Goal: Task Accomplishment & Management: Manage account settings

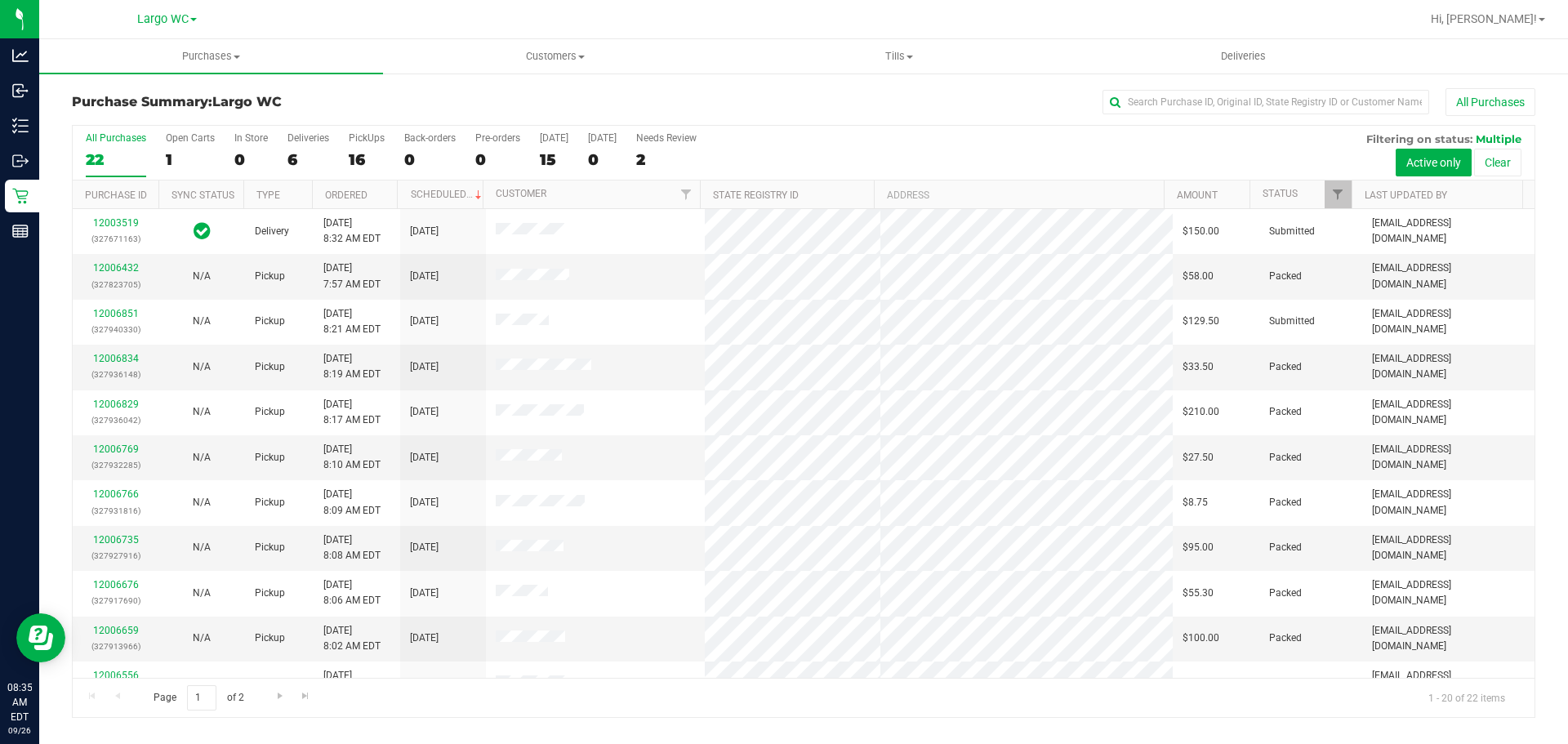
click at [193, 18] on span at bounding box center [193, 19] width 6 height 4
click at [165, 102] on link "[GEOGRAPHIC_DATA]" at bounding box center [166, 101] width 238 height 22
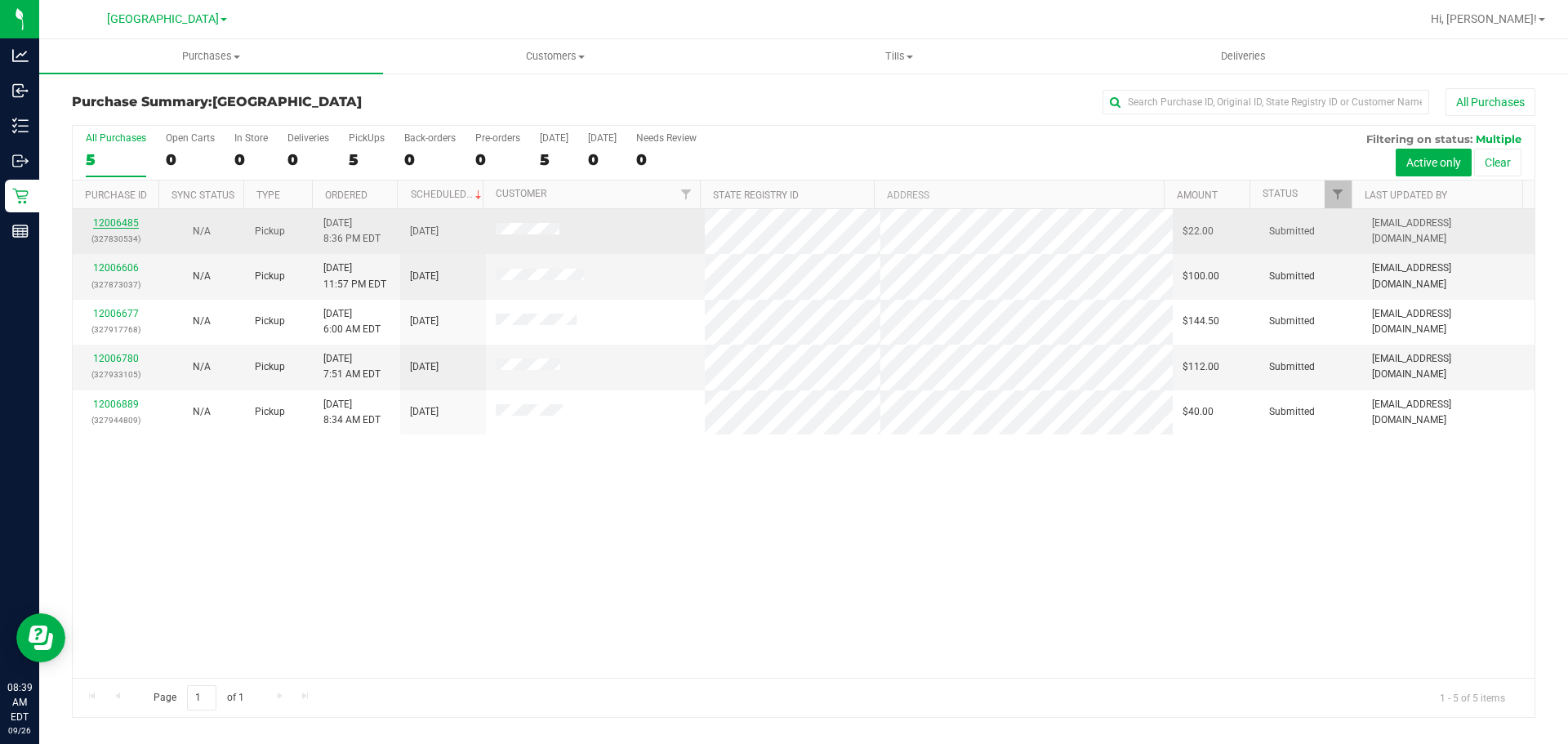
click at [123, 227] on link "12006485" at bounding box center [116, 222] width 46 height 11
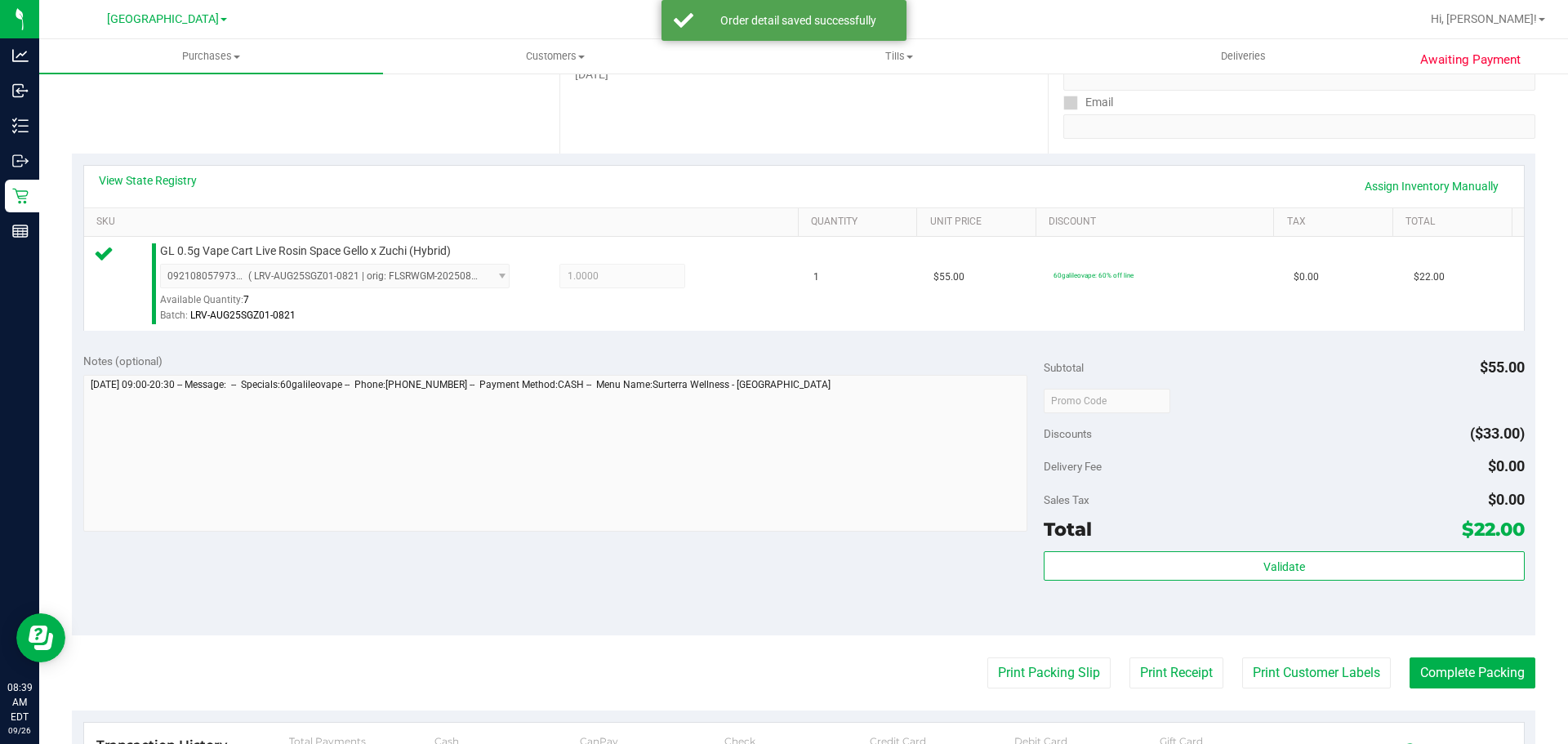
scroll to position [408, 0]
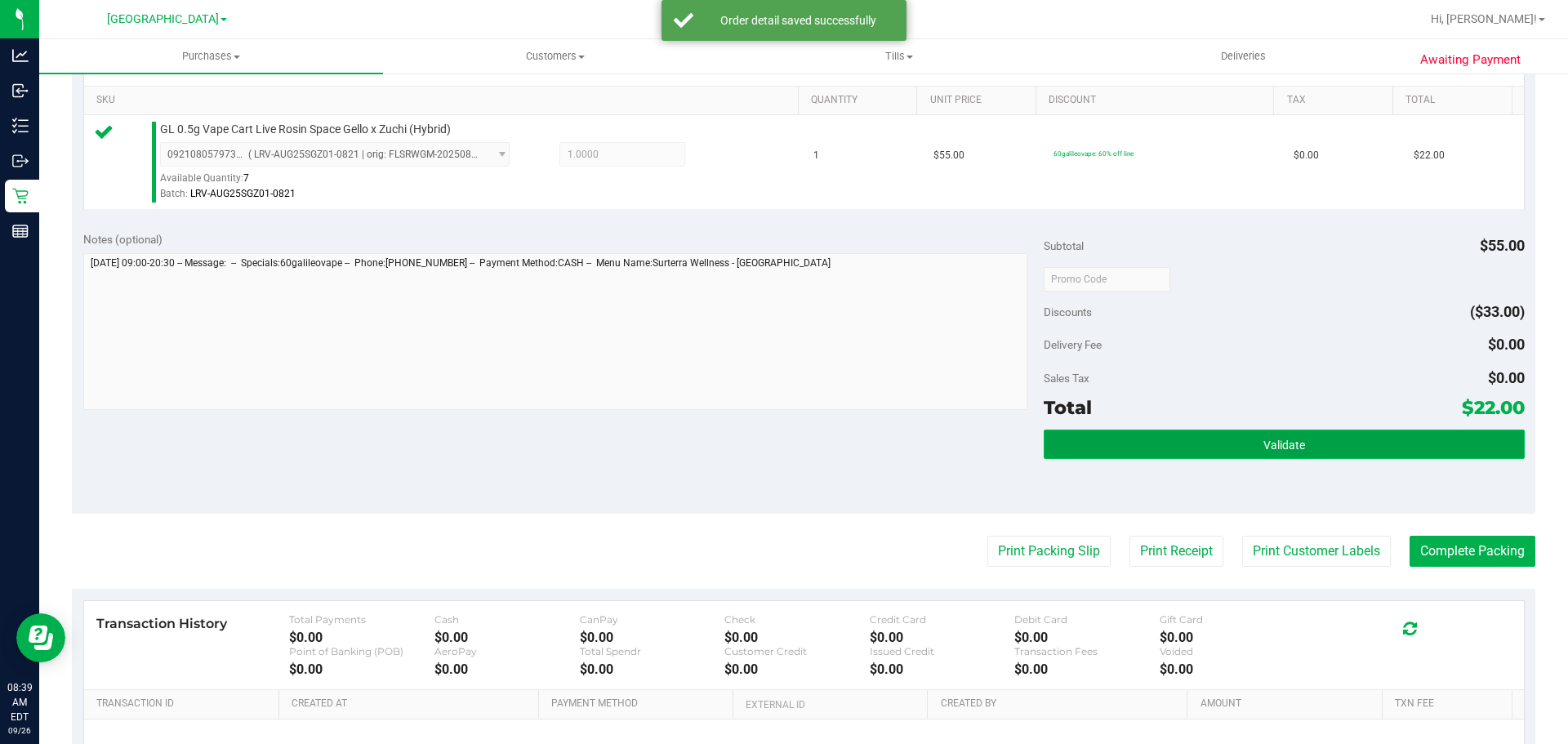
click at [1141, 451] on button "Validate" at bounding box center [1284, 444] width 480 height 30
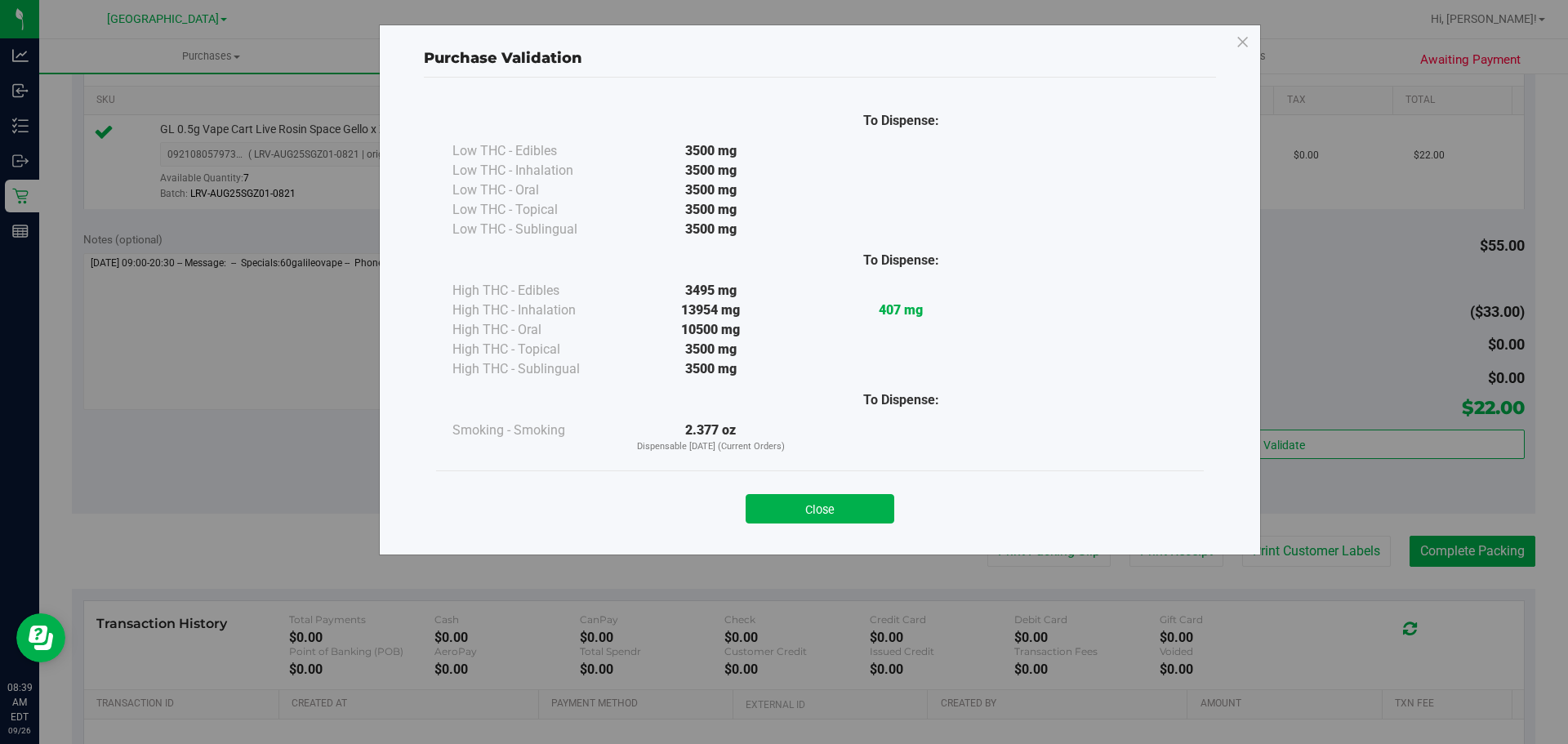
drag, startPoint x: 792, startPoint y: 496, endPoint x: 808, endPoint y: 508, distance: 20.0
click at [795, 496] on button "Close" at bounding box center [820, 509] width 149 height 30
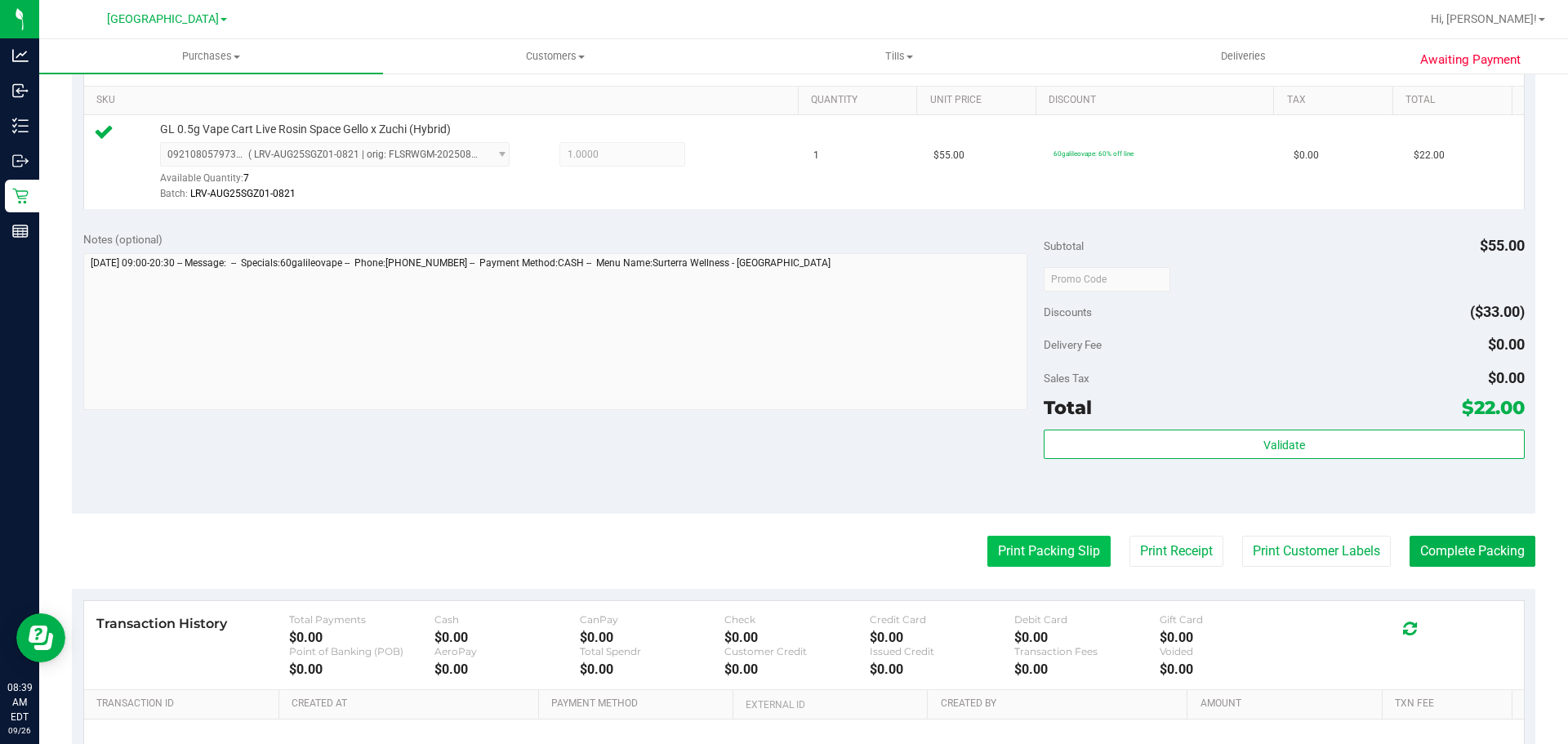
click at [1049, 550] on button "Print Packing Slip" at bounding box center [1049, 551] width 124 height 31
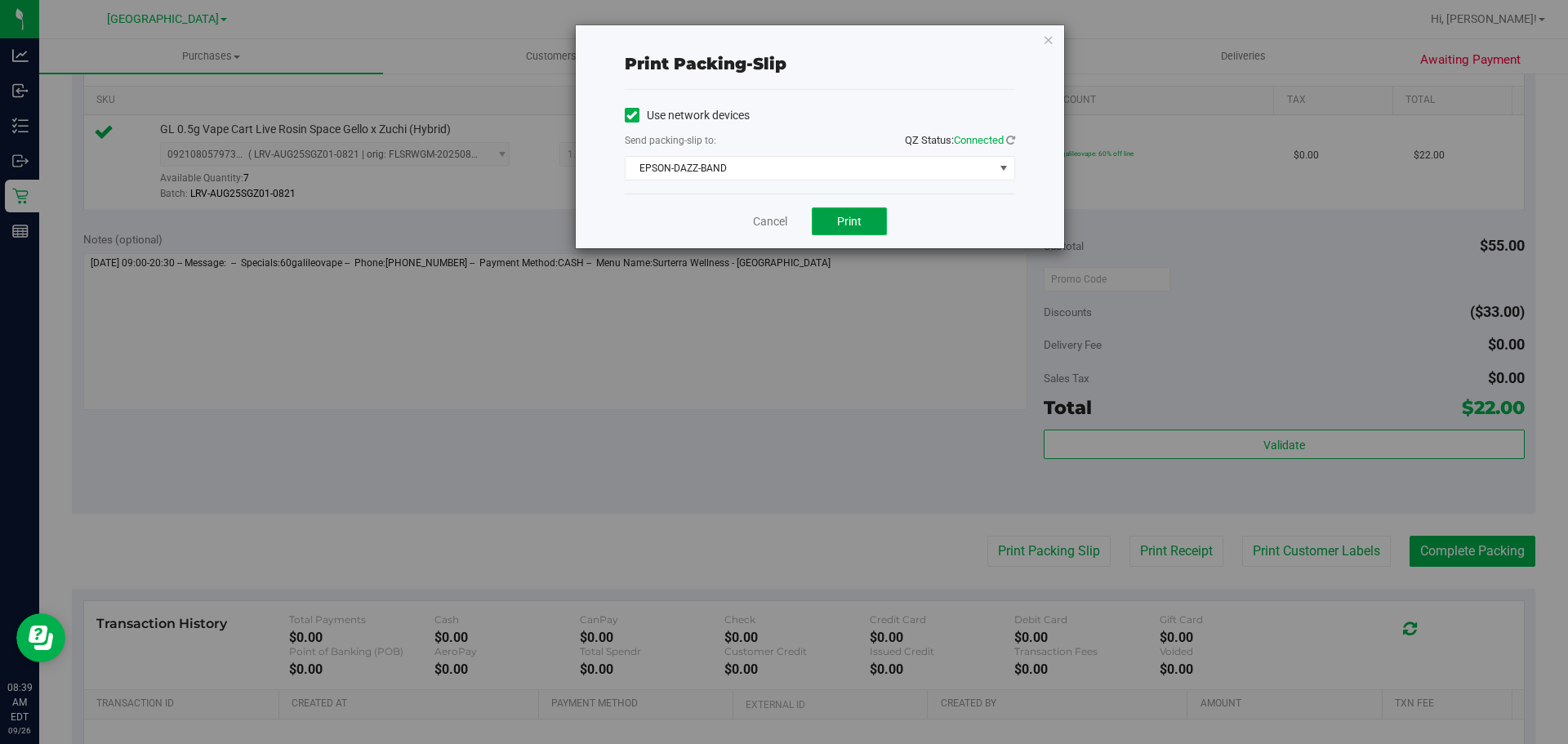
click at [853, 227] on span "Print" at bounding box center [849, 222] width 25 height 13
click at [769, 231] on div "Cancel Print" at bounding box center [820, 221] width 390 height 54
click at [769, 224] on link "Cancel" at bounding box center [770, 222] width 34 height 18
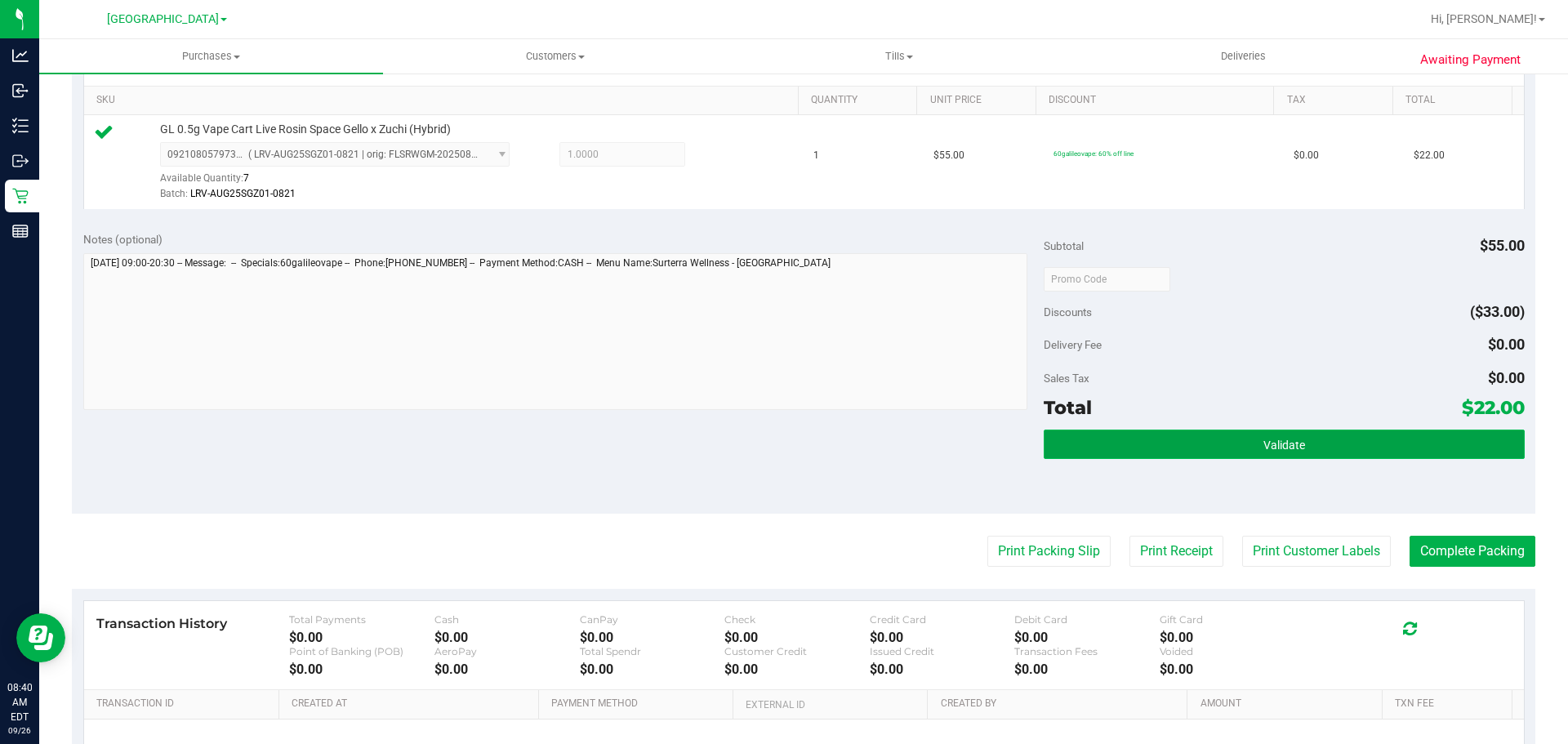
click at [1221, 450] on button "Validate" at bounding box center [1284, 444] width 480 height 30
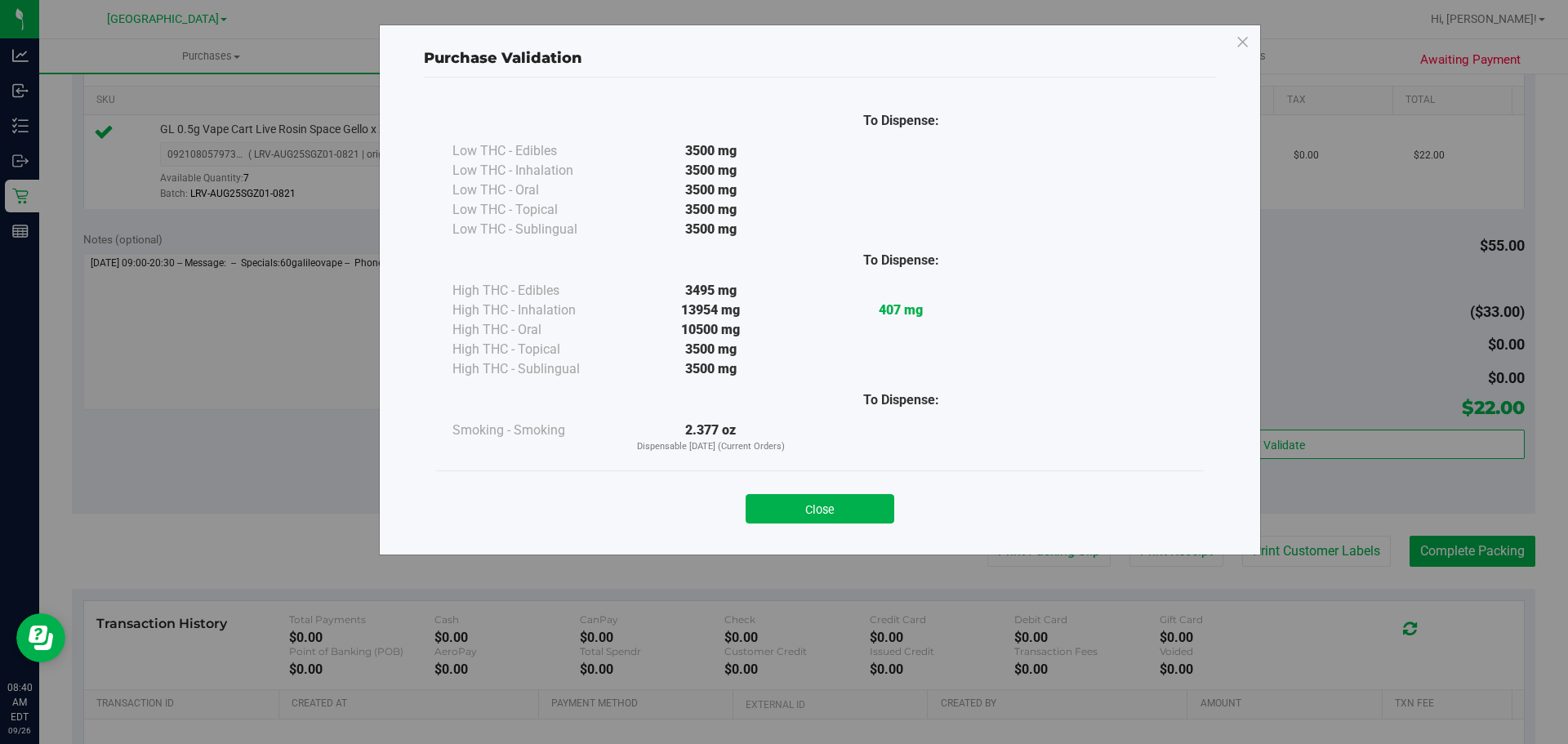
click at [895, 505] on div "Close" at bounding box center [820, 504] width 743 height 41
click at [799, 503] on button "Close" at bounding box center [820, 509] width 149 height 30
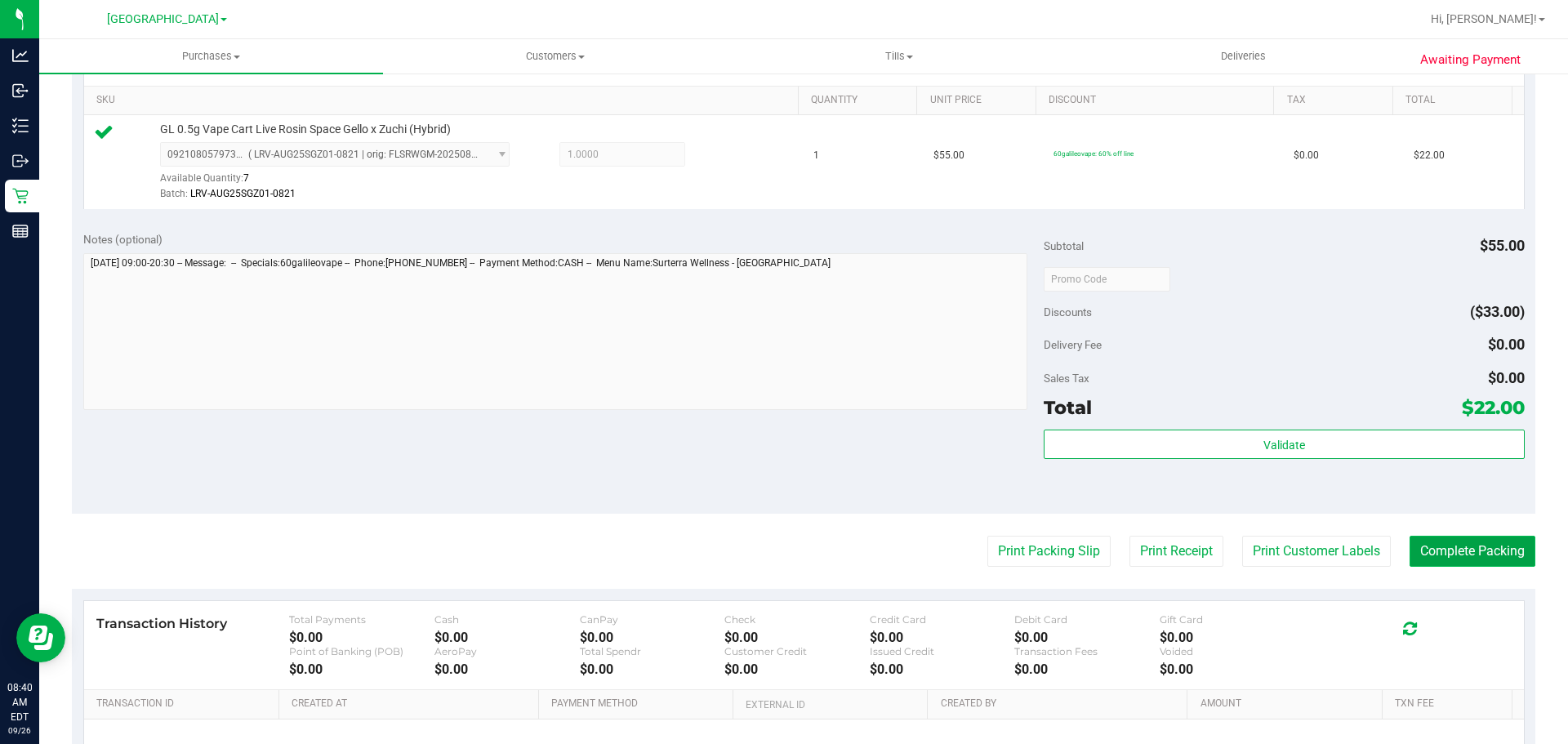
click at [1456, 555] on button "Complete Packing" at bounding box center [1472, 551] width 126 height 31
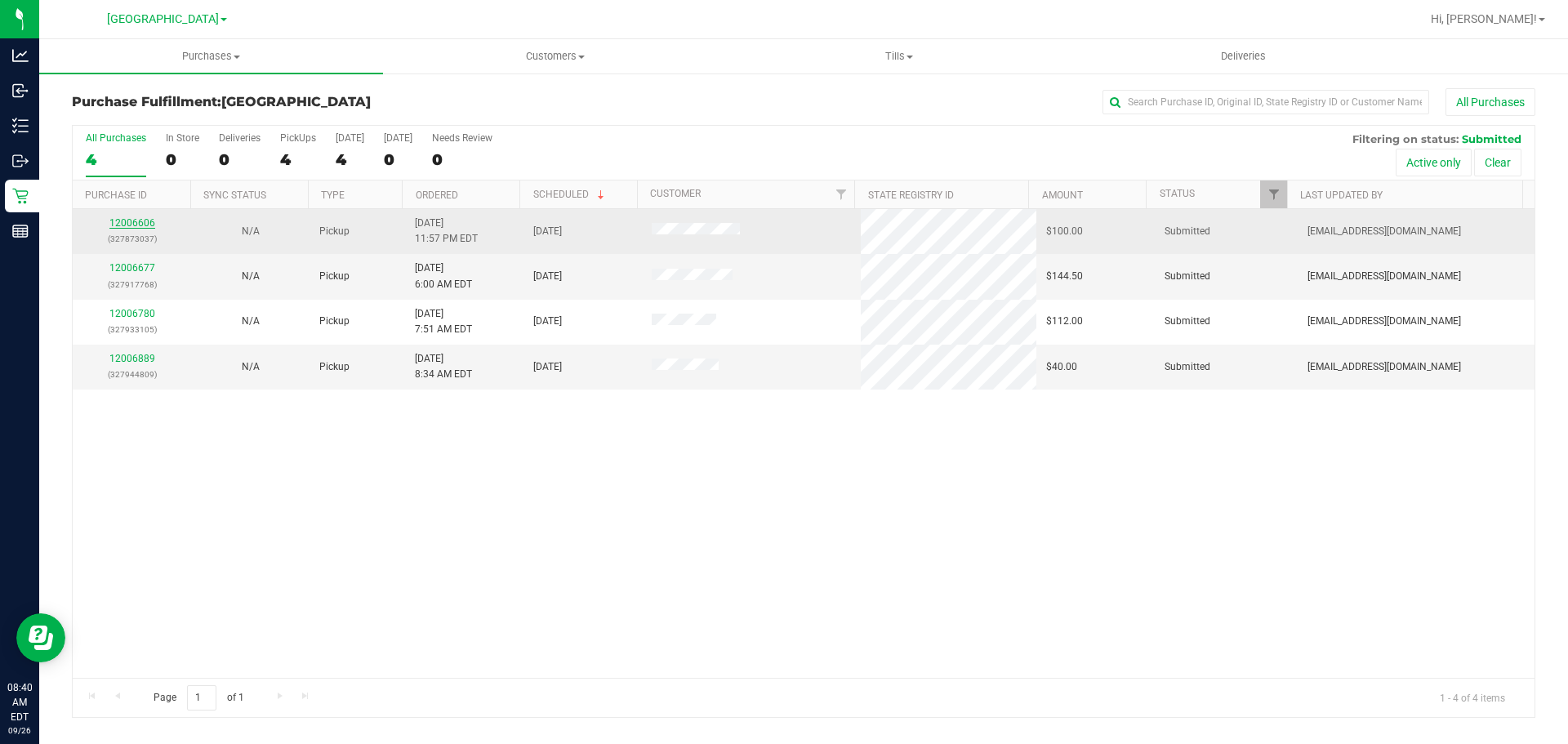
click at [148, 221] on link "12006606" at bounding box center [133, 222] width 46 height 11
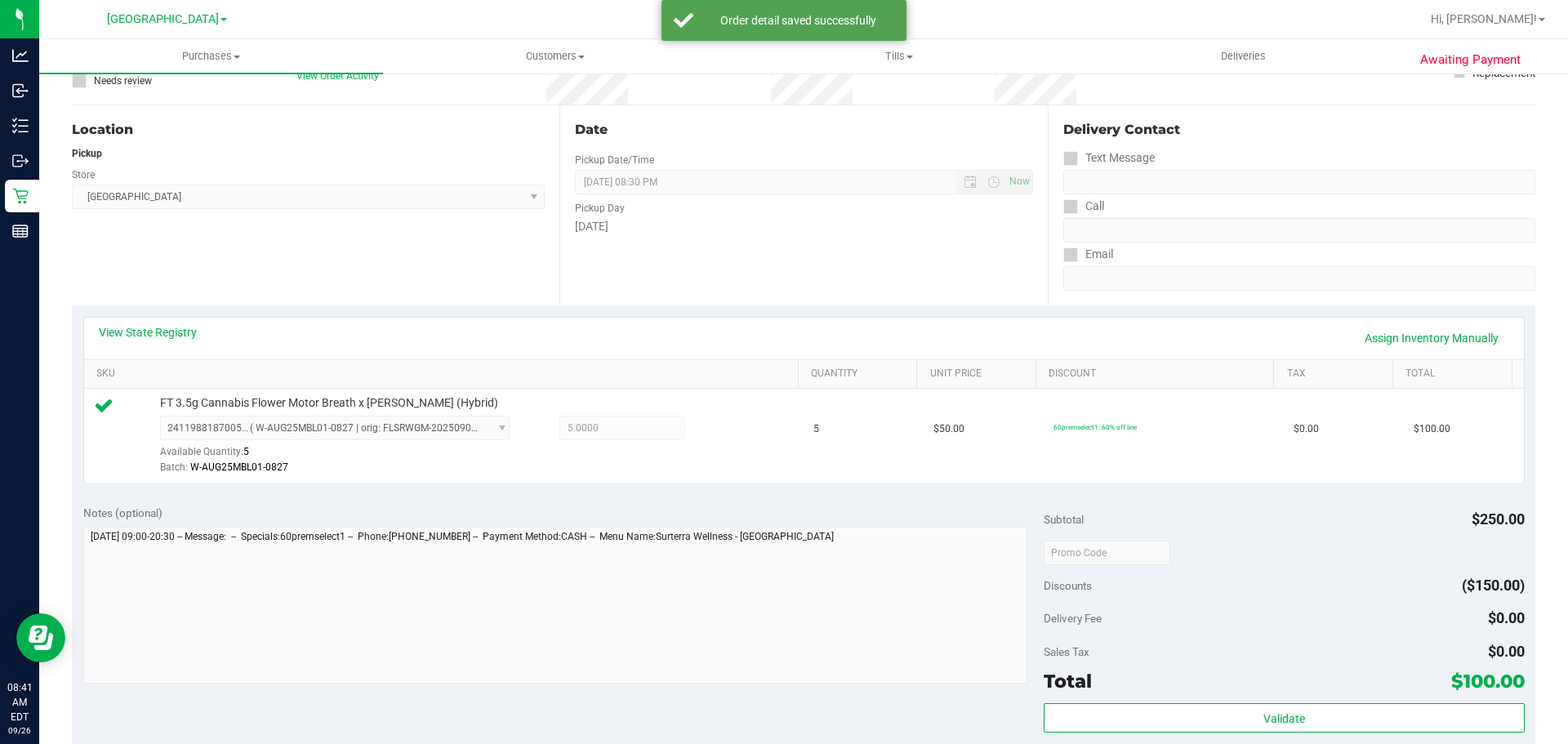
scroll to position [163, 0]
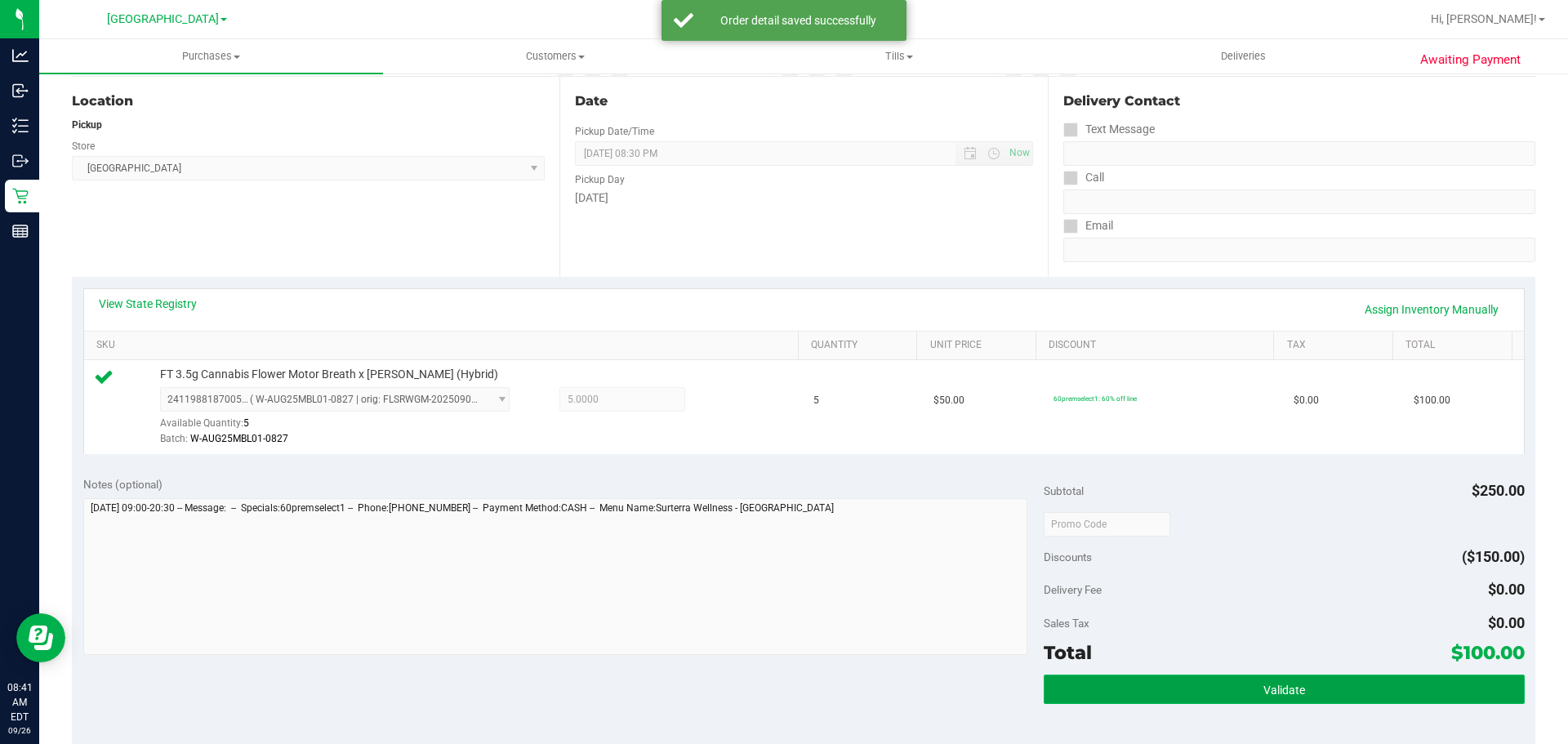
click at [1206, 697] on button "Validate" at bounding box center [1284, 690] width 480 height 30
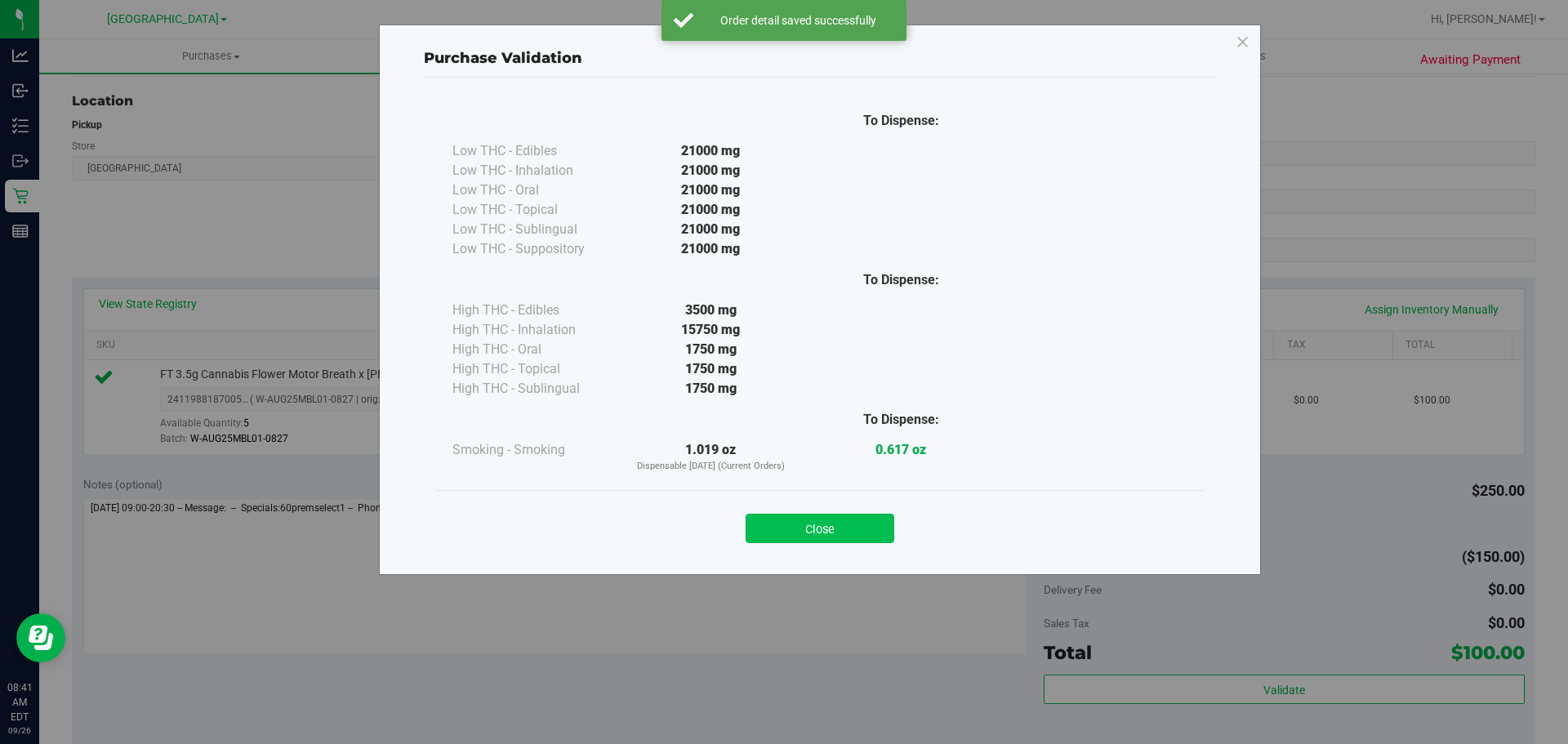
click at [848, 515] on button "Close" at bounding box center [820, 529] width 149 height 30
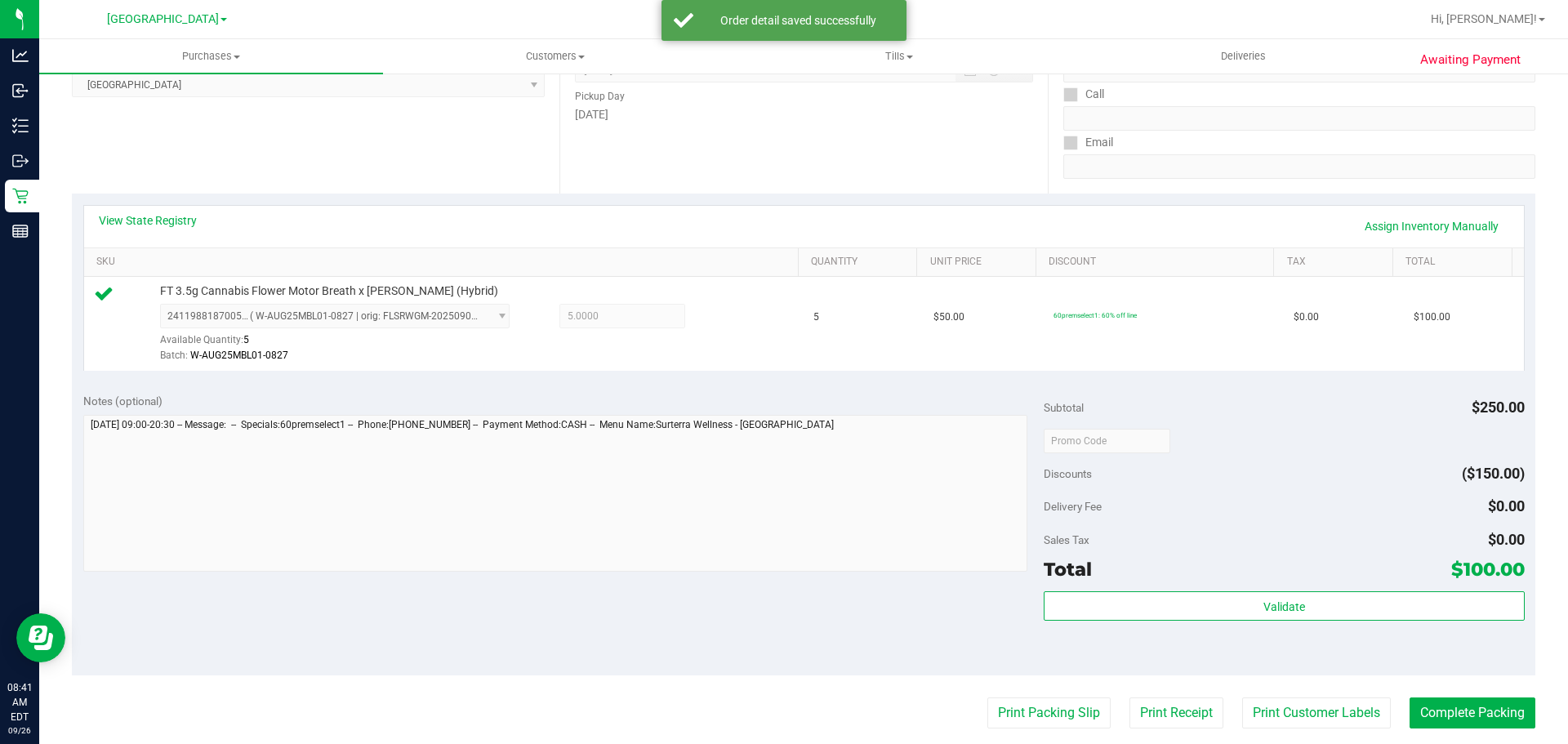
scroll to position [327, 0]
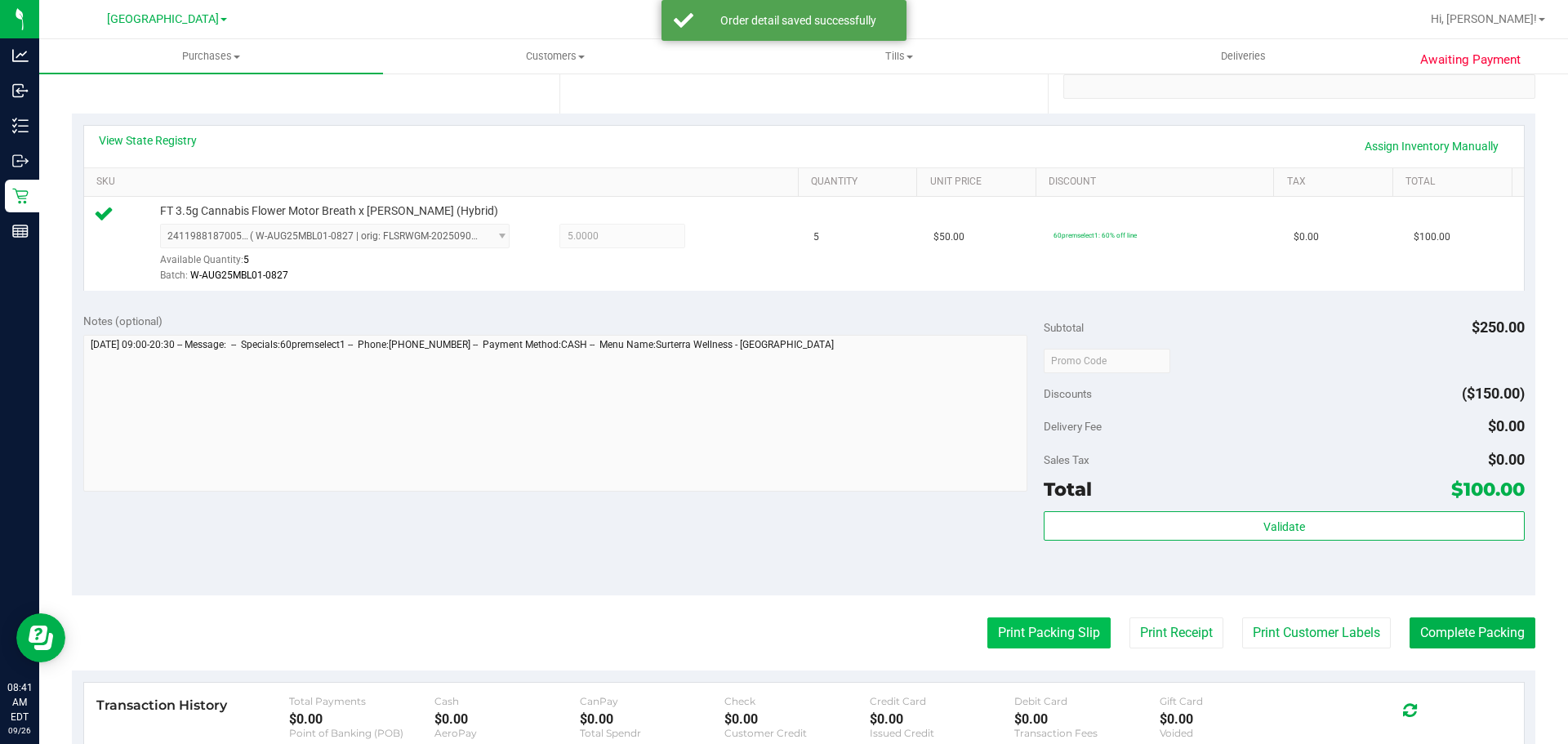
click at [1014, 625] on button "Print Packing Slip" at bounding box center [1049, 633] width 124 height 31
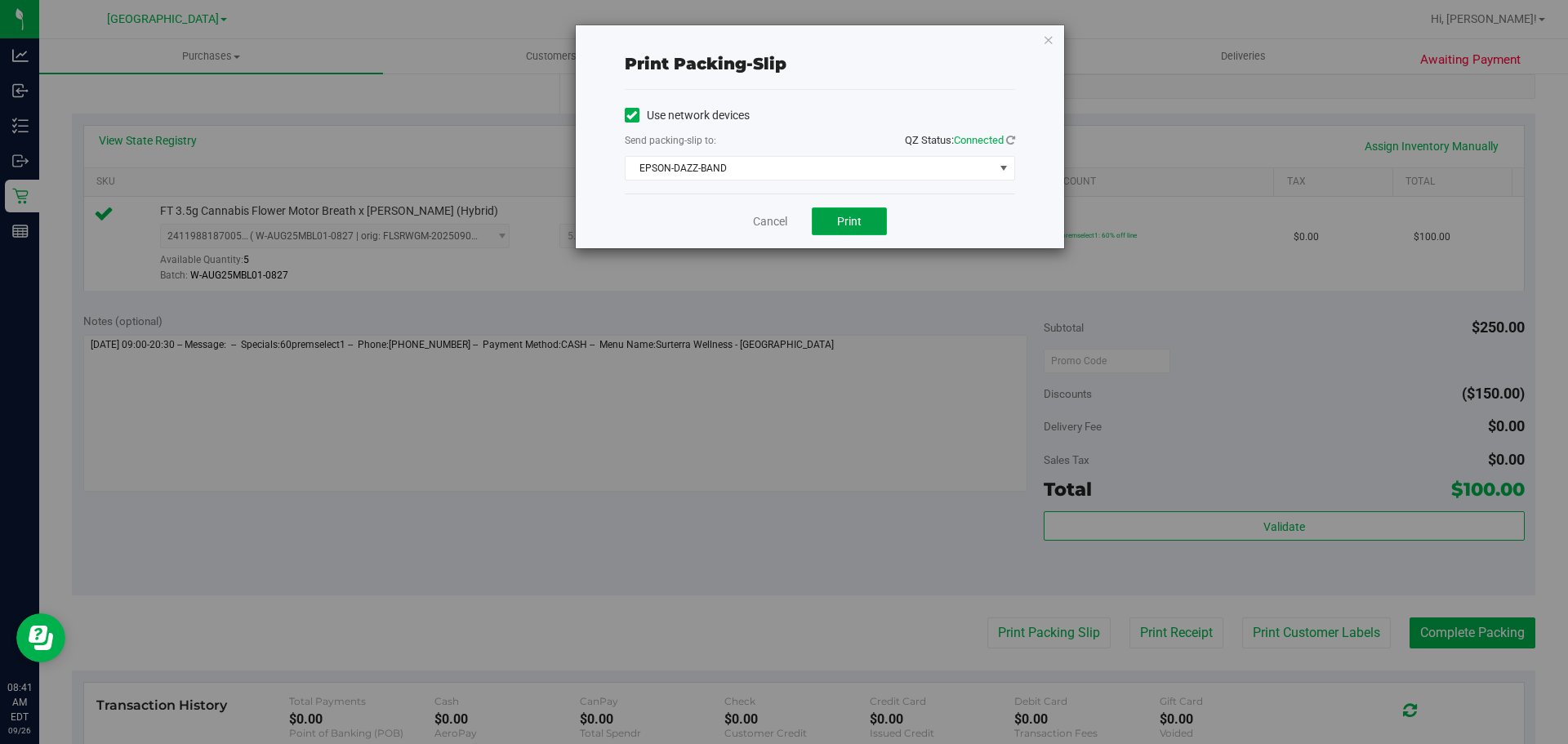
click at [851, 217] on span "Print" at bounding box center [849, 222] width 25 height 13
click at [763, 224] on link "Cancel" at bounding box center [770, 222] width 34 height 18
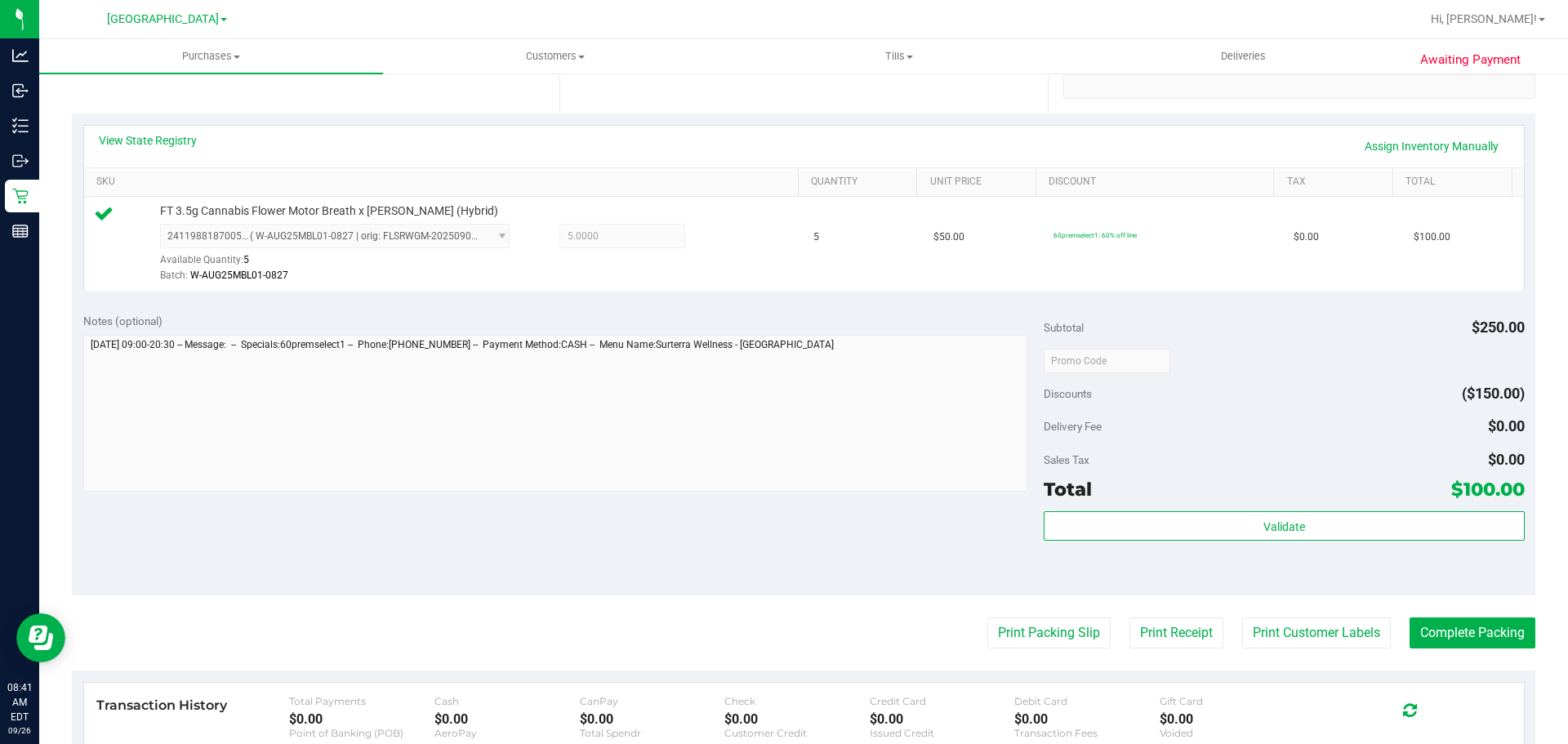
click at [1158, 544] on div "Validate" at bounding box center [1284, 548] width 480 height 74
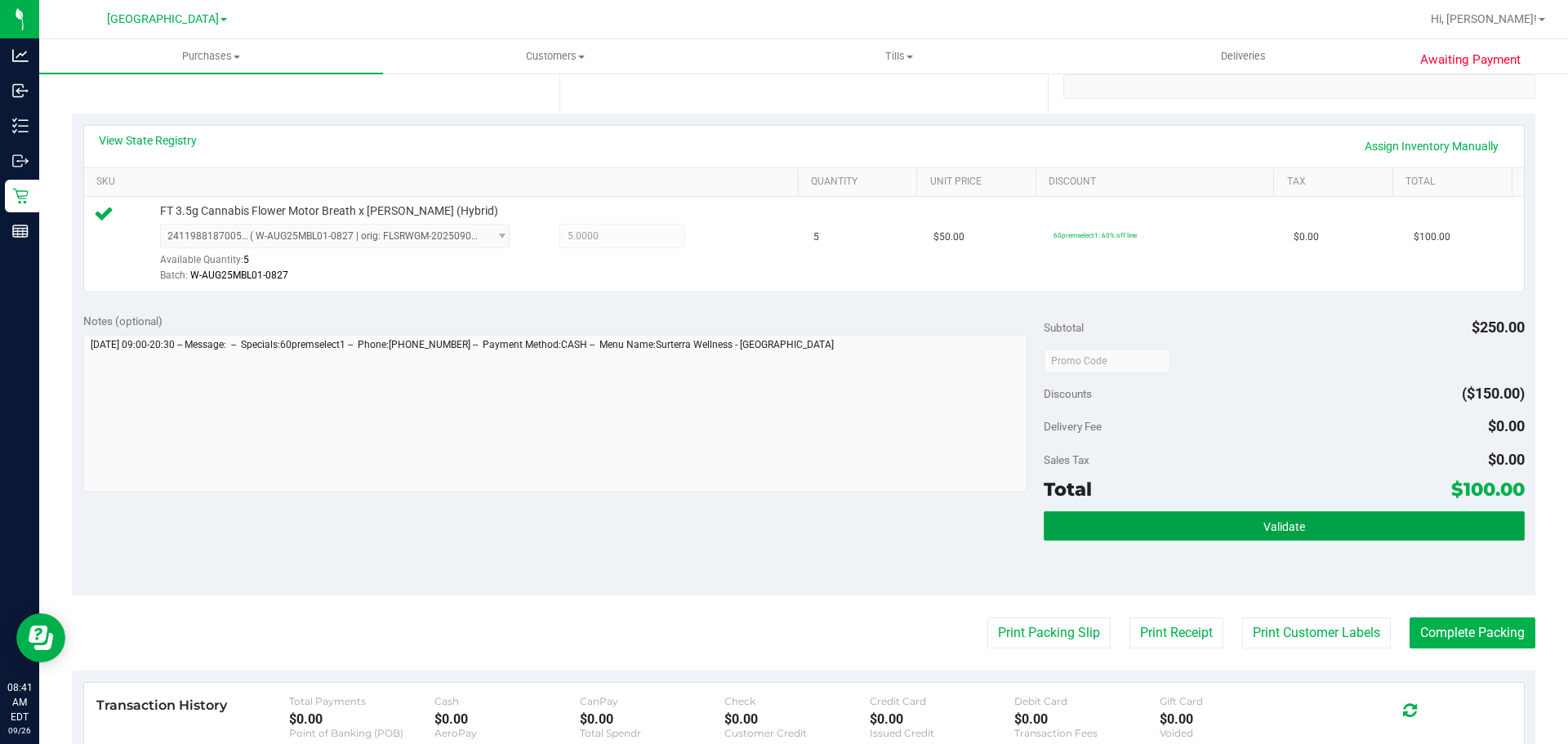
click at [1162, 526] on button "Validate" at bounding box center [1284, 526] width 480 height 30
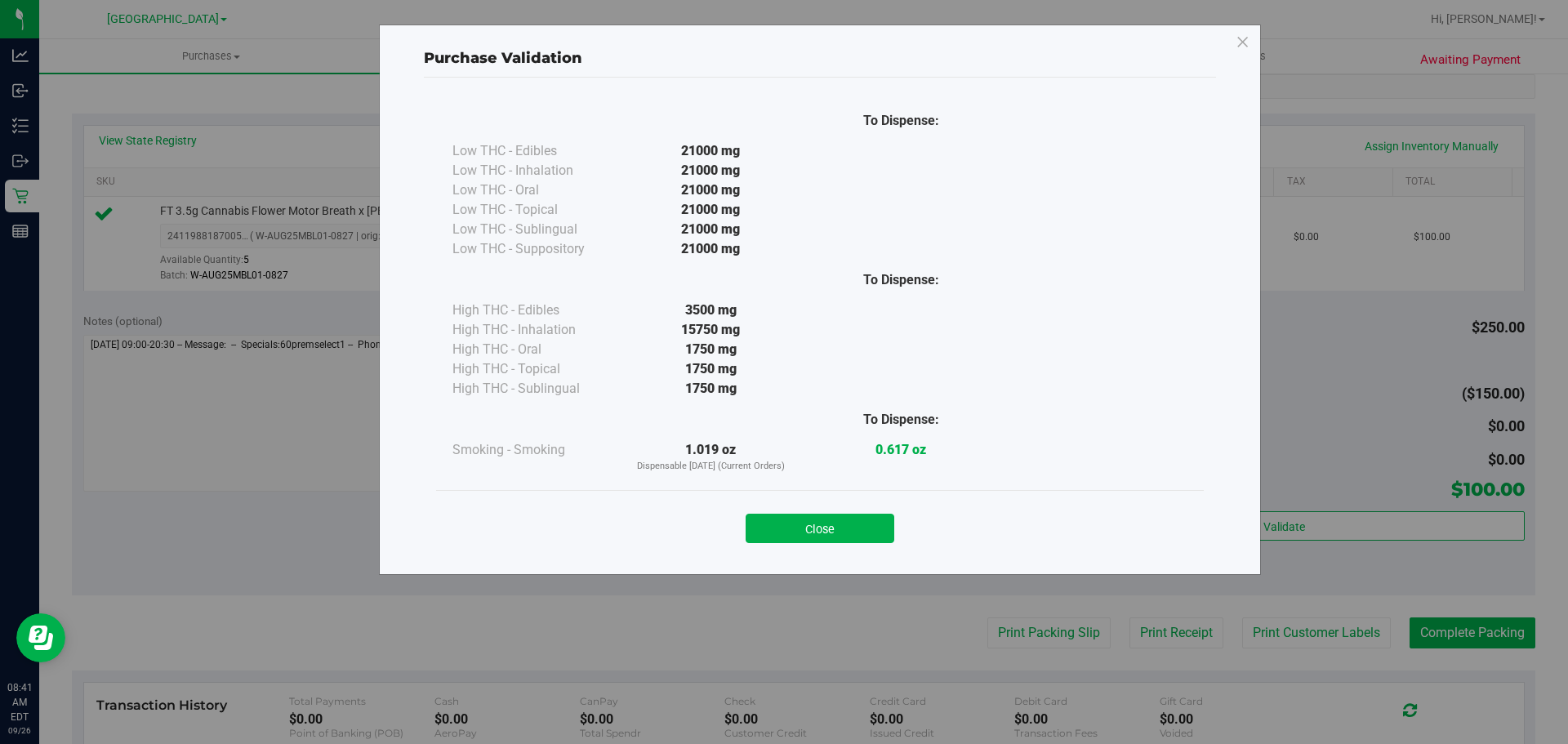
click at [852, 546] on div "Close" at bounding box center [820, 523] width 768 height 66
click at [862, 535] on button "Close" at bounding box center [820, 529] width 149 height 30
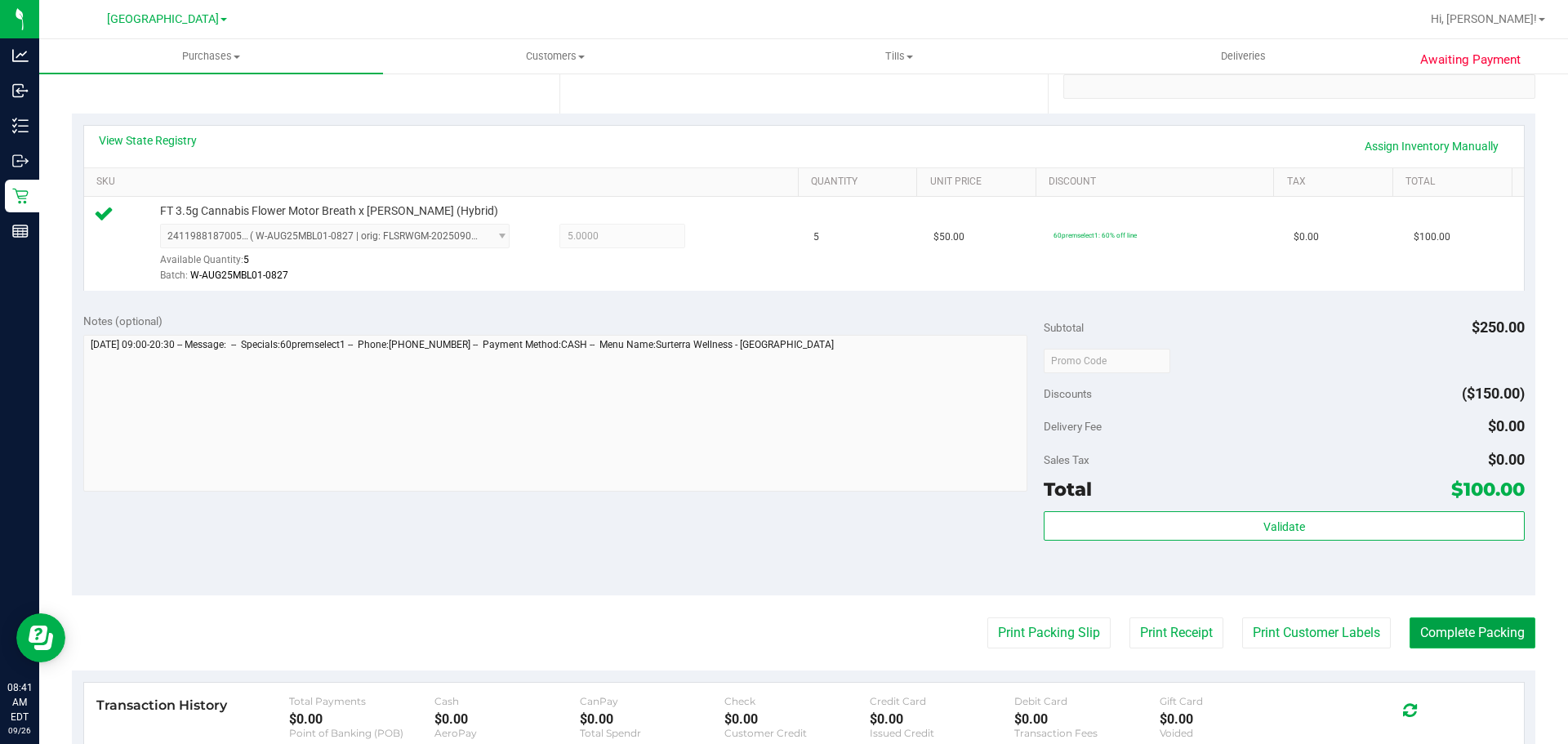
click at [1471, 630] on button "Complete Packing" at bounding box center [1472, 633] width 126 height 31
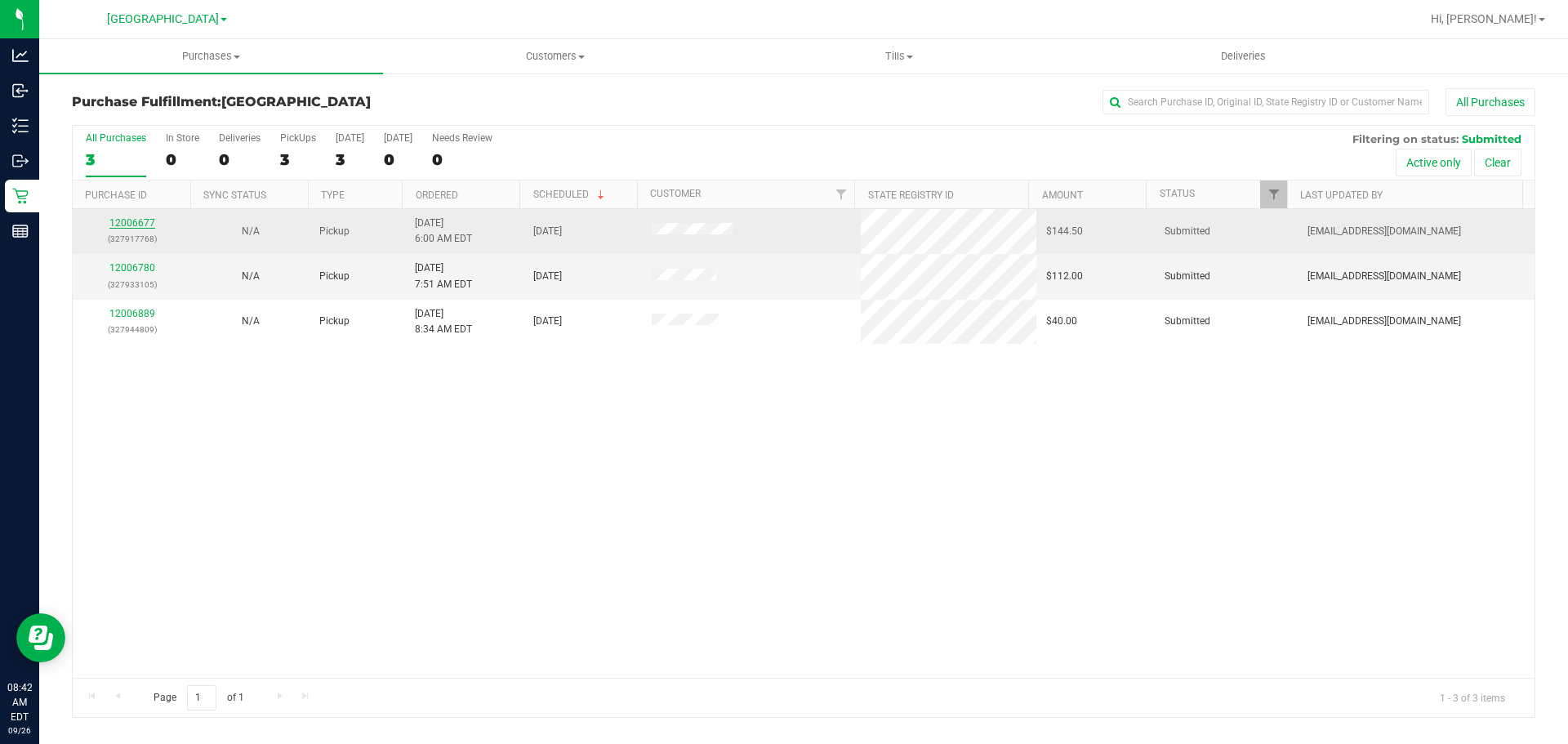
click at [138, 223] on link "12006677" at bounding box center [133, 222] width 46 height 11
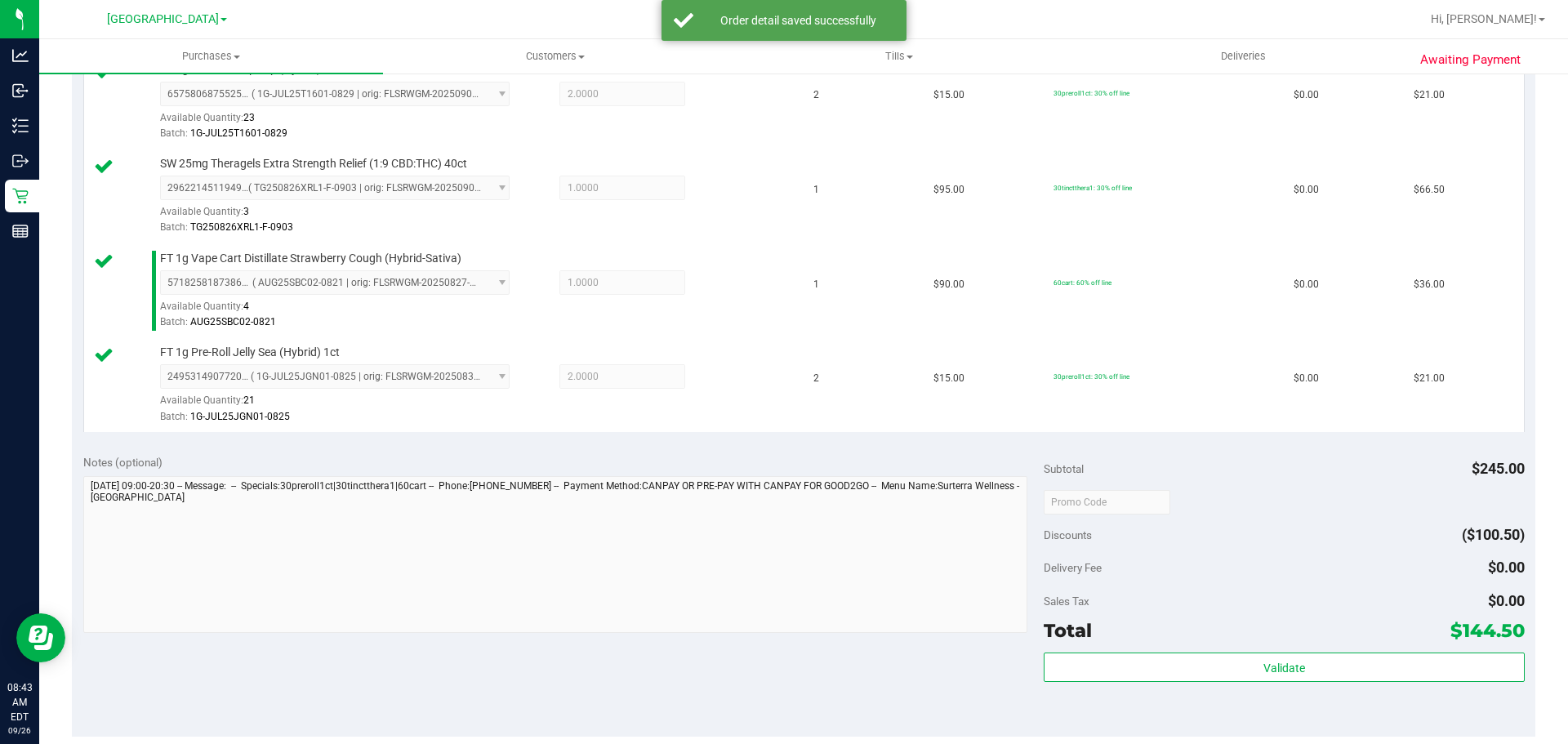
scroll to position [817, 0]
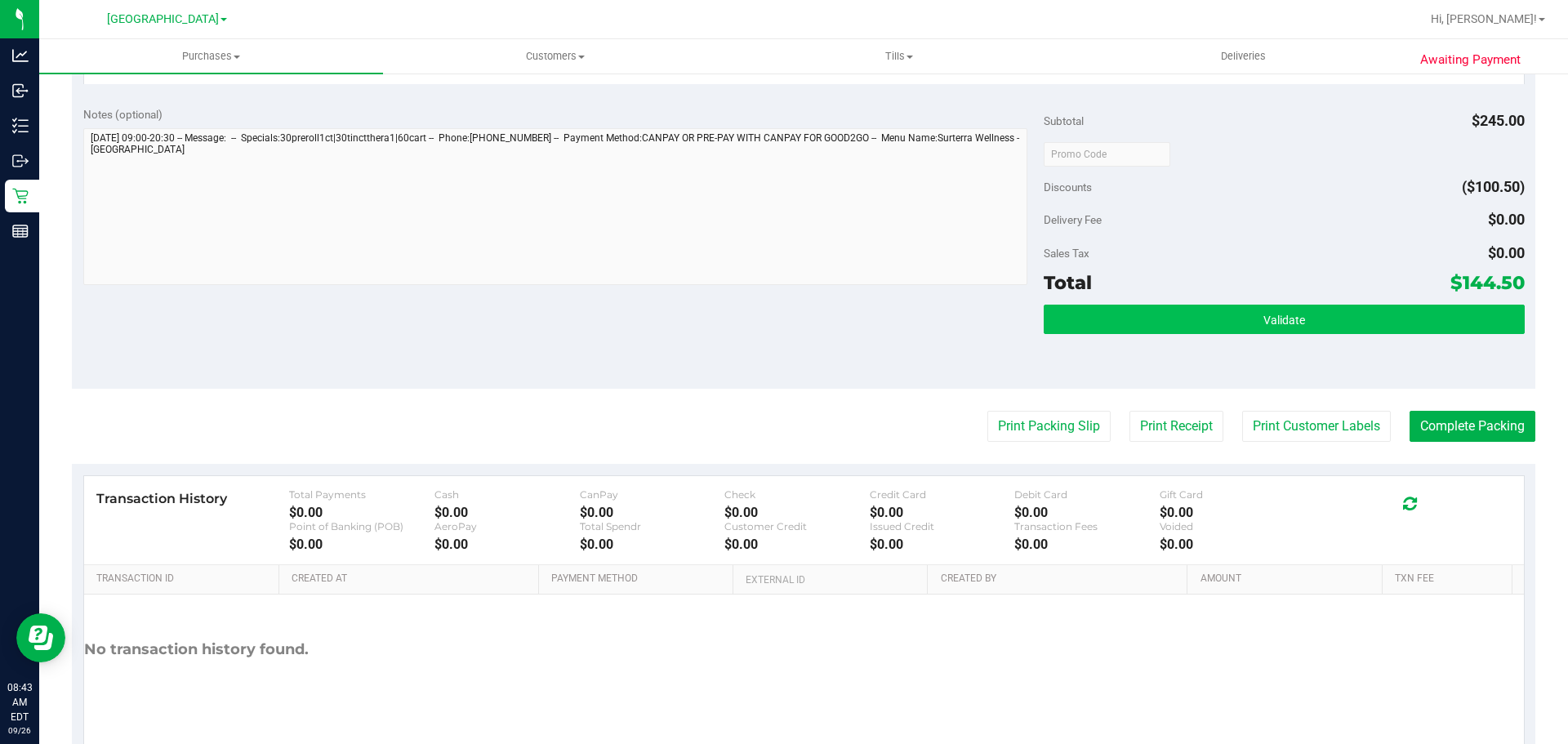
click at [1134, 336] on div "Validate" at bounding box center [1284, 342] width 480 height 74
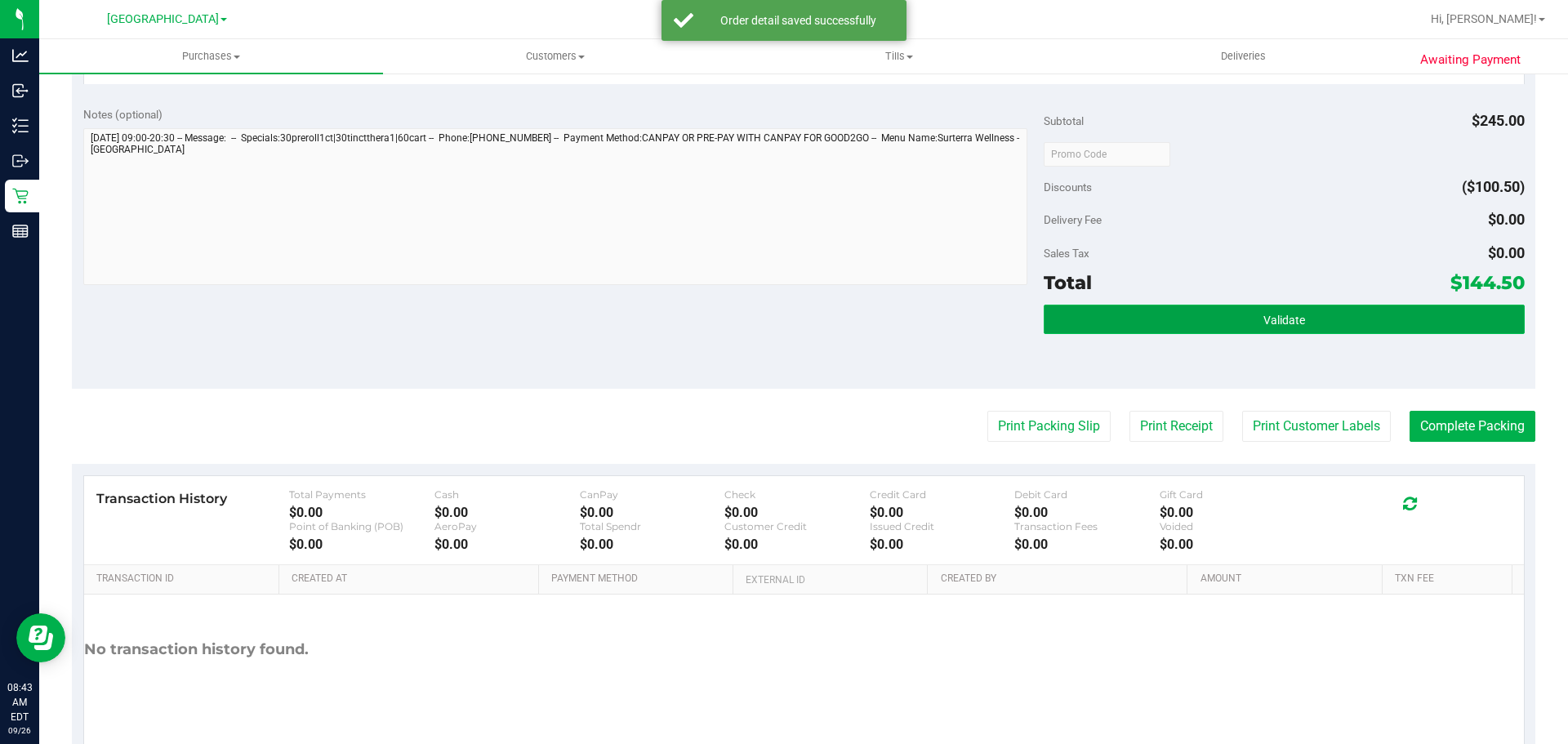
click at [1137, 324] on button "Validate" at bounding box center [1284, 319] width 480 height 30
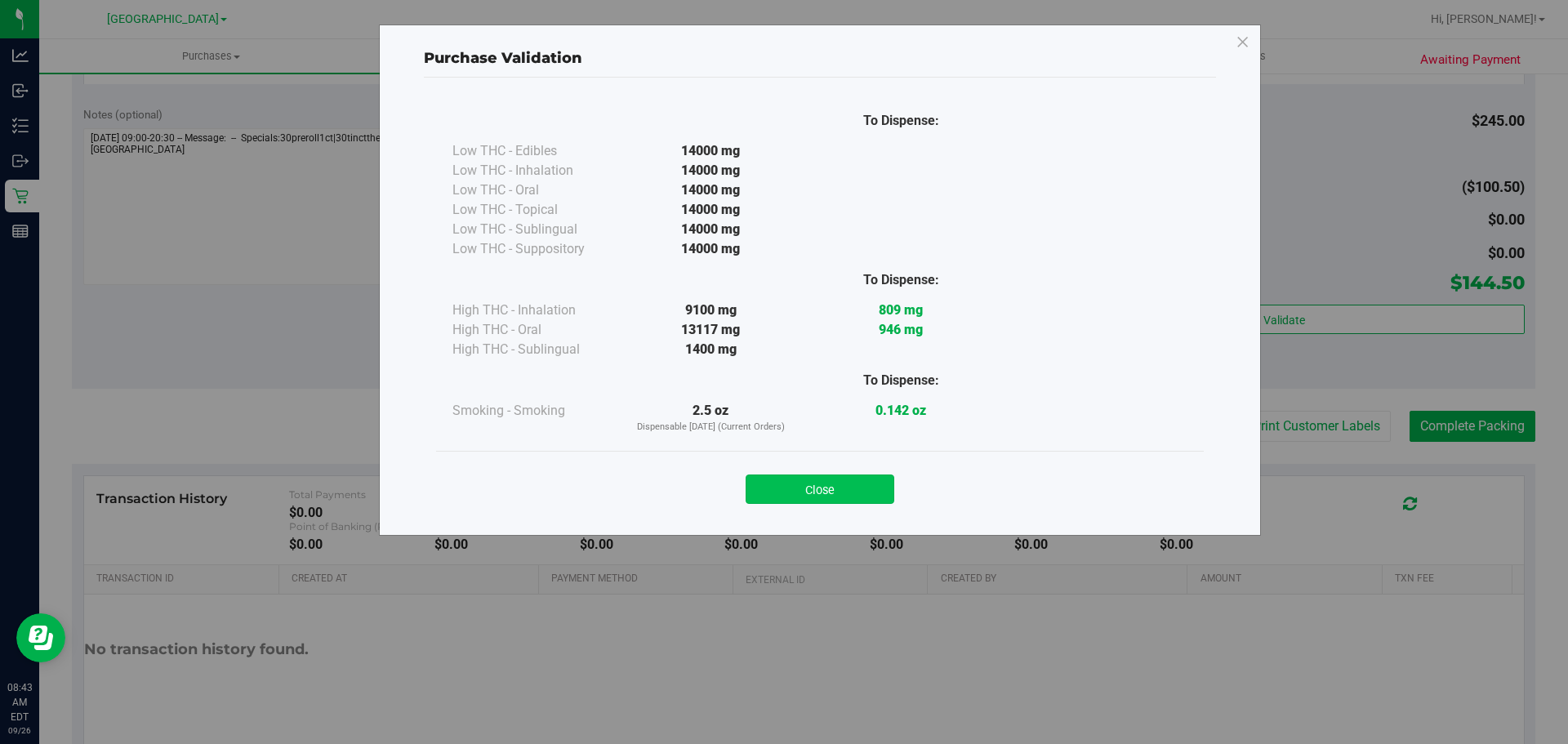
click at [863, 486] on button "Close" at bounding box center [820, 489] width 149 height 30
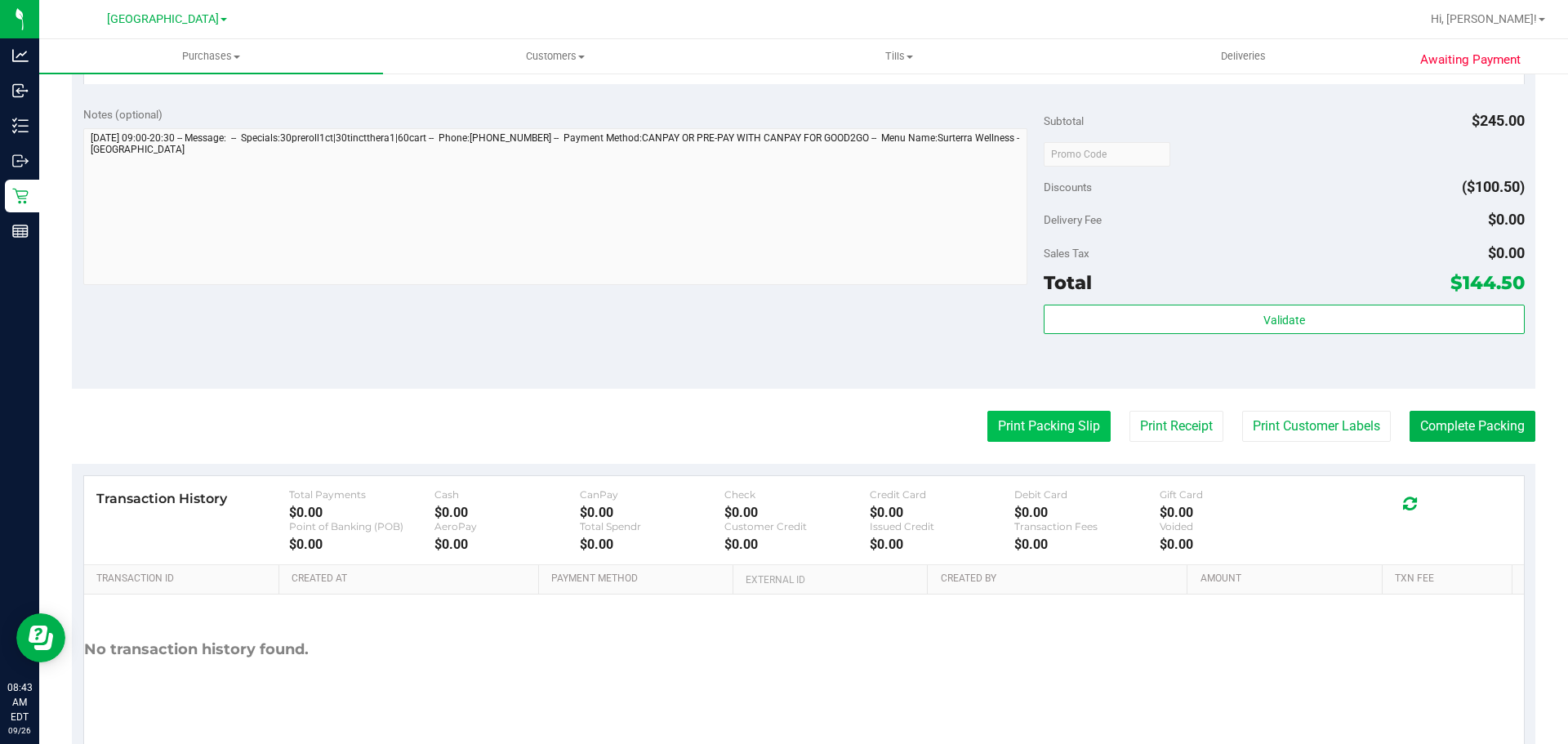
click at [1083, 421] on button "Print Packing Slip" at bounding box center [1049, 426] width 124 height 31
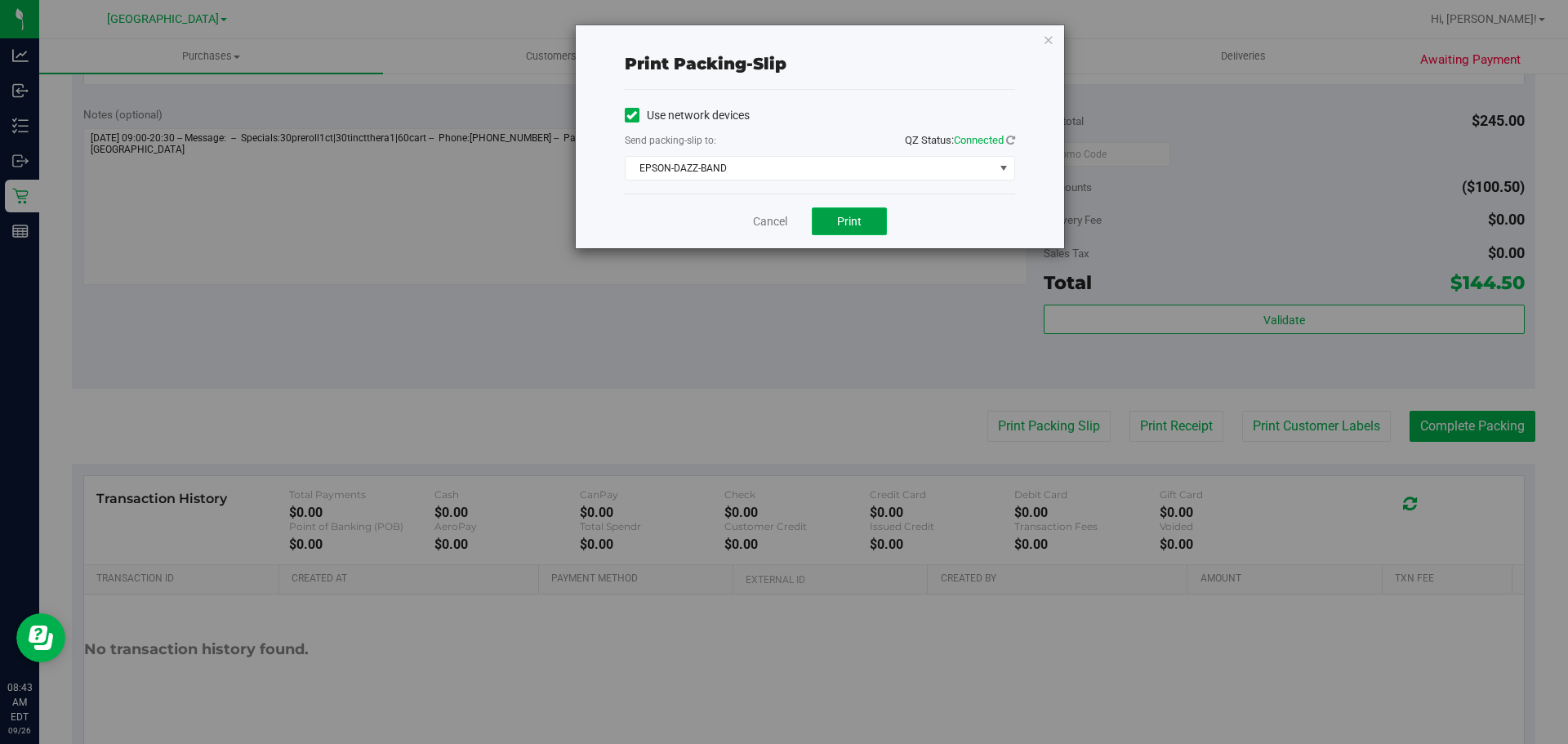
click at [835, 212] on button "Print" at bounding box center [848, 222] width 75 height 28
click at [773, 223] on link "Cancel" at bounding box center [770, 222] width 34 height 18
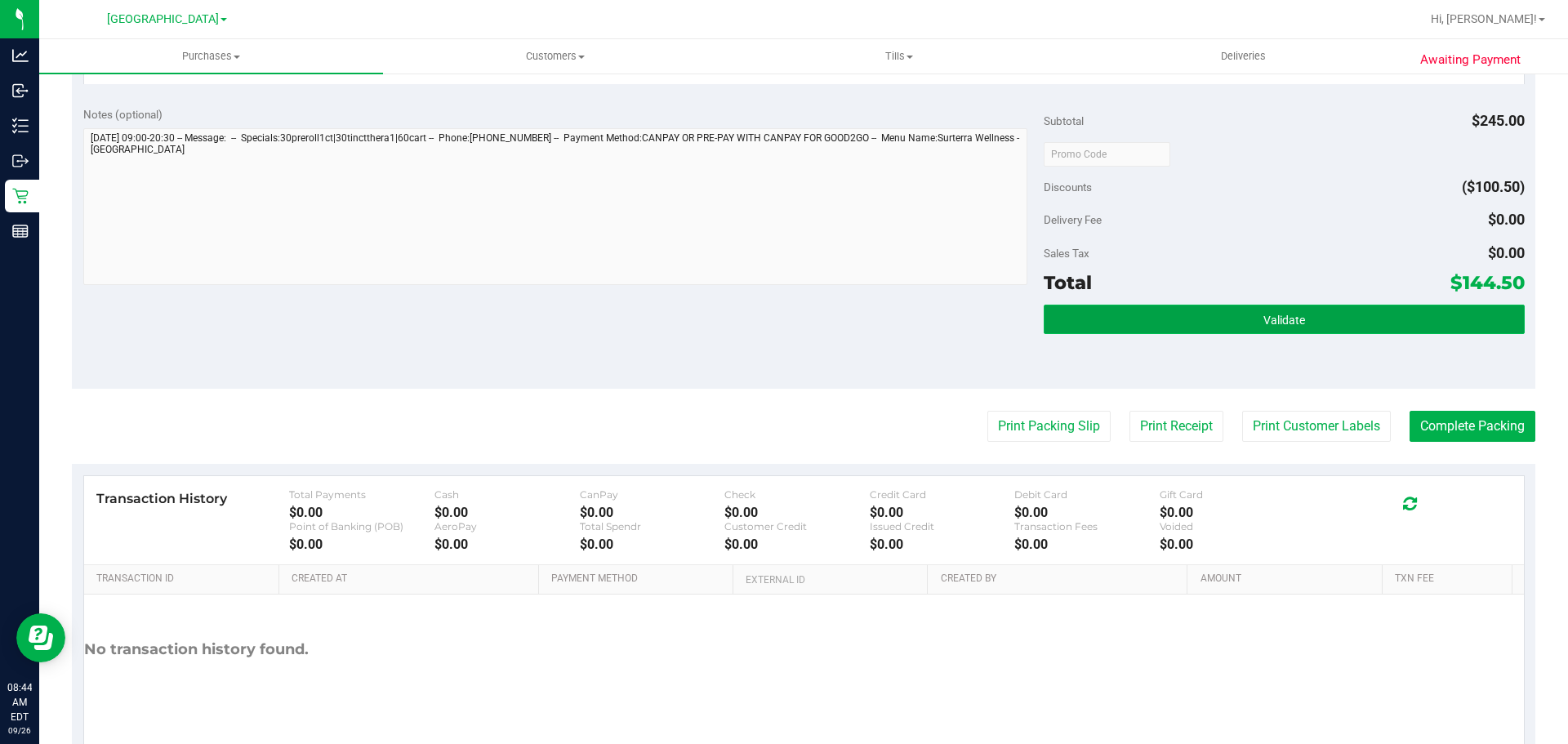
click at [1335, 326] on button "Validate" at bounding box center [1284, 319] width 480 height 30
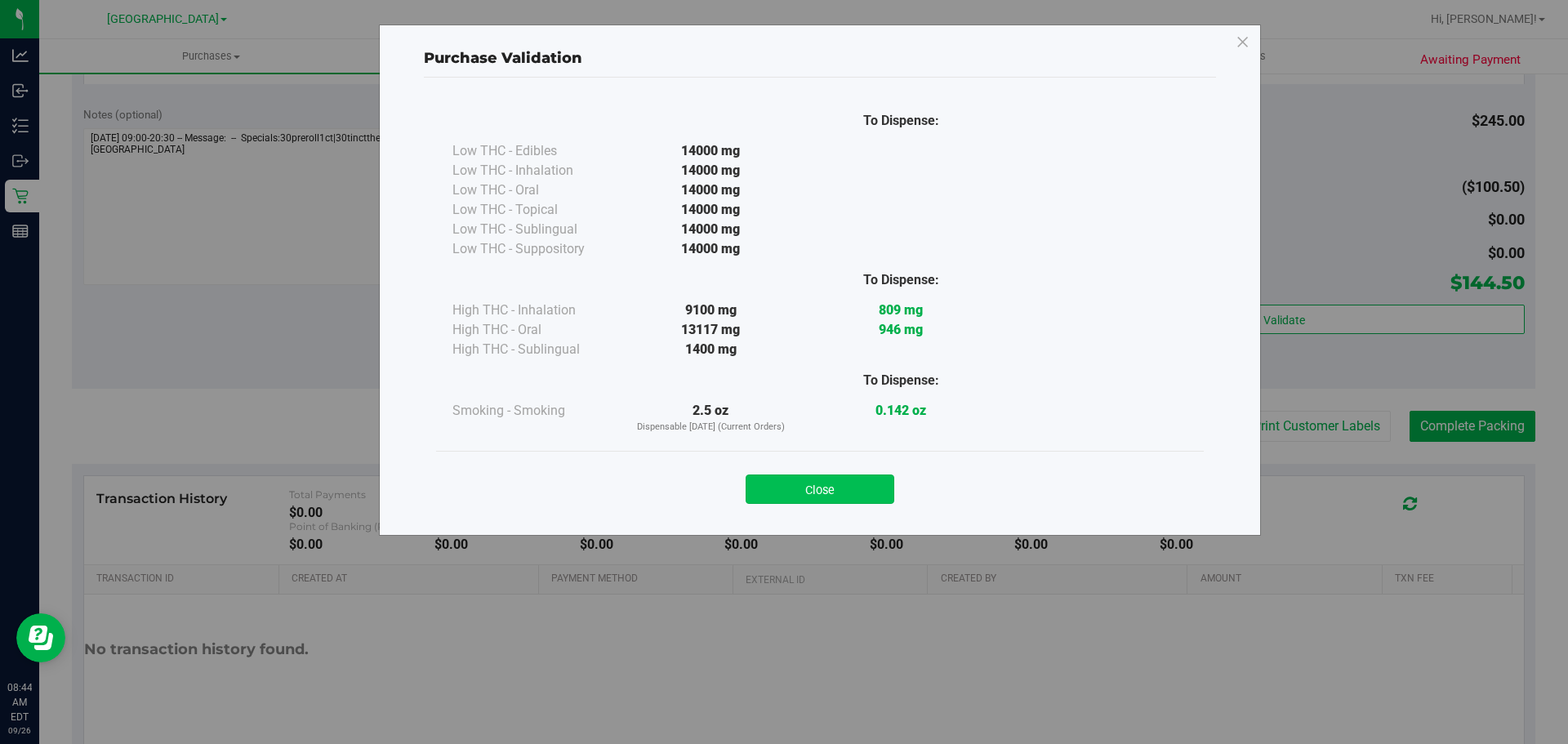
drag, startPoint x: 850, startPoint y: 498, endPoint x: 861, endPoint y: 486, distance: 16.3
click at [850, 493] on button "Close" at bounding box center [820, 489] width 149 height 30
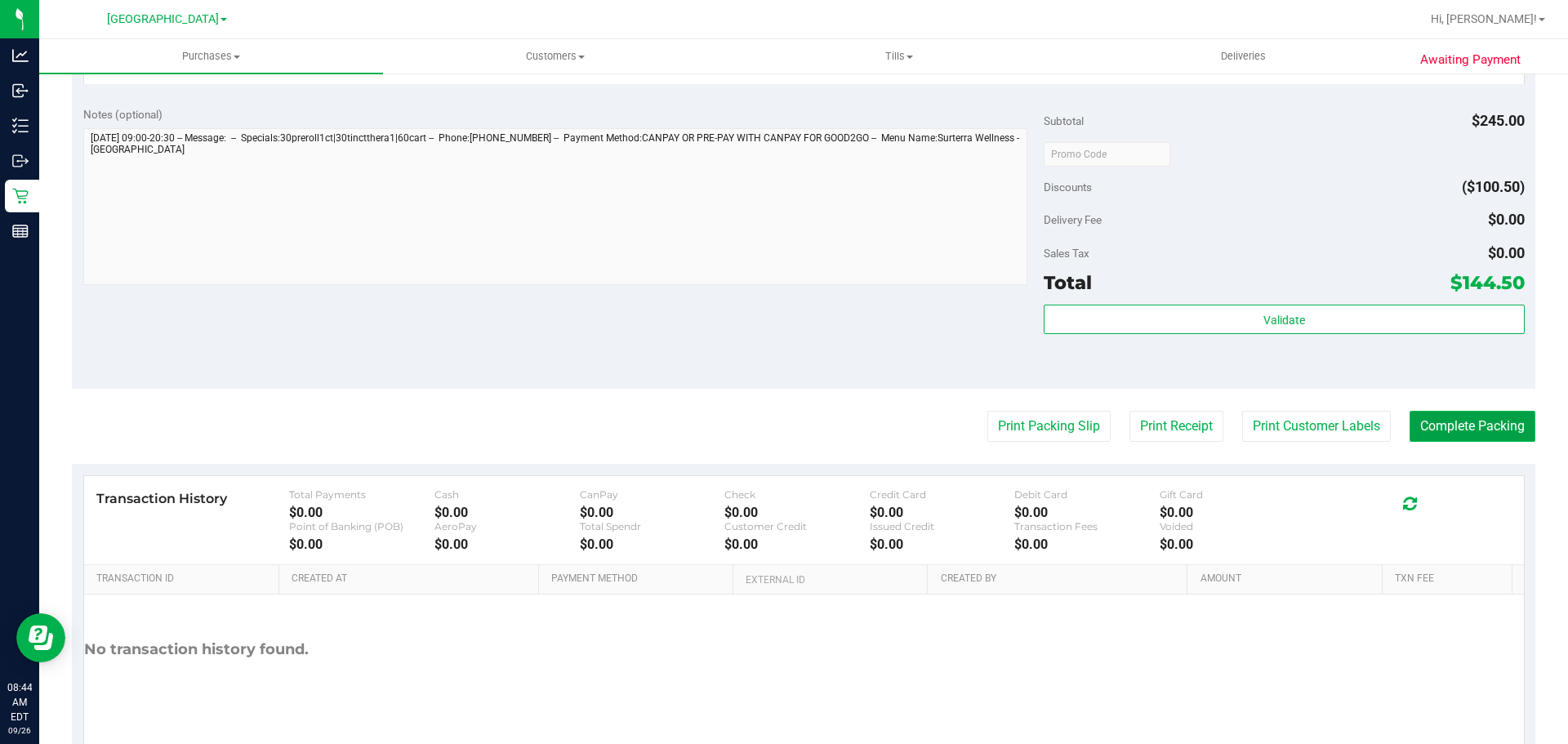
click at [1468, 425] on button "Complete Packing" at bounding box center [1472, 426] width 126 height 31
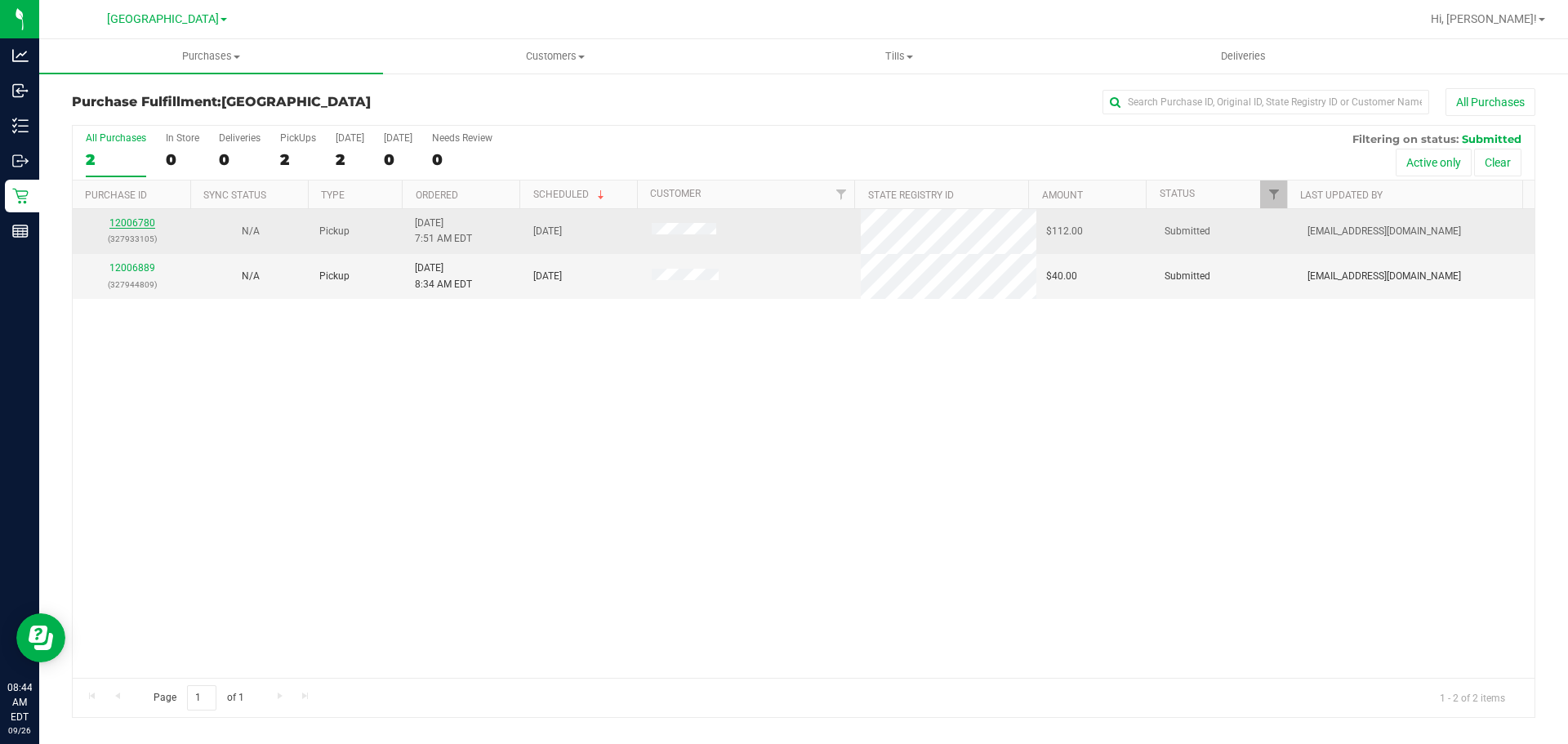
click at [145, 220] on link "12006780" at bounding box center [133, 222] width 46 height 11
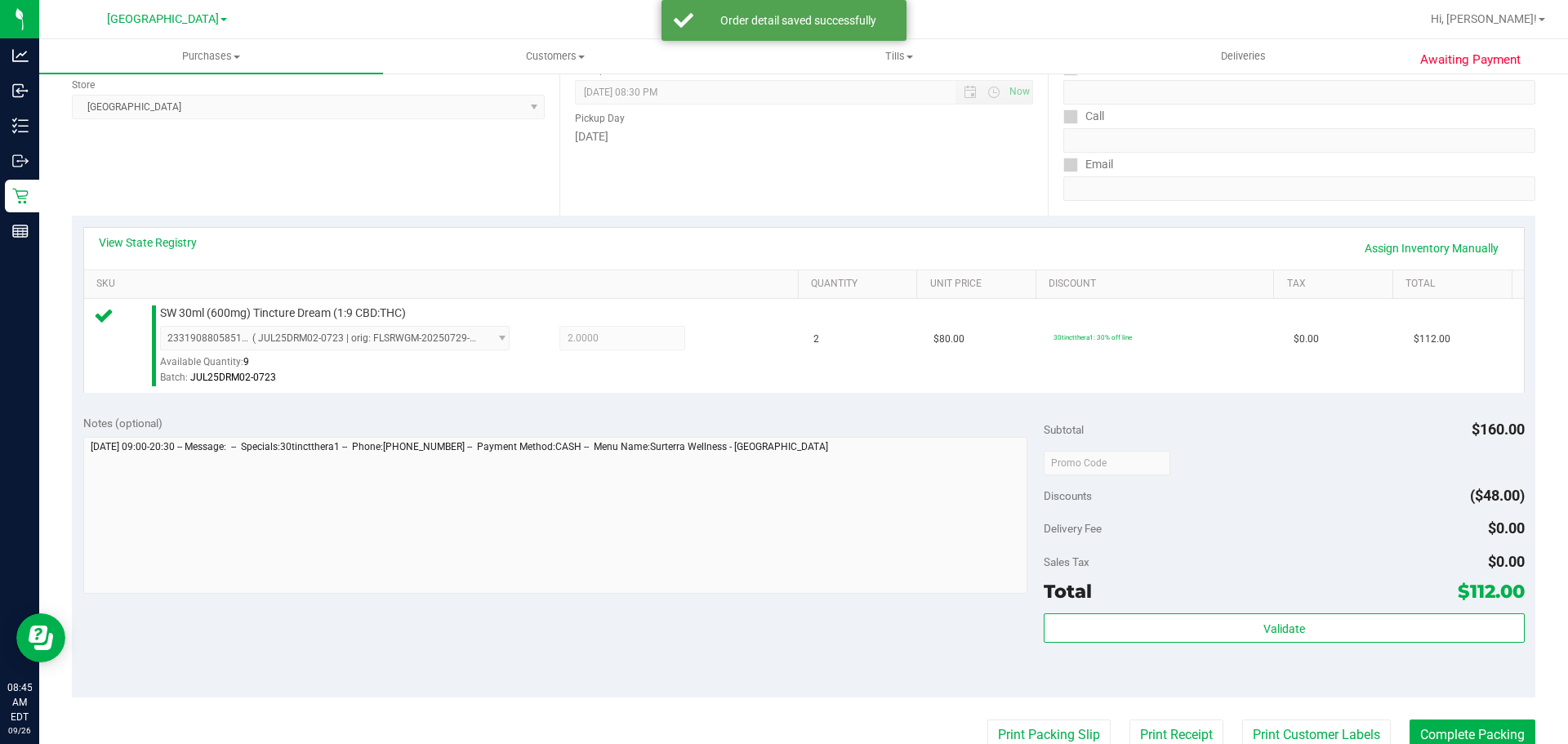
scroll to position [245, 0]
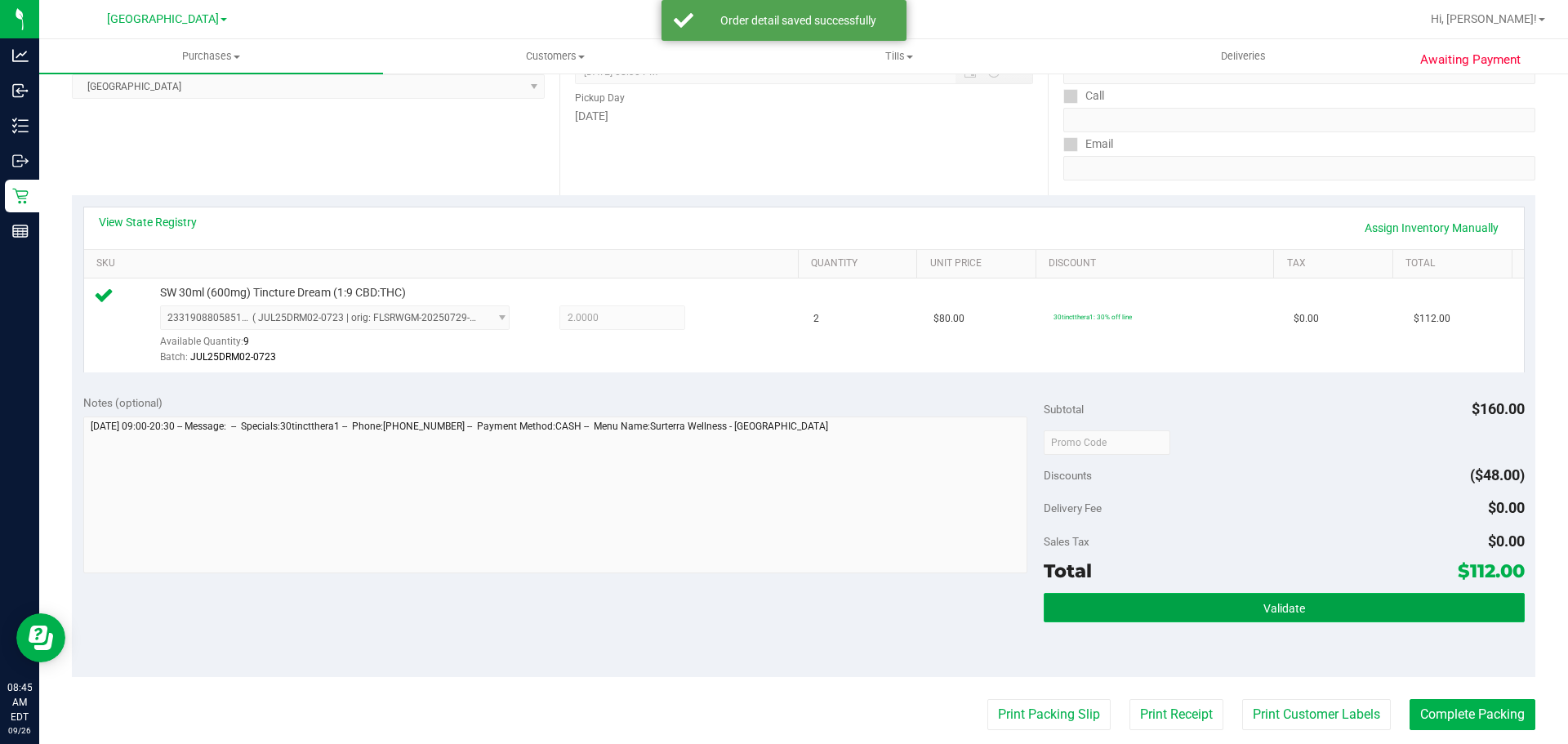
click at [1107, 617] on button "Validate" at bounding box center [1284, 607] width 480 height 30
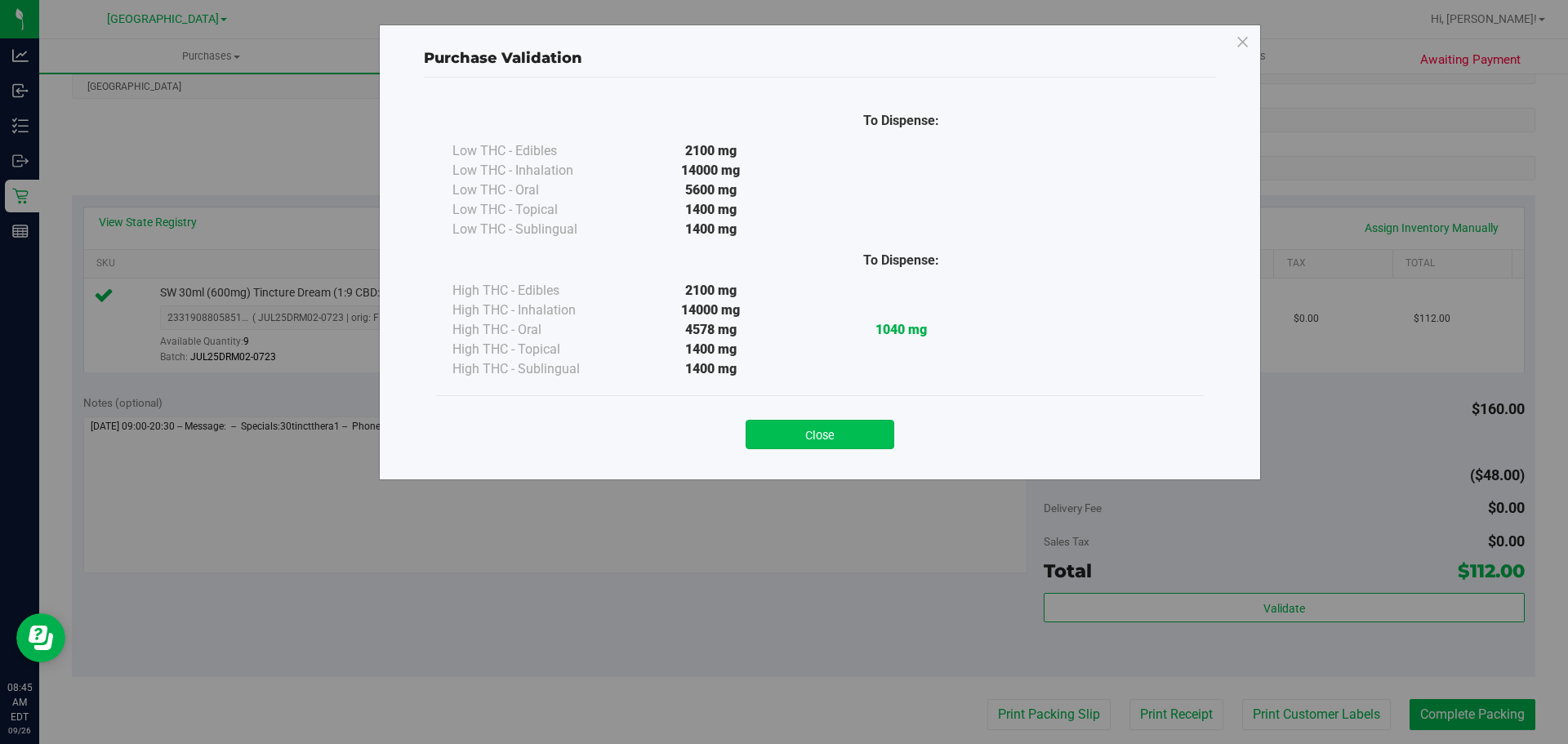
click at [852, 436] on button "Close" at bounding box center [820, 435] width 149 height 30
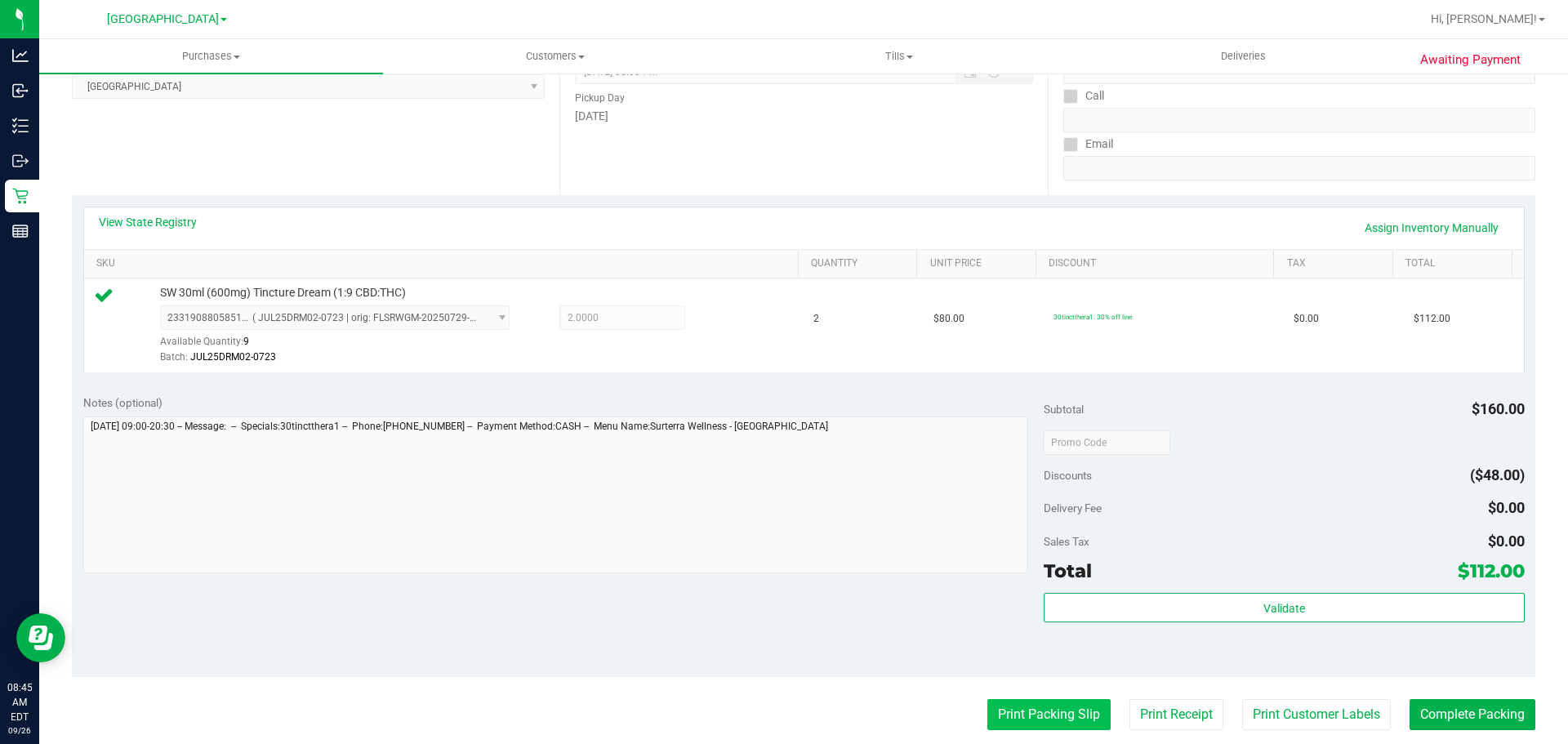
click at [1062, 713] on button "Print Packing Slip" at bounding box center [1049, 714] width 124 height 31
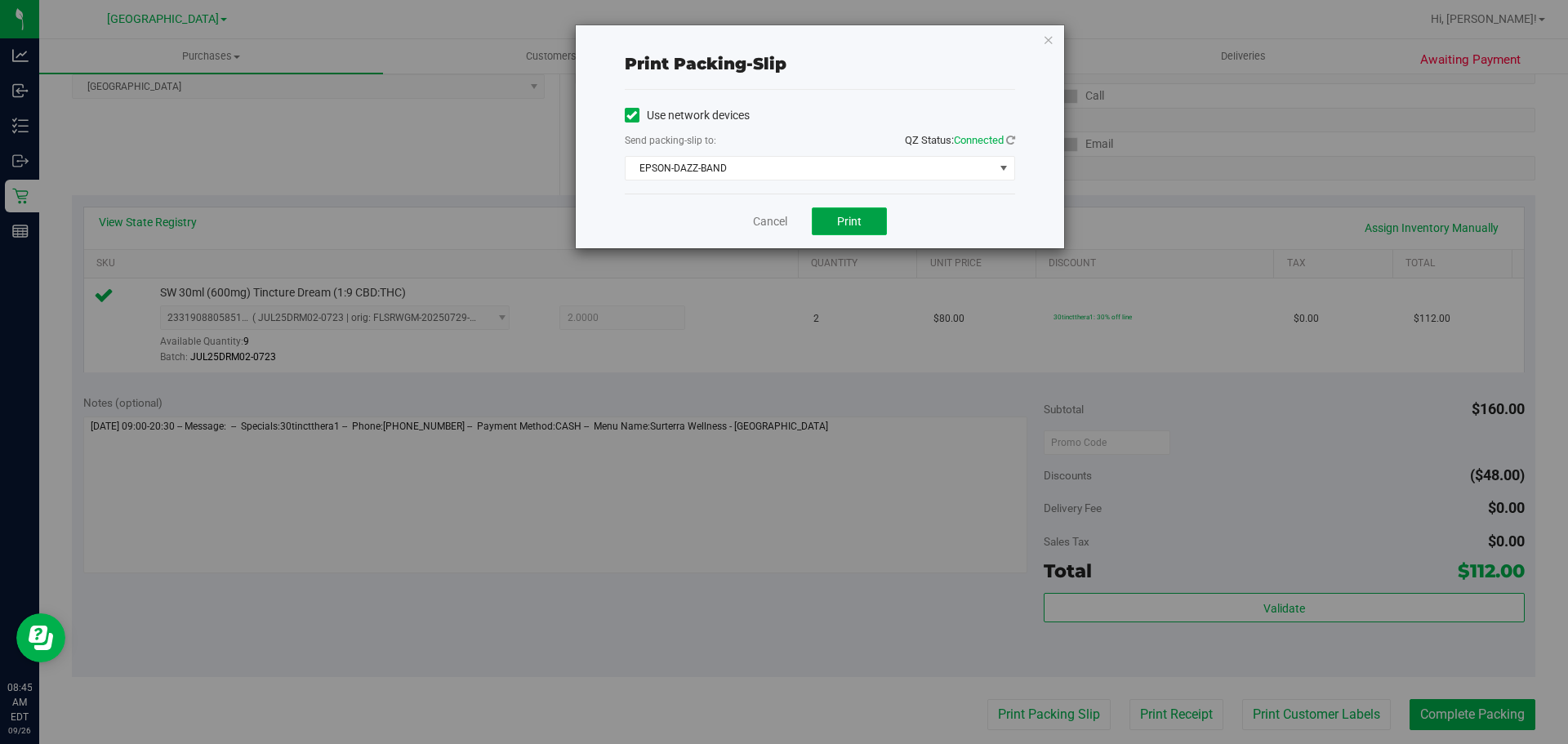
click at [861, 216] on span "Print" at bounding box center [849, 222] width 25 height 13
click at [778, 223] on link "Cancel" at bounding box center [770, 222] width 34 height 18
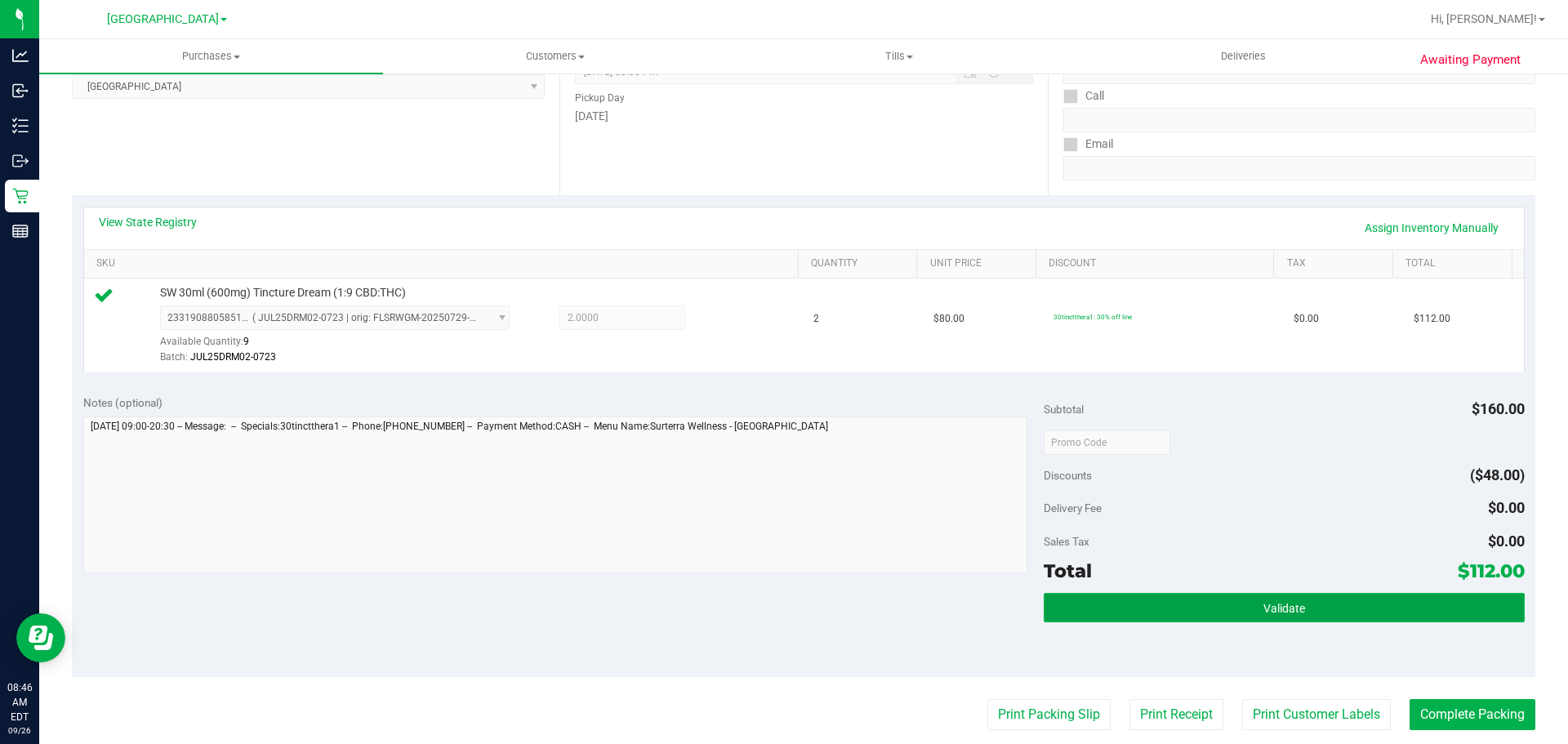
click at [1148, 594] on button "Validate" at bounding box center [1284, 607] width 480 height 30
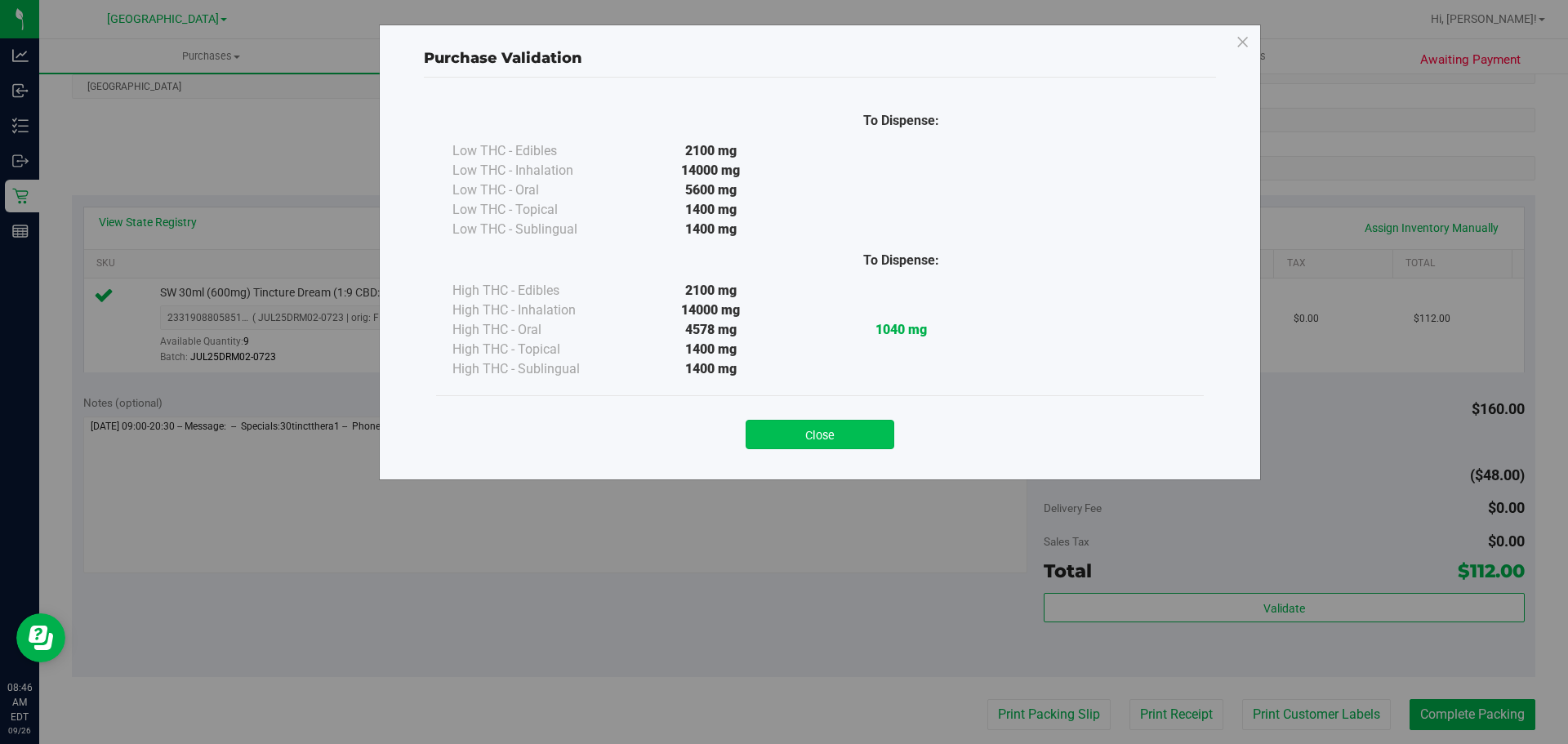
click at [858, 431] on button "Close" at bounding box center [820, 435] width 149 height 30
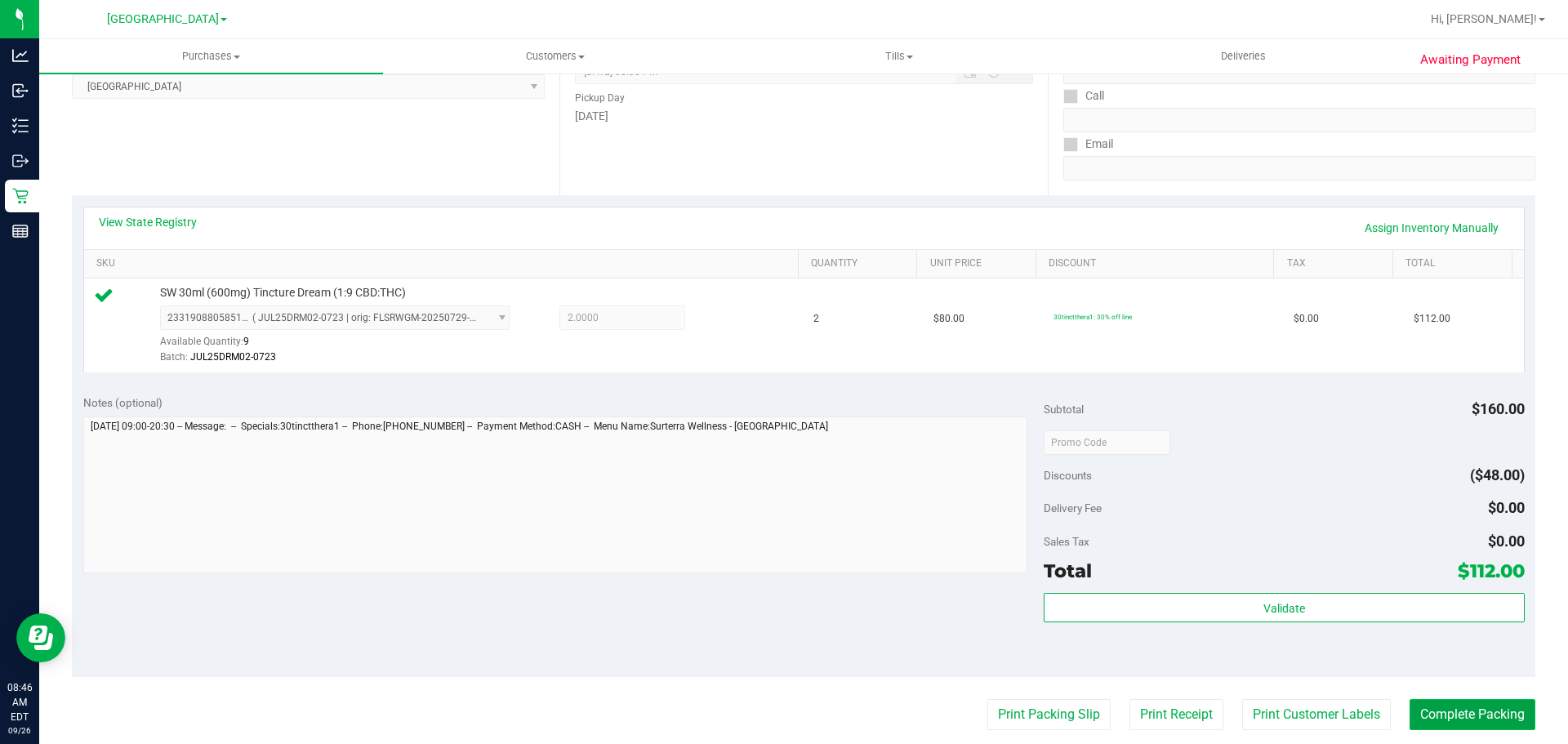
click at [1494, 726] on button "Complete Packing" at bounding box center [1472, 714] width 126 height 31
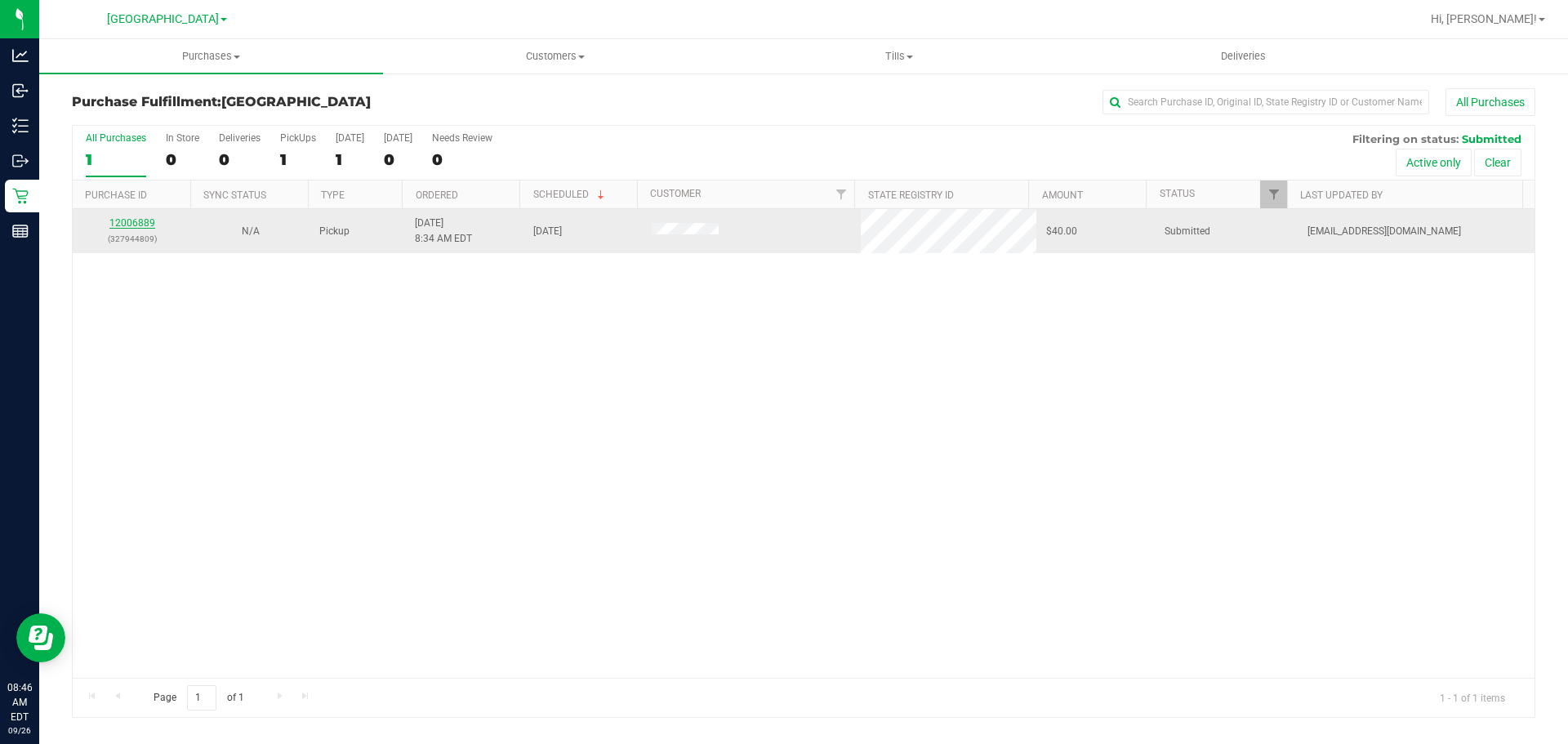
click at [144, 218] on link "12006889" at bounding box center [133, 222] width 46 height 11
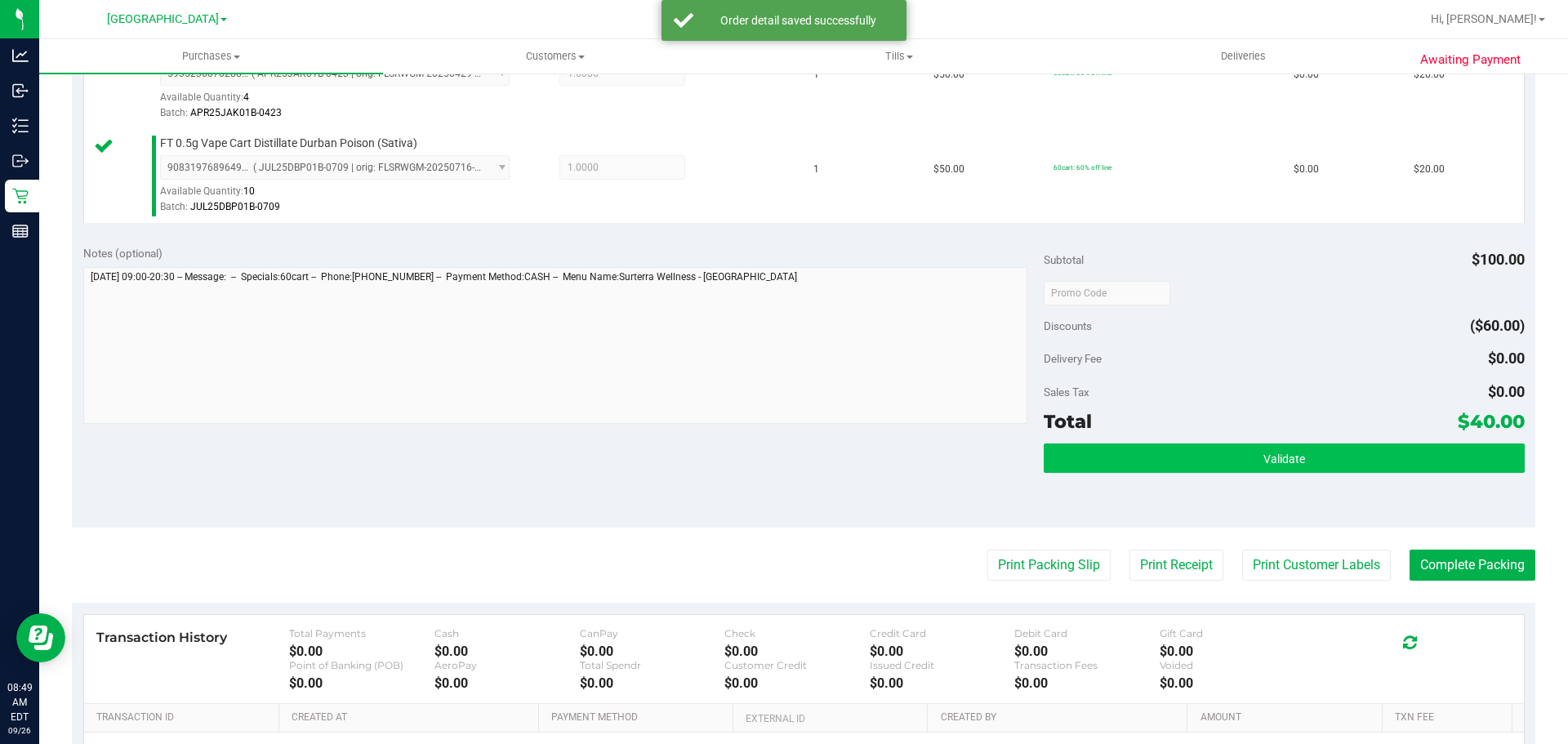
scroll to position [490, 0]
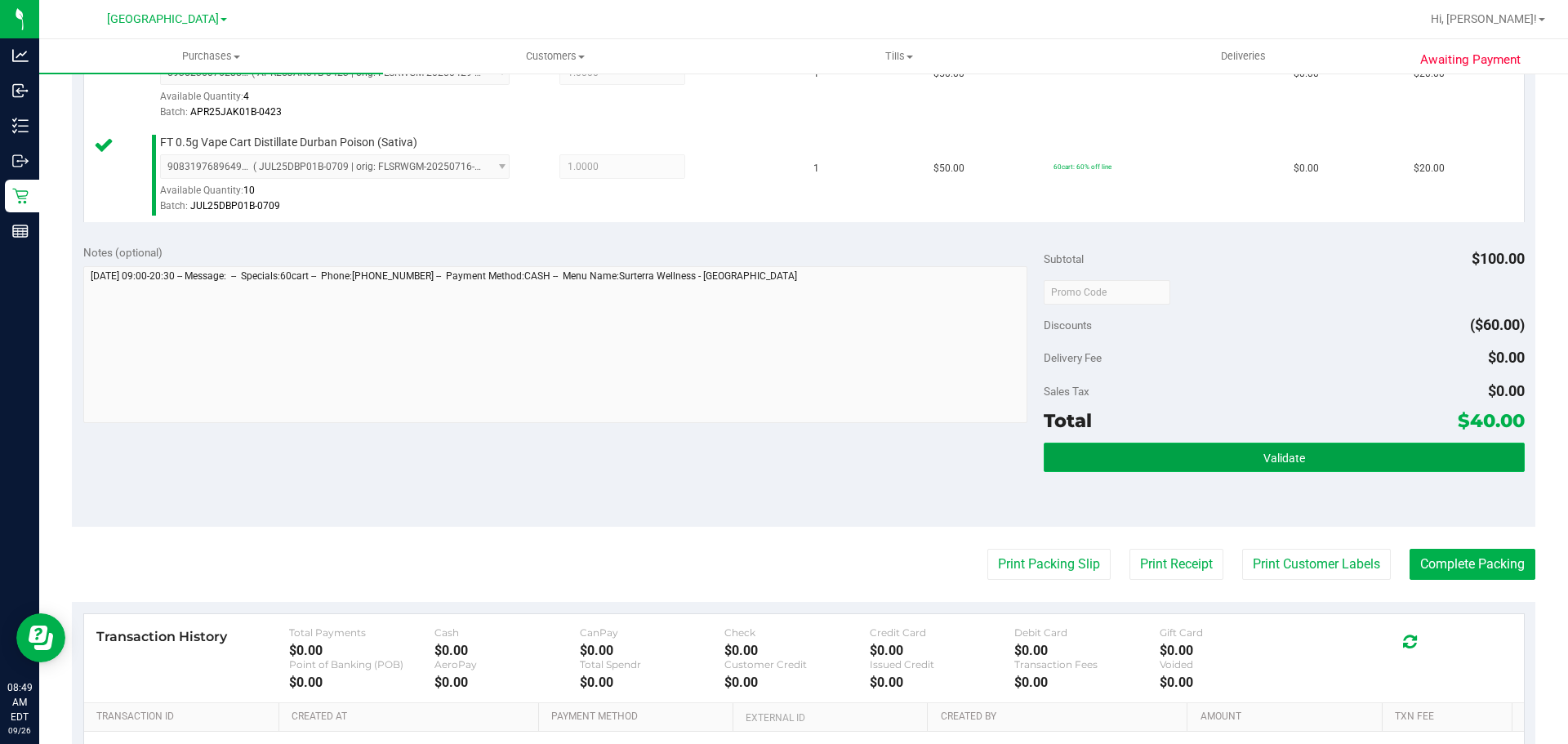
click at [1308, 458] on button "Validate" at bounding box center [1284, 458] width 480 height 30
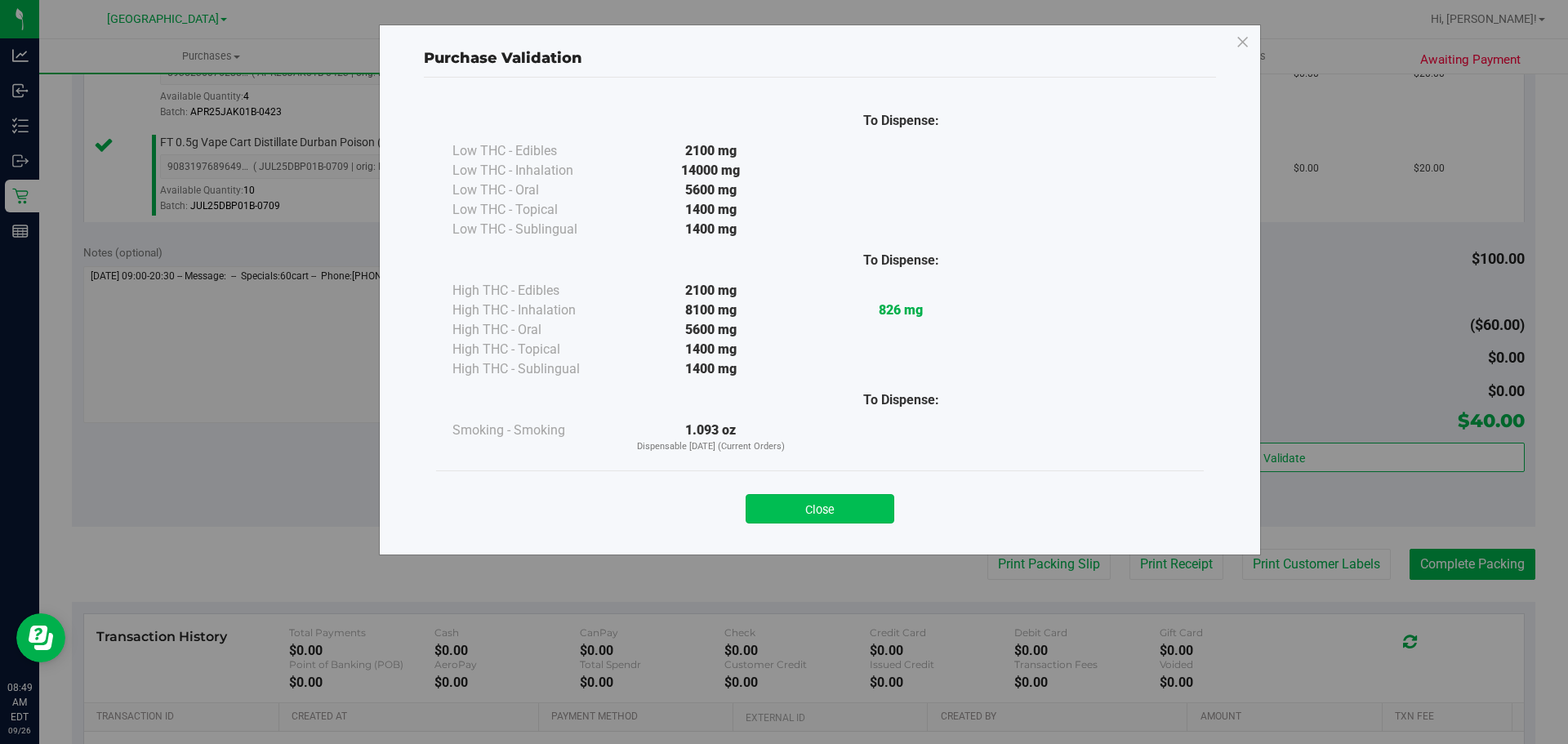
click at [832, 501] on button "Close" at bounding box center [820, 509] width 149 height 30
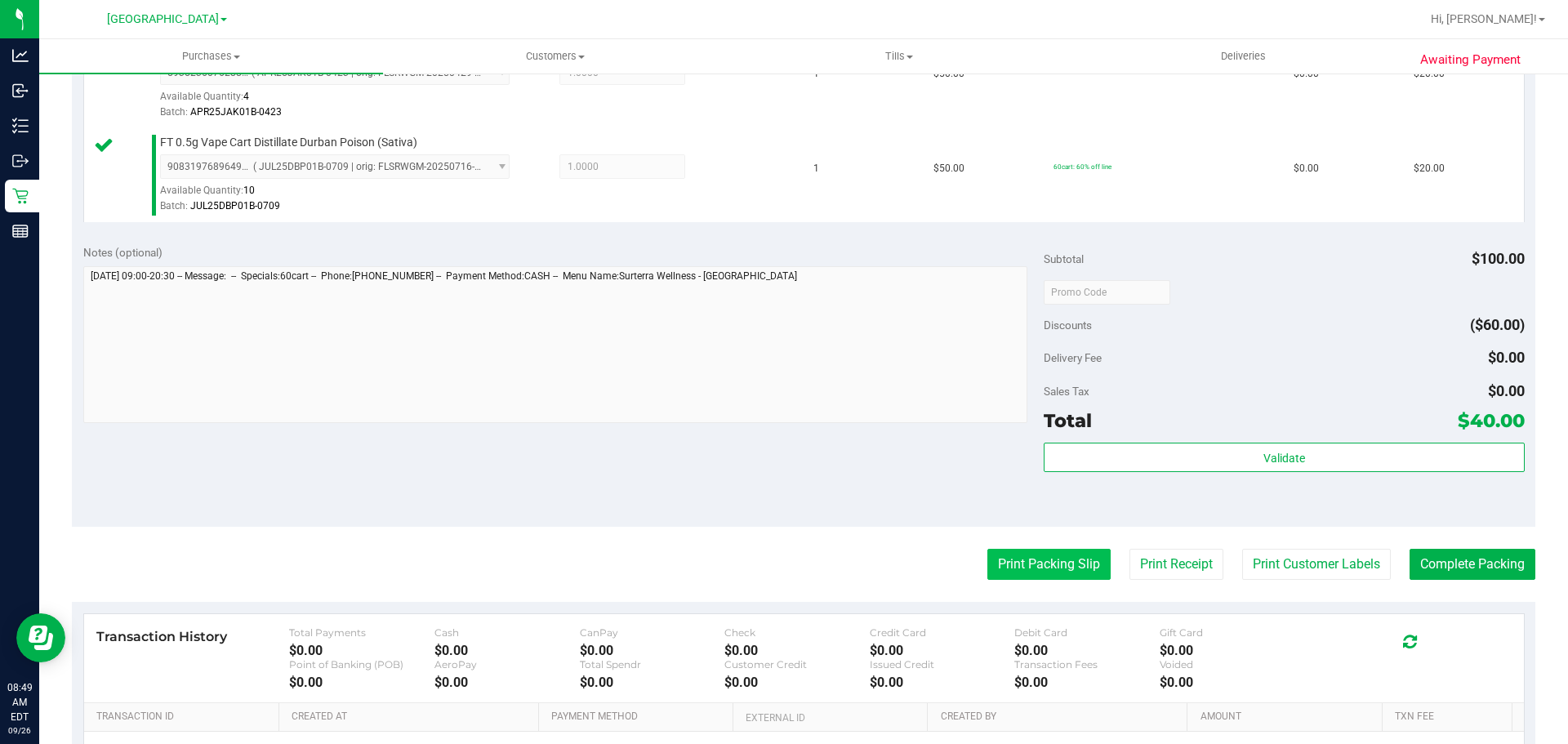
click at [999, 558] on button "Print Packing Slip" at bounding box center [1049, 565] width 124 height 31
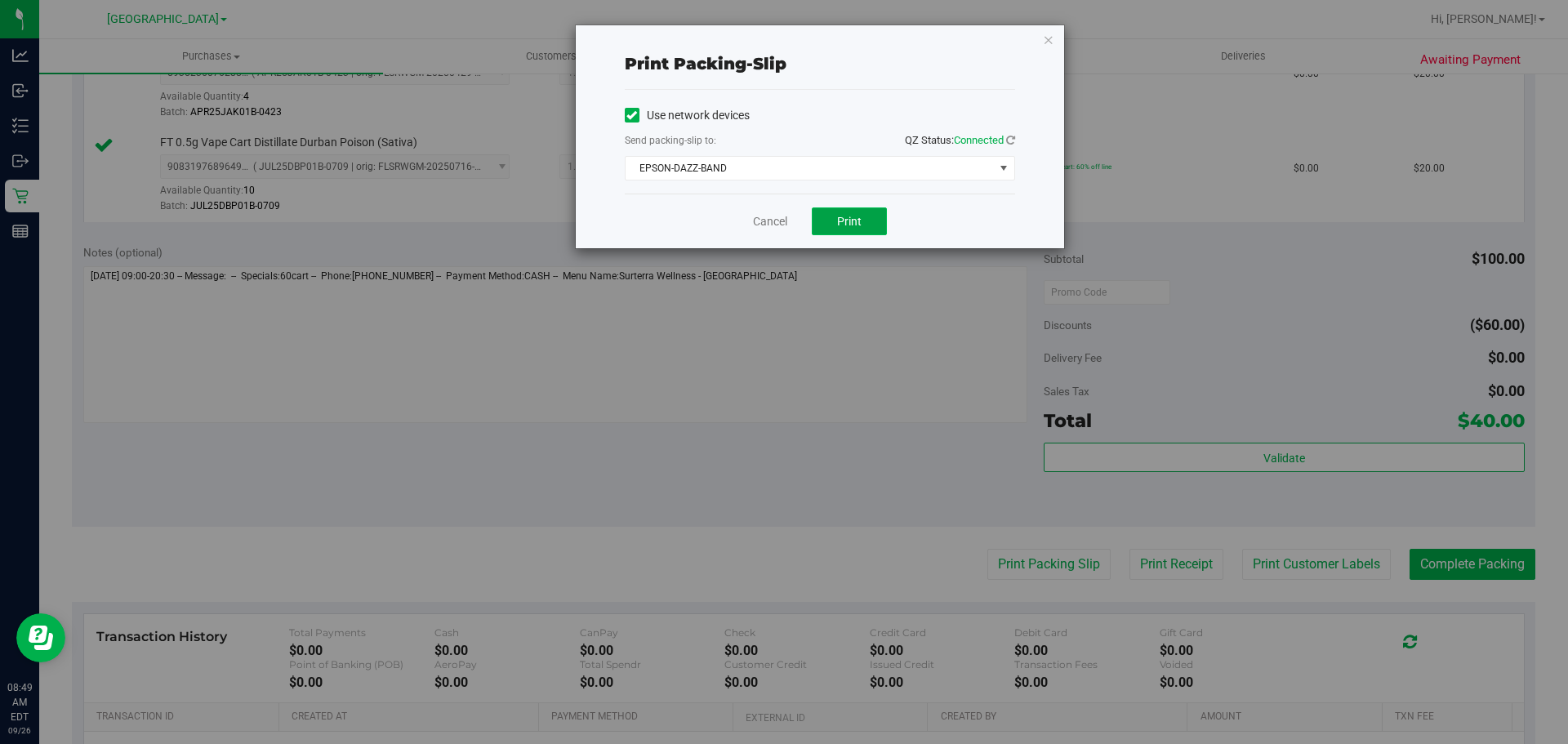
click at [829, 223] on button "Print" at bounding box center [848, 222] width 75 height 28
click at [762, 220] on link "Cancel" at bounding box center [770, 222] width 34 height 18
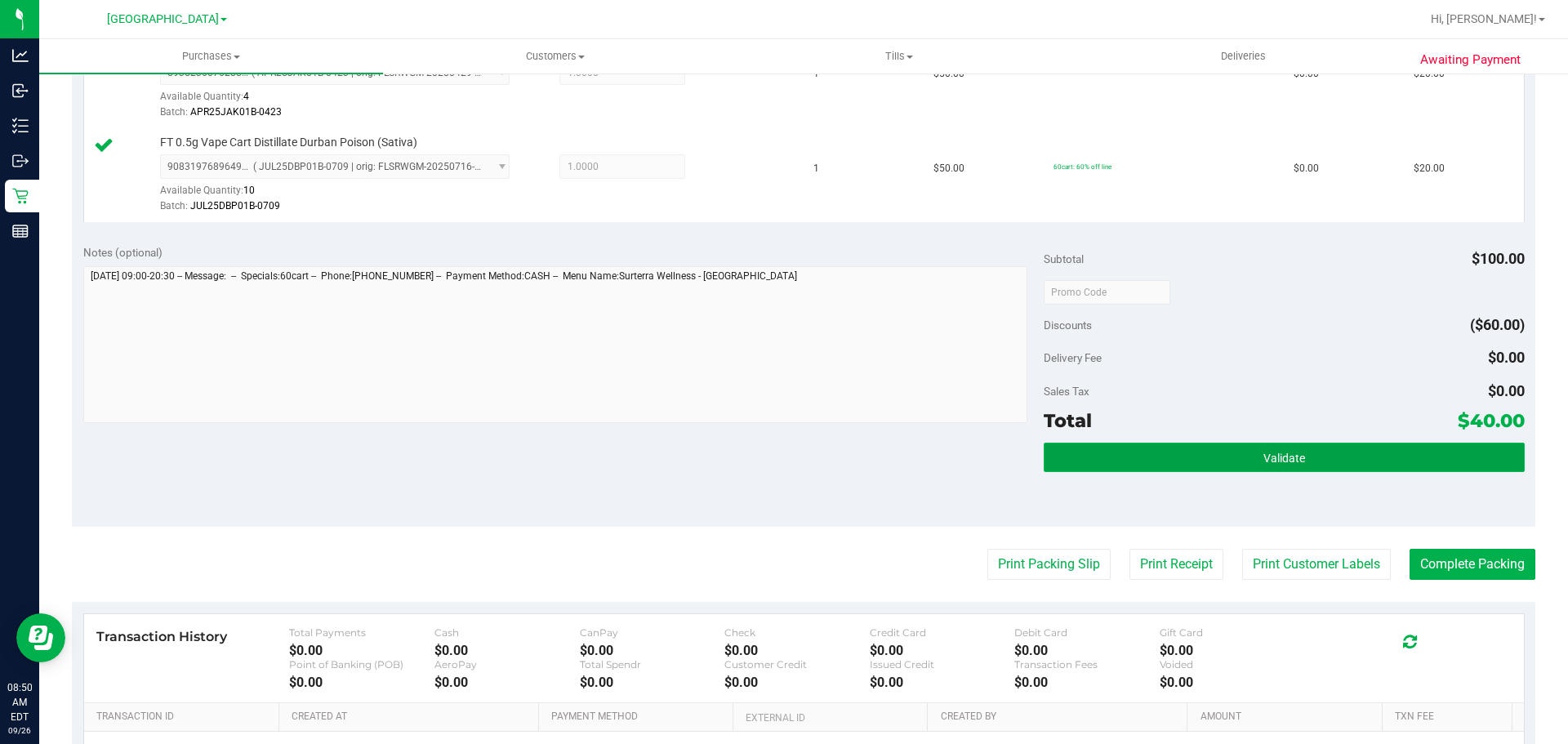
drag, startPoint x: 1158, startPoint y: 461, endPoint x: 1135, endPoint y: 457, distance: 23.3
click at [1158, 460] on button "Validate" at bounding box center [1284, 458] width 480 height 30
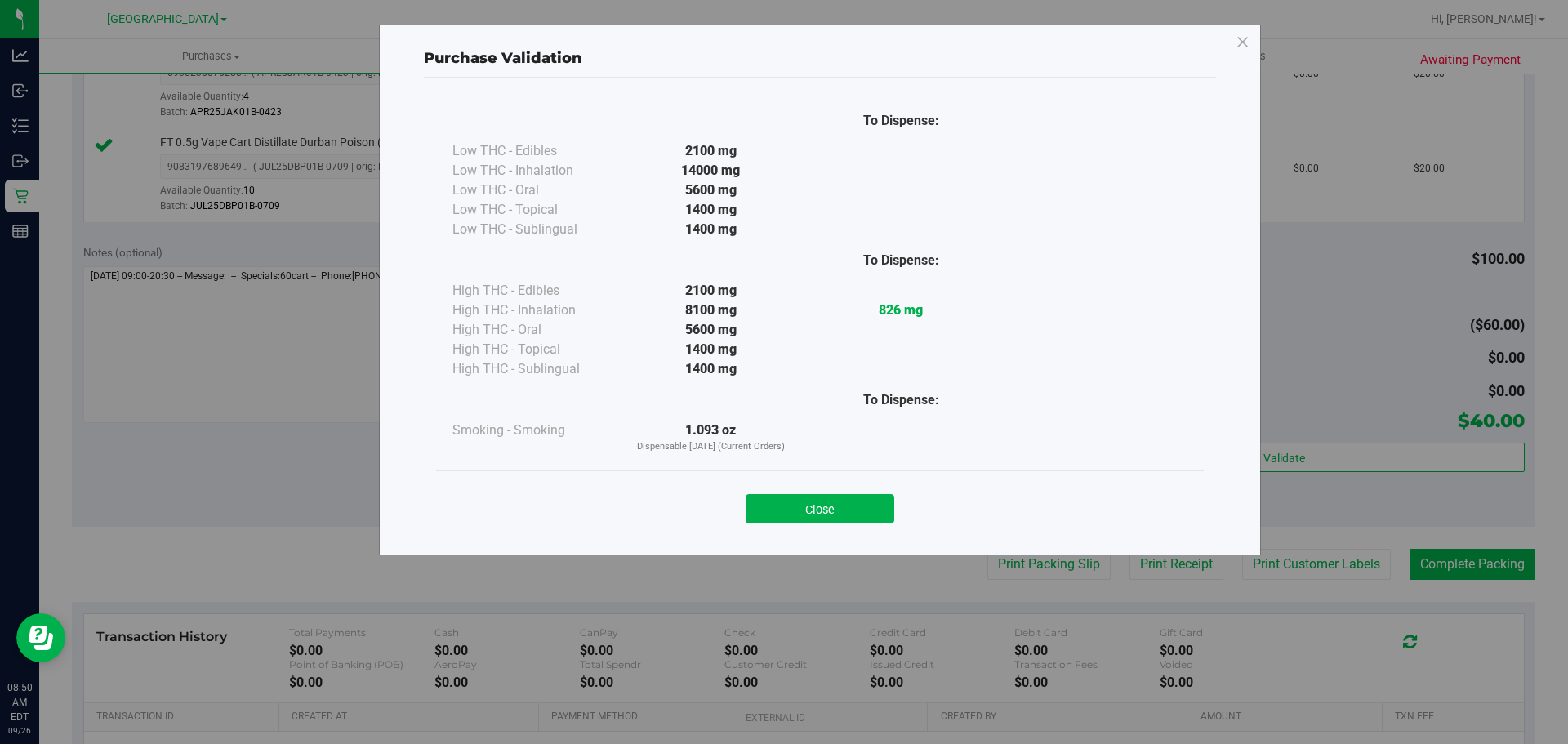
click at [832, 510] on button "Close" at bounding box center [820, 509] width 149 height 30
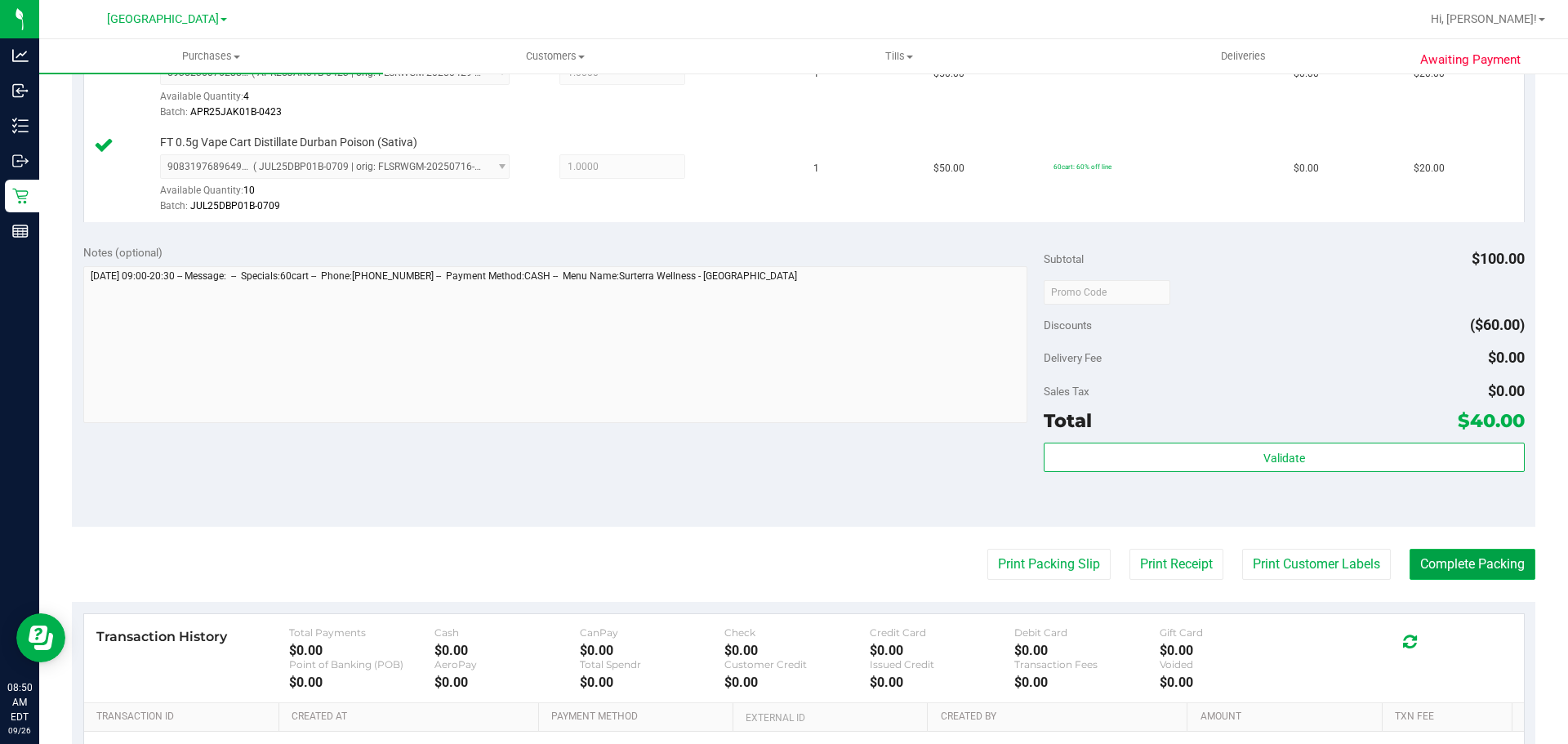
click at [1450, 576] on button "Complete Packing" at bounding box center [1472, 565] width 126 height 31
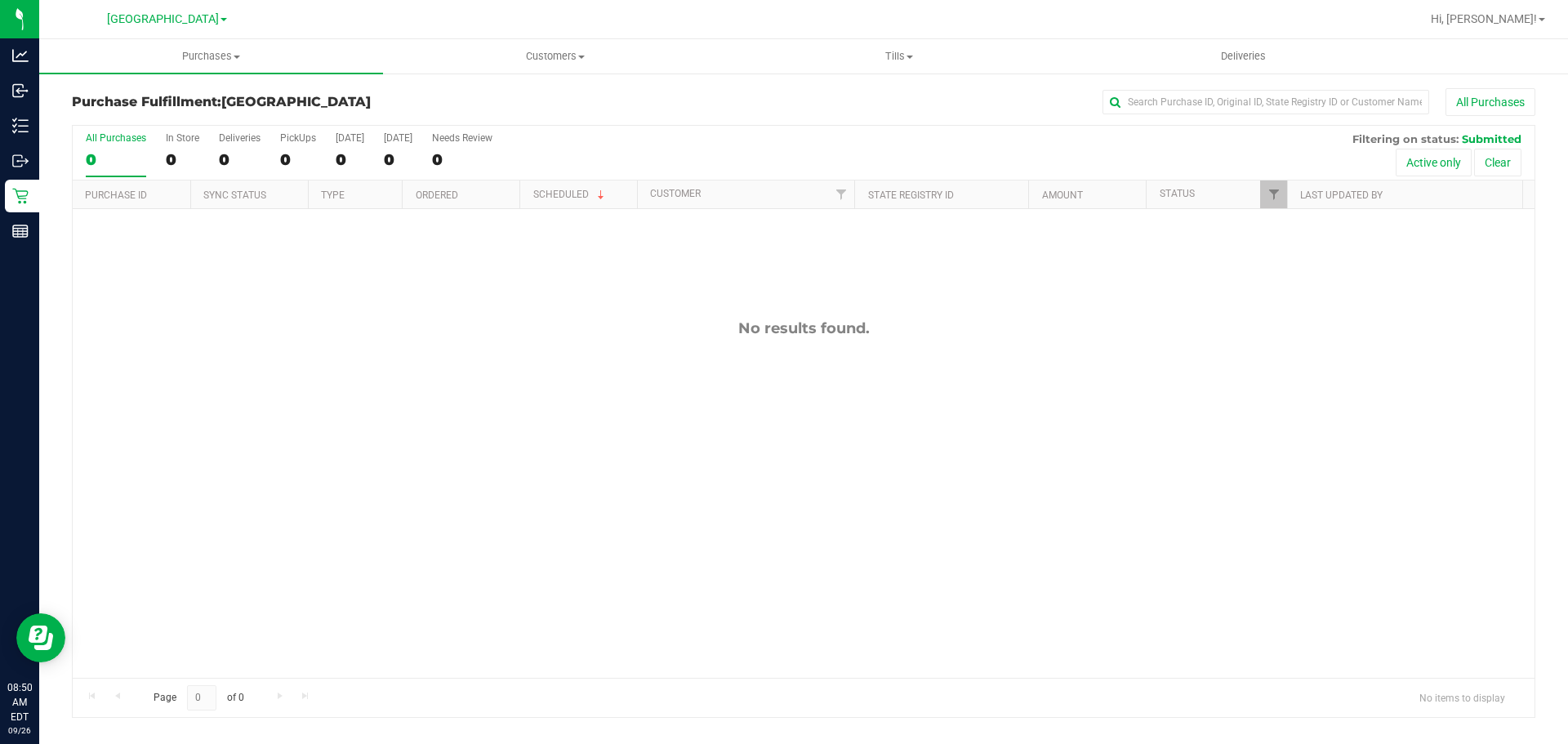
click at [211, 11] on link "[GEOGRAPHIC_DATA]" at bounding box center [167, 18] width 120 height 16
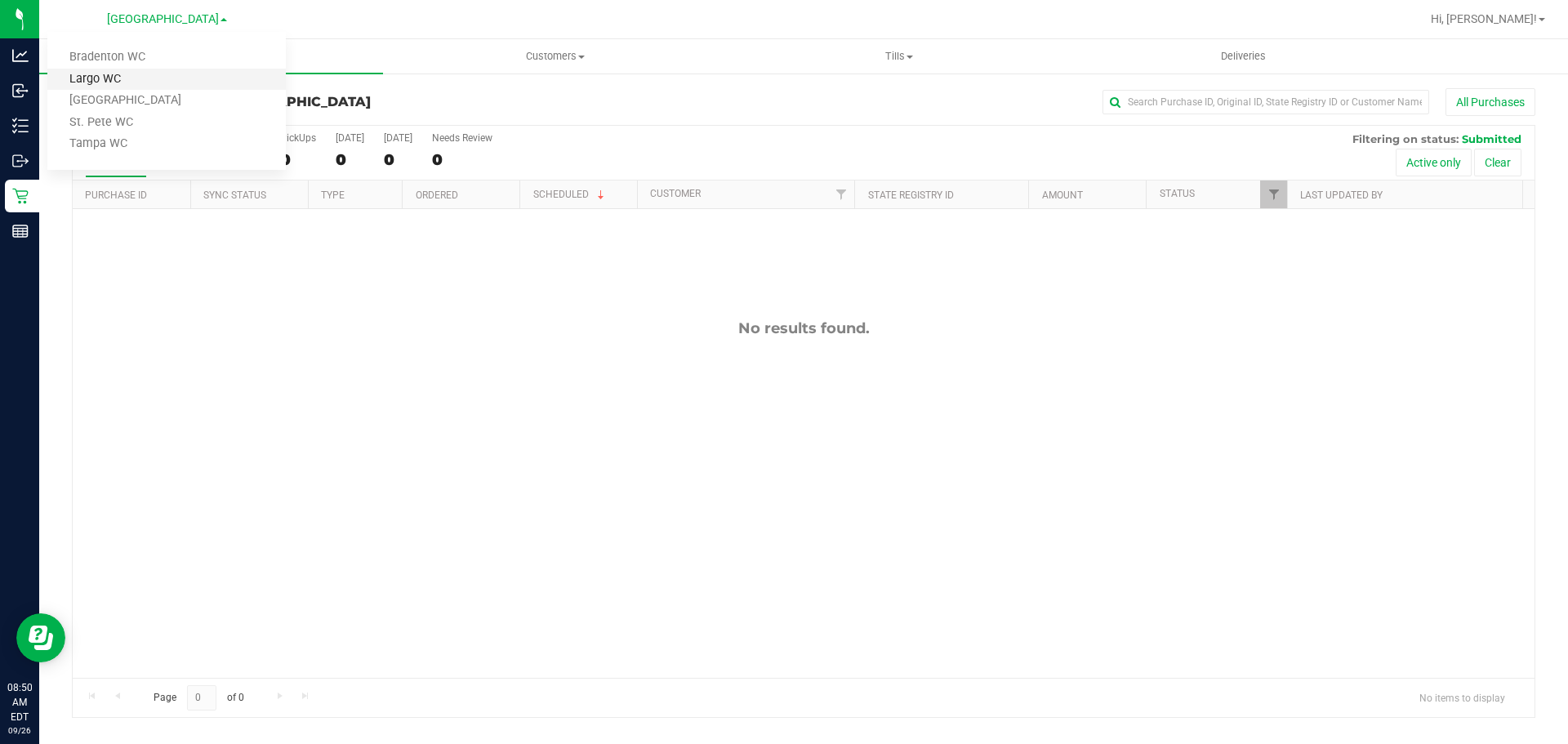
click at [176, 75] on link "Largo WC" at bounding box center [166, 79] width 238 height 22
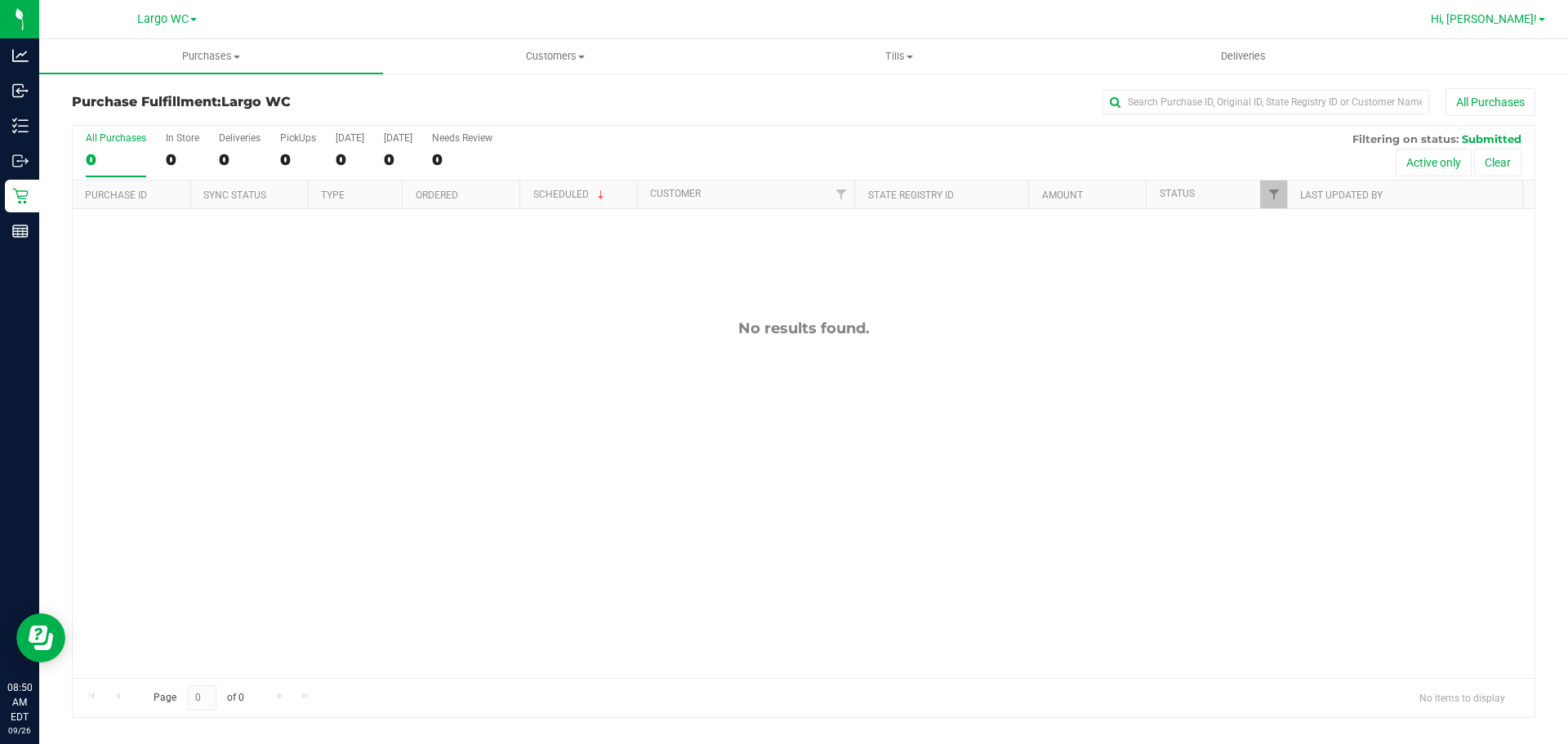
click at [1494, 14] on span "Hi, [PERSON_NAME]!" at bounding box center [1483, 18] width 106 height 13
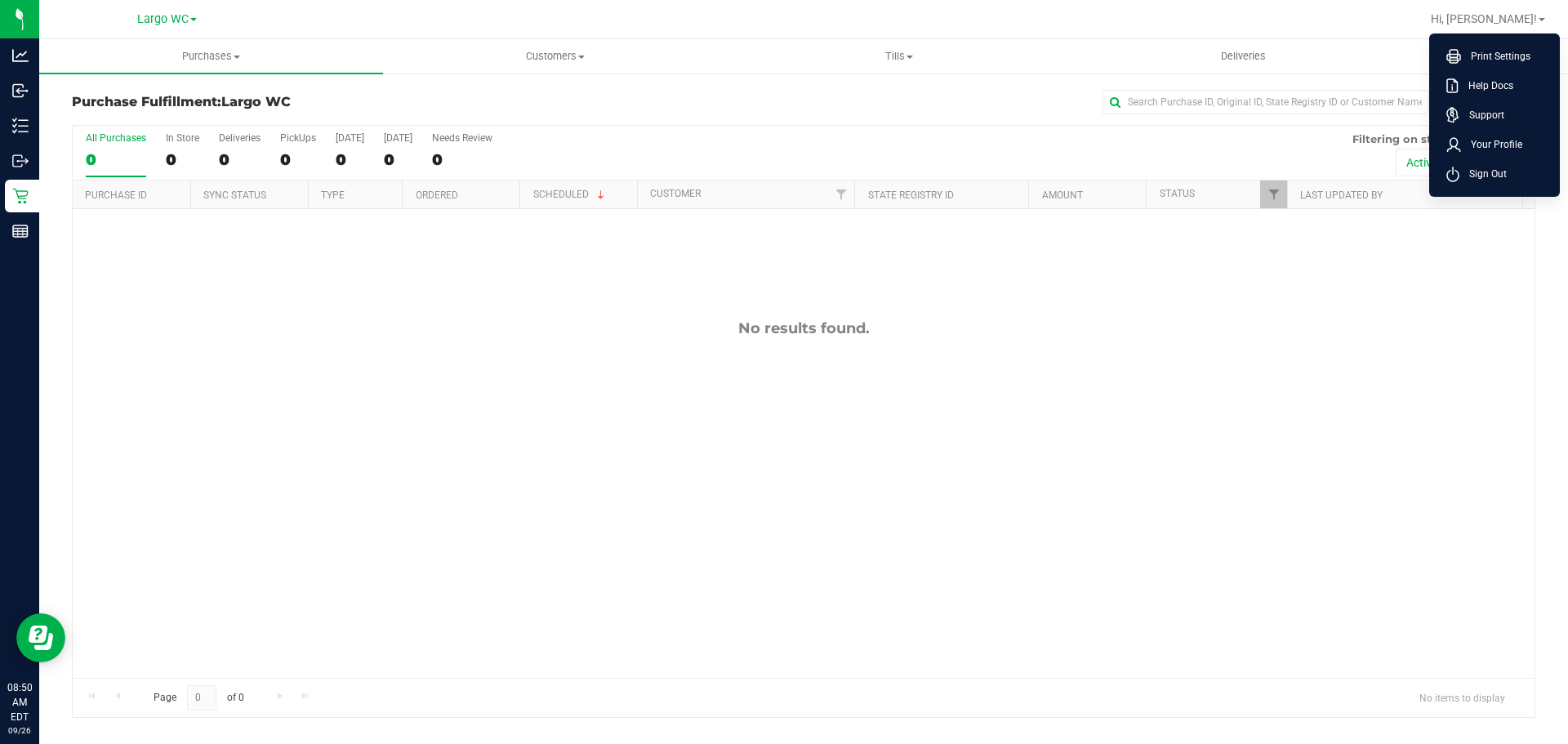
drag, startPoint x: 509, startPoint y: 351, endPoint x: 498, endPoint y: 342, distance: 14.2
click at [498, 342] on div "No results found." at bounding box center [804, 498] width 1462 height 579
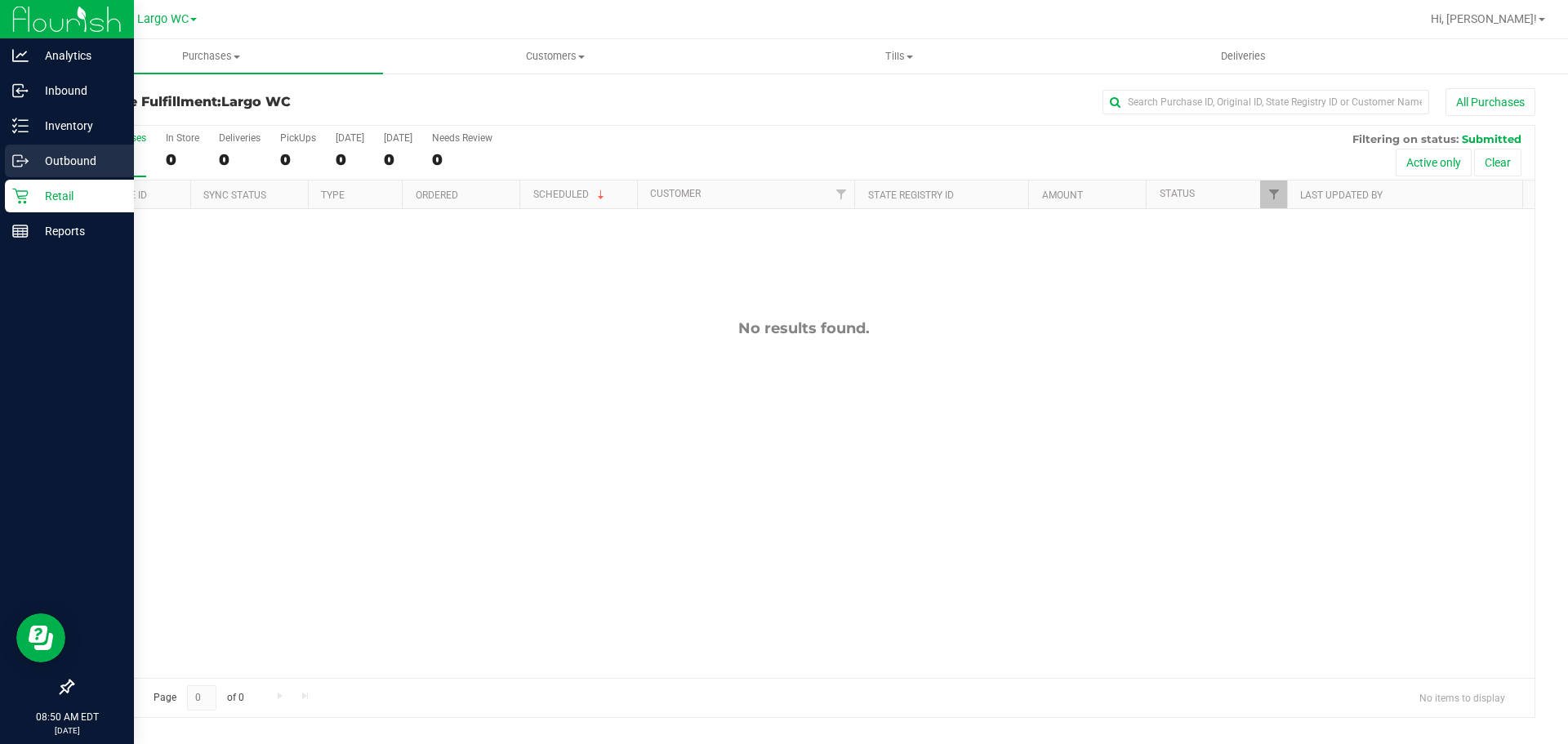
click at [35, 160] on p "Outbound" at bounding box center [78, 161] width 98 height 19
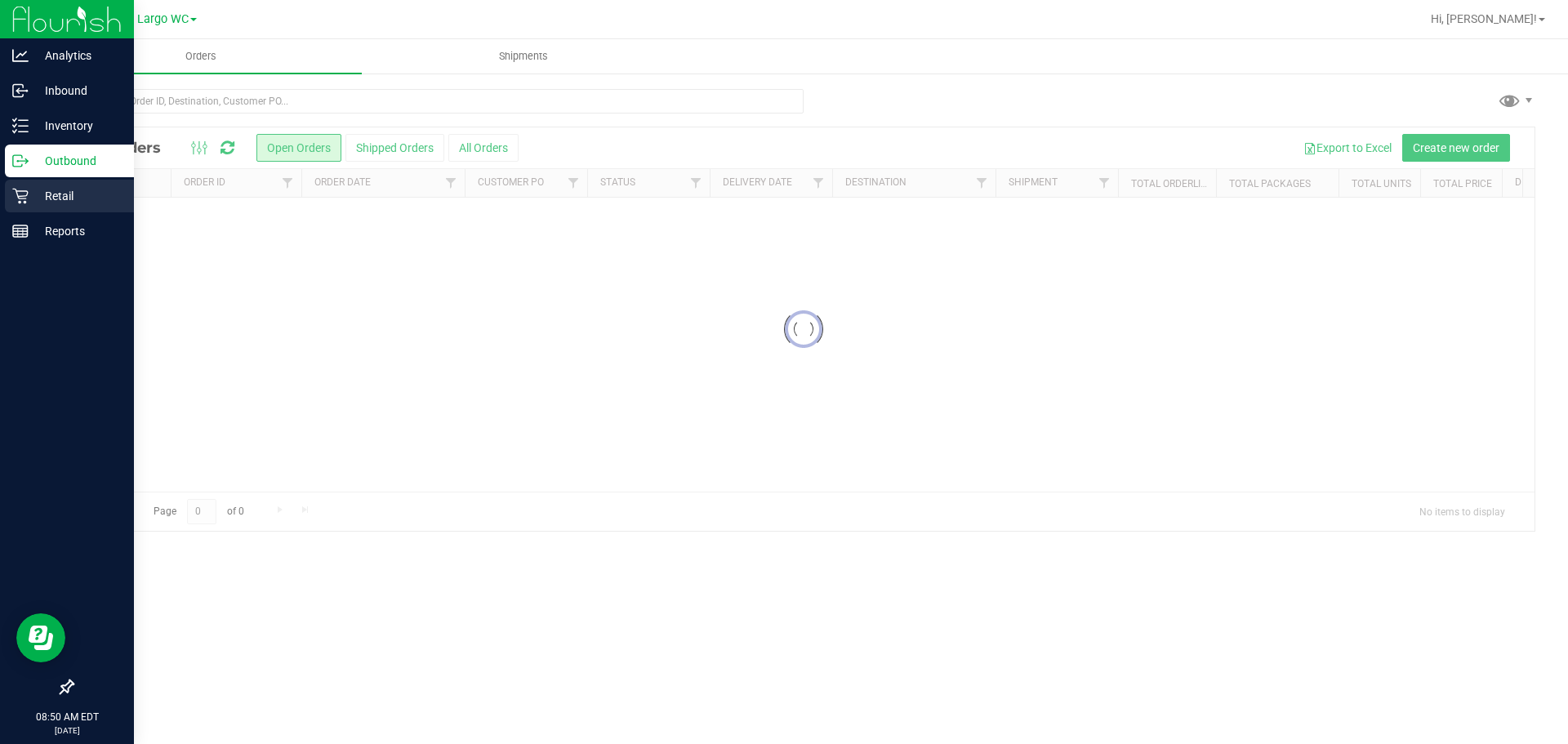
click at [88, 198] on p "Retail" at bounding box center [78, 196] width 98 height 19
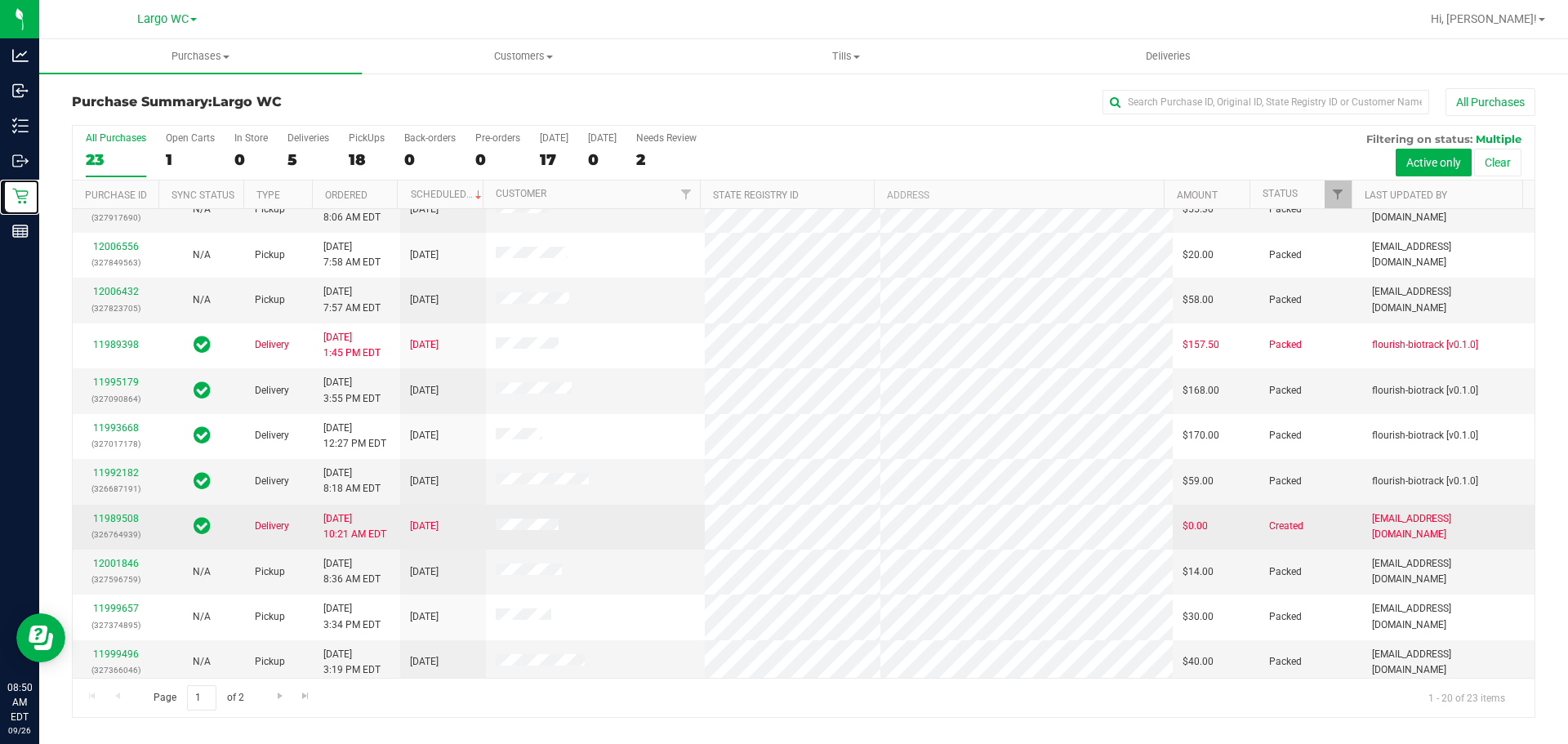
scroll to position [436, 0]
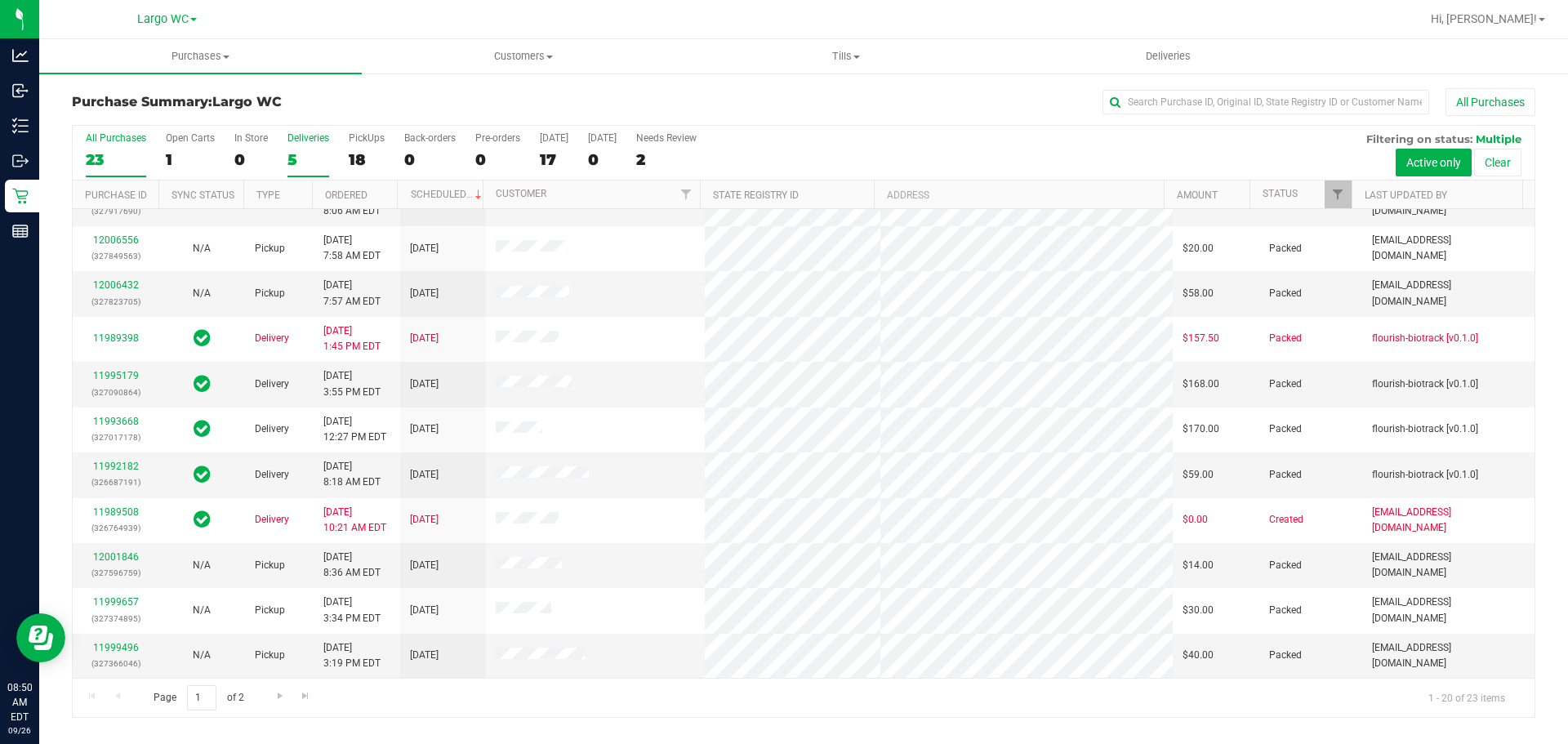
click at [300, 142] on div "Deliveries" at bounding box center [307, 138] width 42 height 11
click at [0, 0] on input "Deliveries 5" at bounding box center [0, 0] width 0 height 0
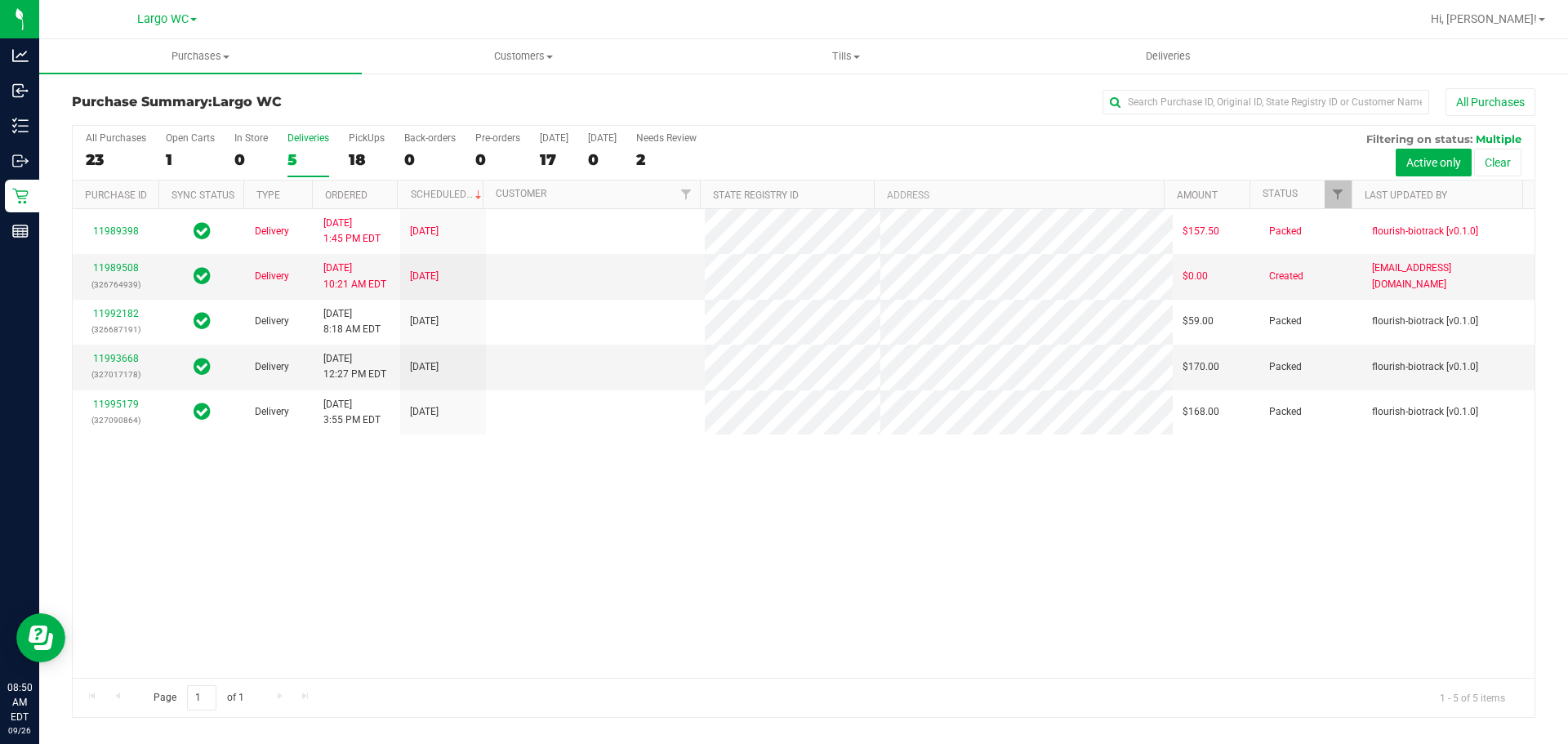
scroll to position [0, 0]
click at [103, 159] on div "23" at bounding box center [115, 160] width 60 height 18
click at [0, 0] on input "All Purchases 23" at bounding box center [0, 0] width 0 height 0
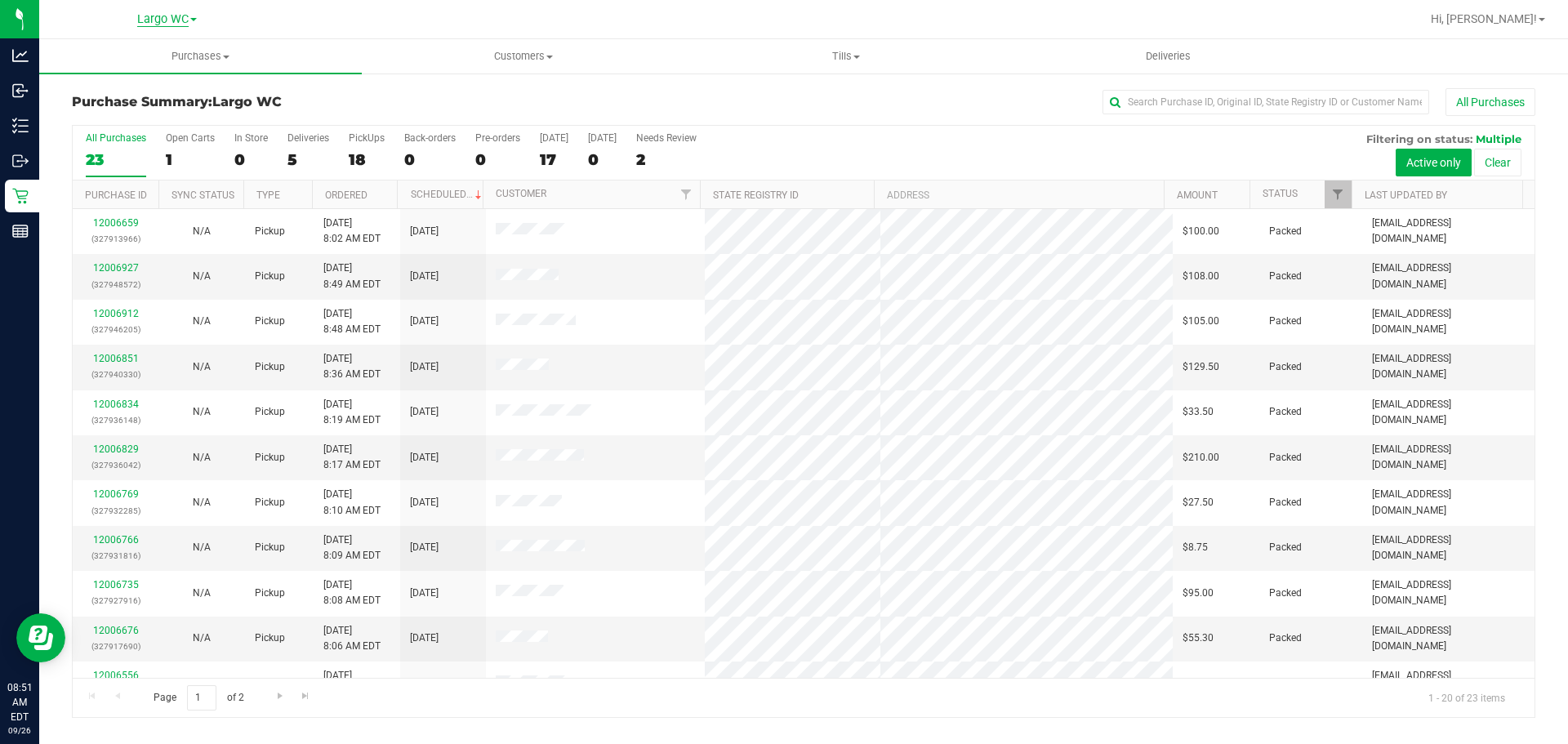
click at [179, 15] on span "Largo WC" at bounding box center [163, 19] width 52 height 15
click at [162, 96] on link "[GEOGRAPHIC_DATA]" at bounding box center [166, 101] width 238 height 22
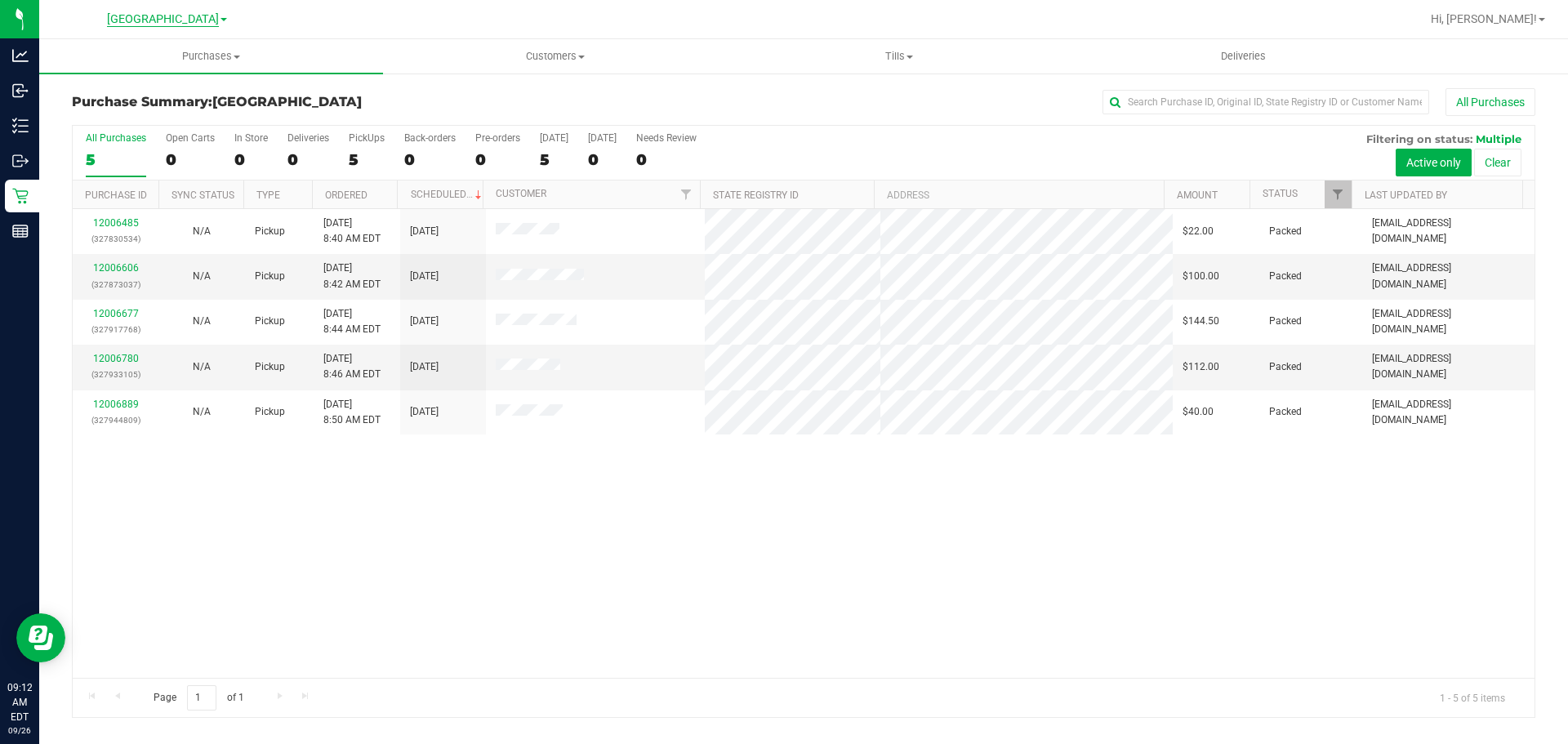
click at [199, 15] on span "[GEOGRAPHIC_DATA]" at bounding box center [162, 19] width 112 height 15
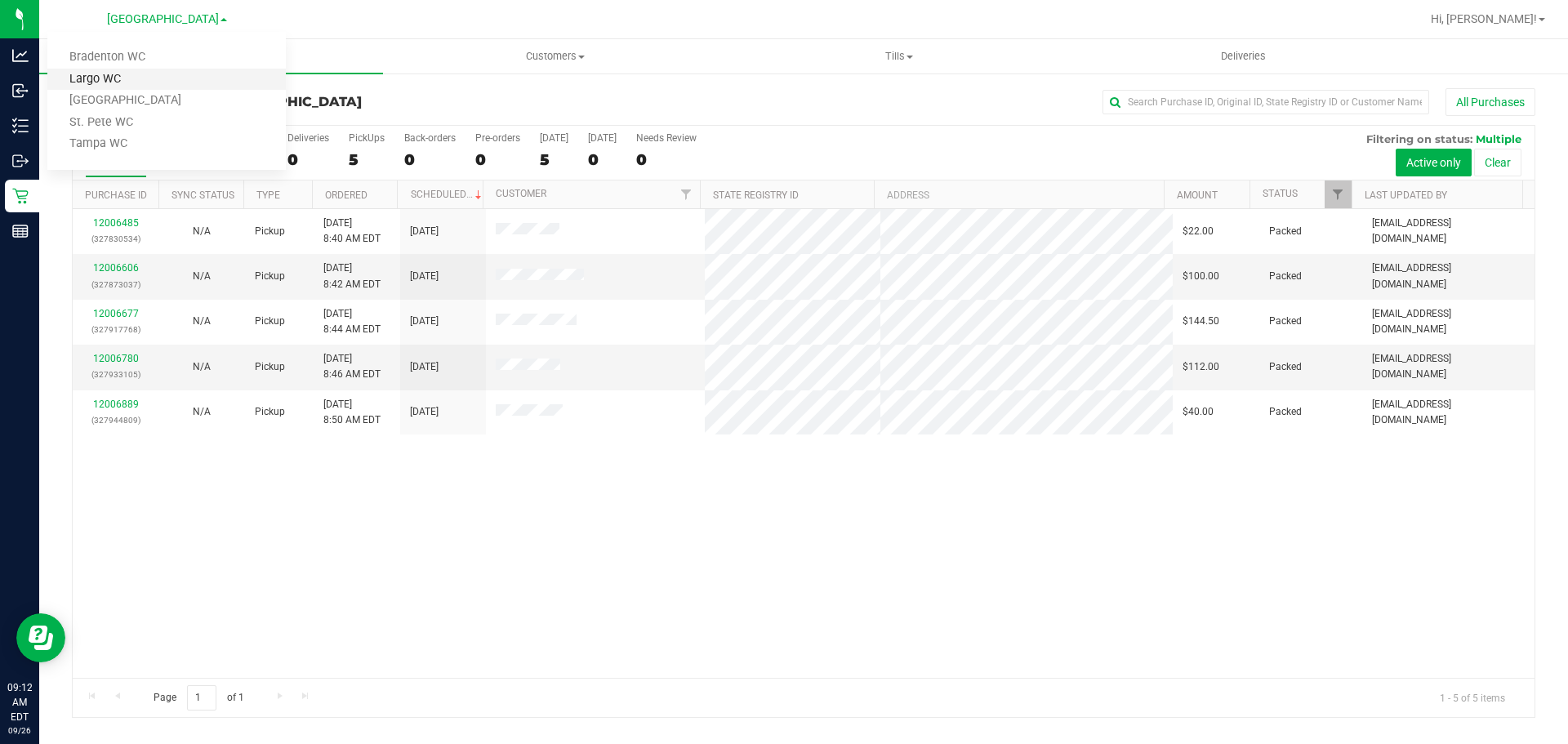
click at [159, 77] on link "Largo WC" at bounding box center [166, 79] width 238 height 22
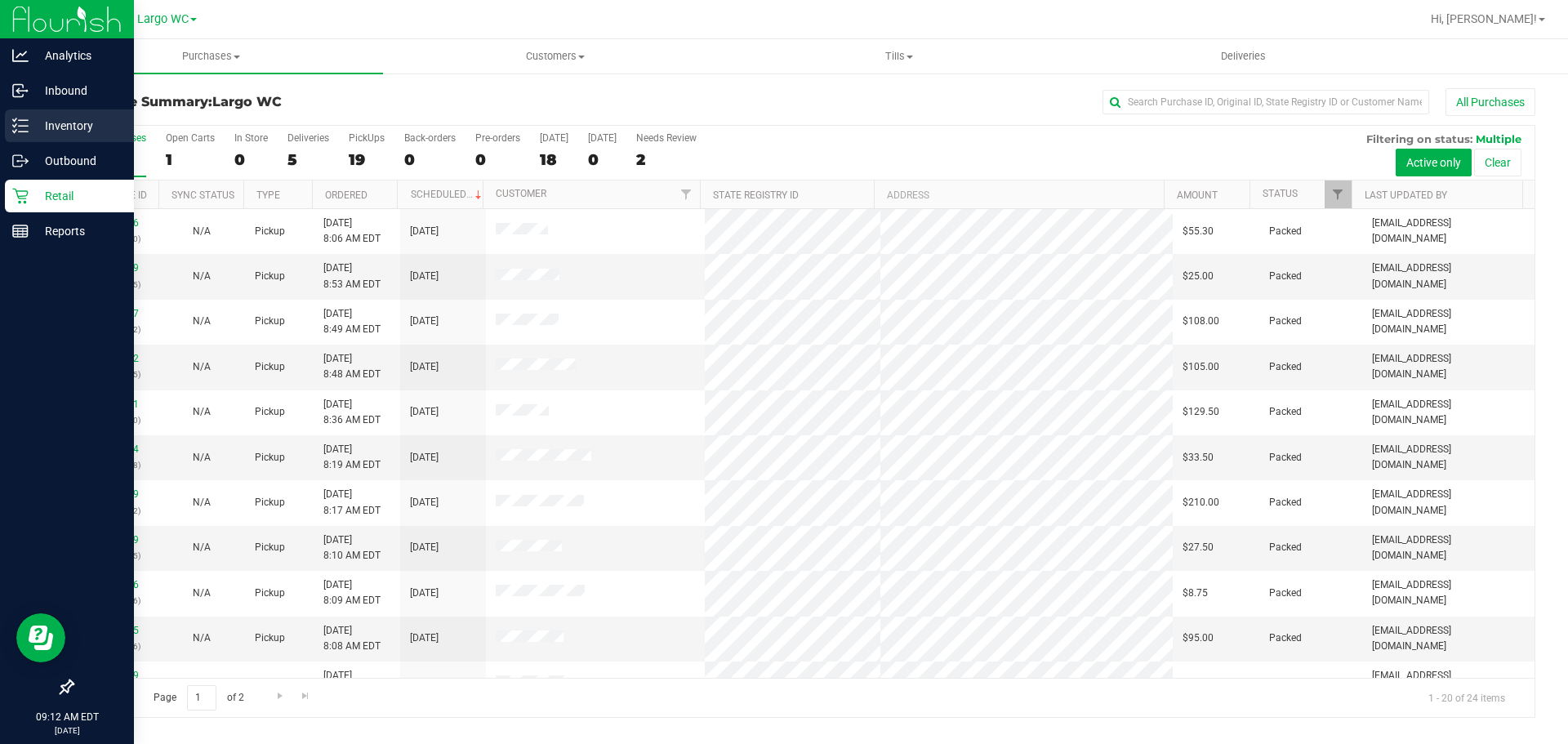
click at [75, 120] on p "Inventory" at bounding box center [78, 126] width 98 height 19
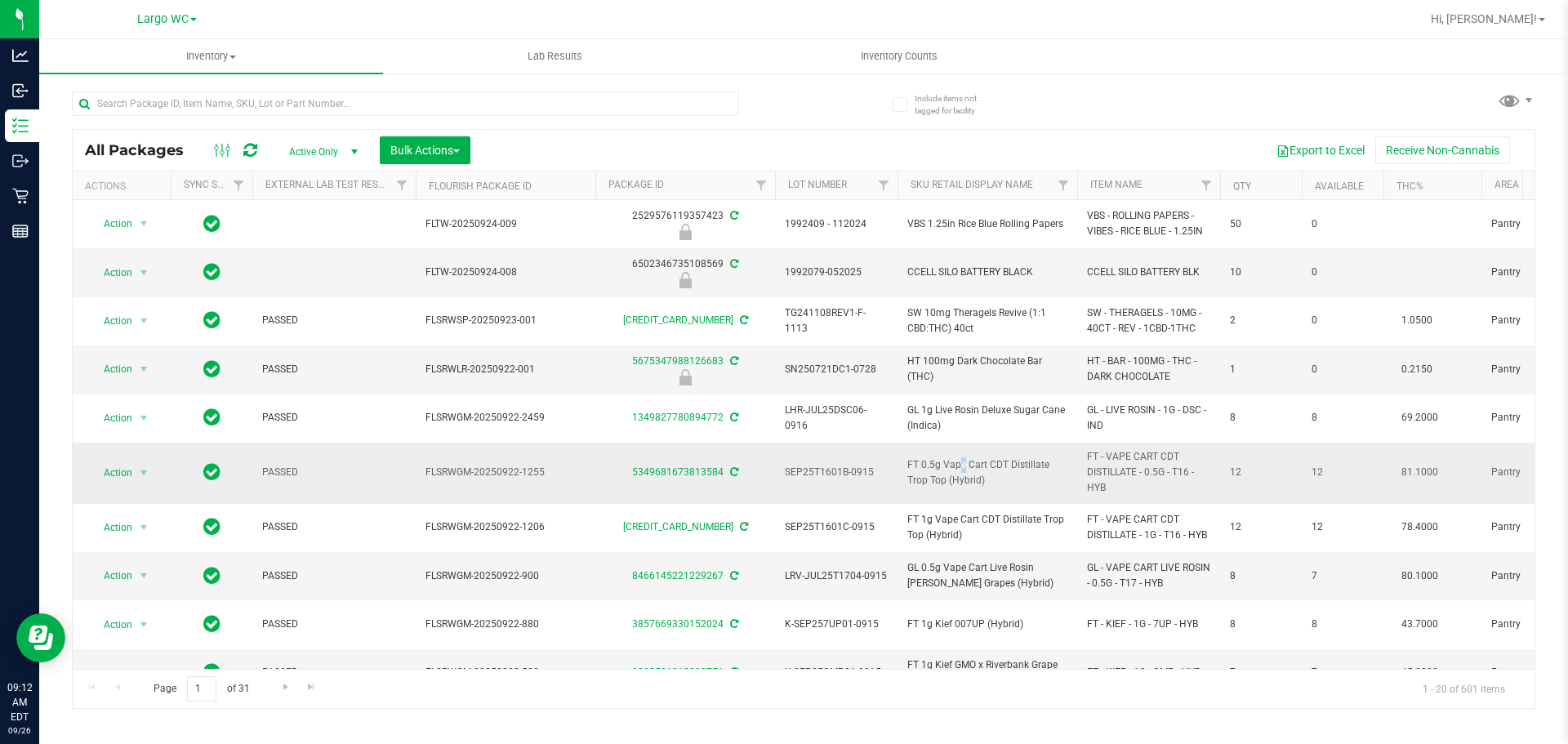
click at [924, 469] on span "FT 0.5g Vape Cart CDT Distillate Trop Top (Hybrid)" at bounding box center [987, 473] width 160 height 31
click at [931, 471] on span "FT 0.5g Vape Cart CDT Distillate Trop Top (Hybrid)" at bounding box center [987, 473] width 160 height 31
drag, startPoint x: 901, startPoint y: 468, endPoint x: 995, endPoint y: 464, distance: 94.1
click at [995, 464] on td "FT 0.5g Vape Cart CDT Distillate Trop Top (Hybrid)" at bounding box center [987, 474] width 180 height 61
copy span "FT 0.5g Vape Cart C"
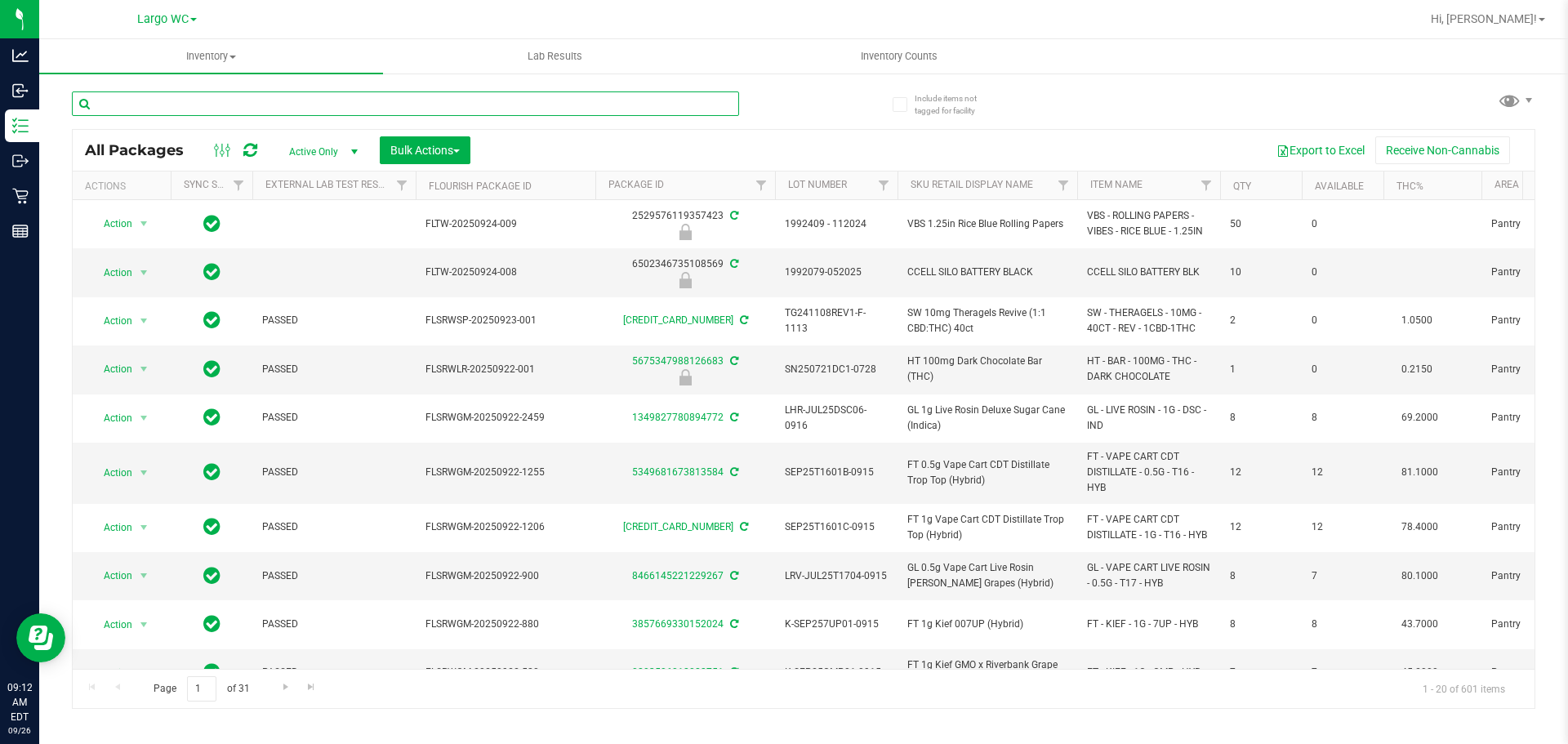
click at [392, 106] on input "text" at bounding box center [405, 103] width 667 height 25
paste input "FT 0.5g Vape Cart C"
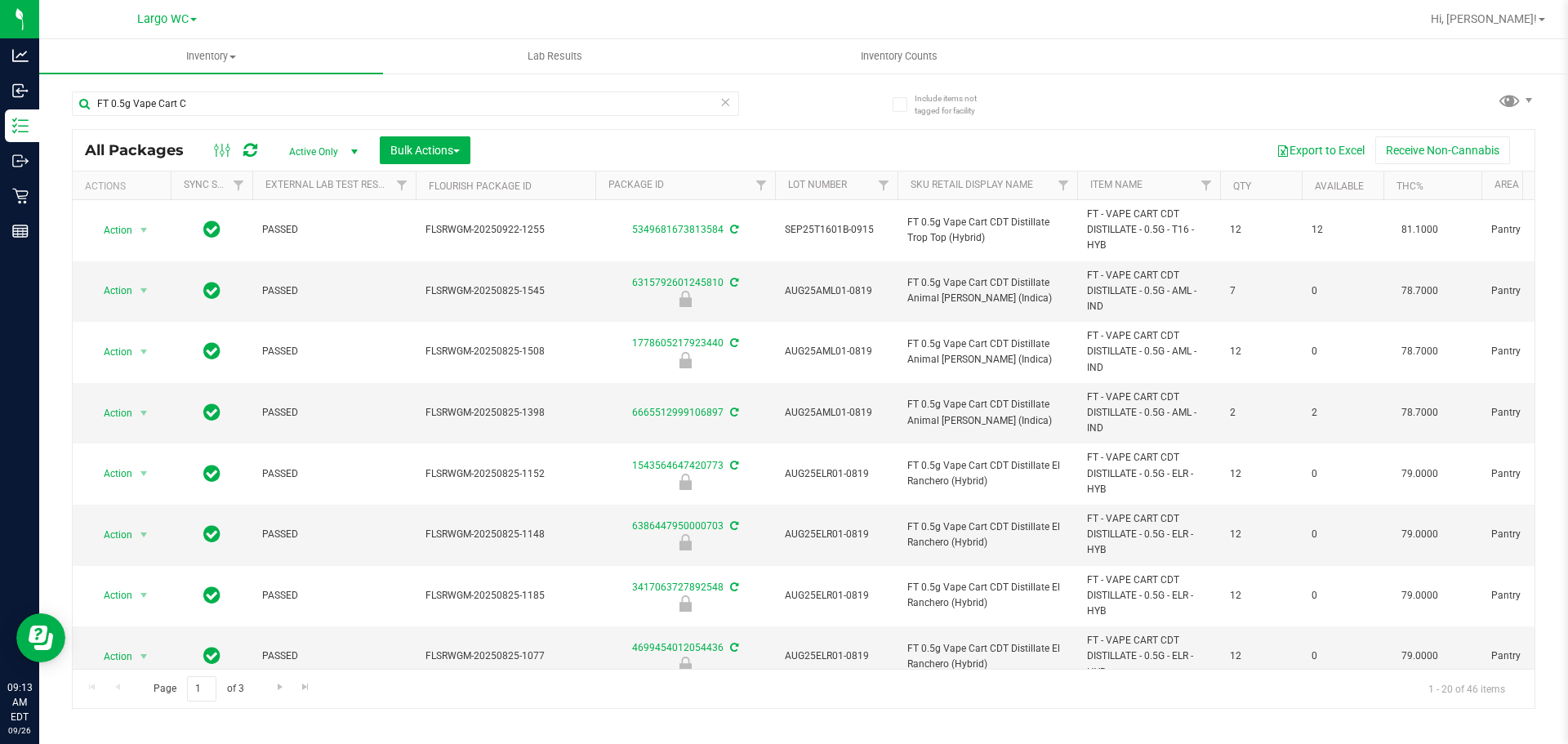
click at [688, 185] on th "Package ID" at bounding box center [685, 186] width 180 height 29
click at [648, 181] on link "Package ID" at bounding box center [645, 185] width 75 height 11
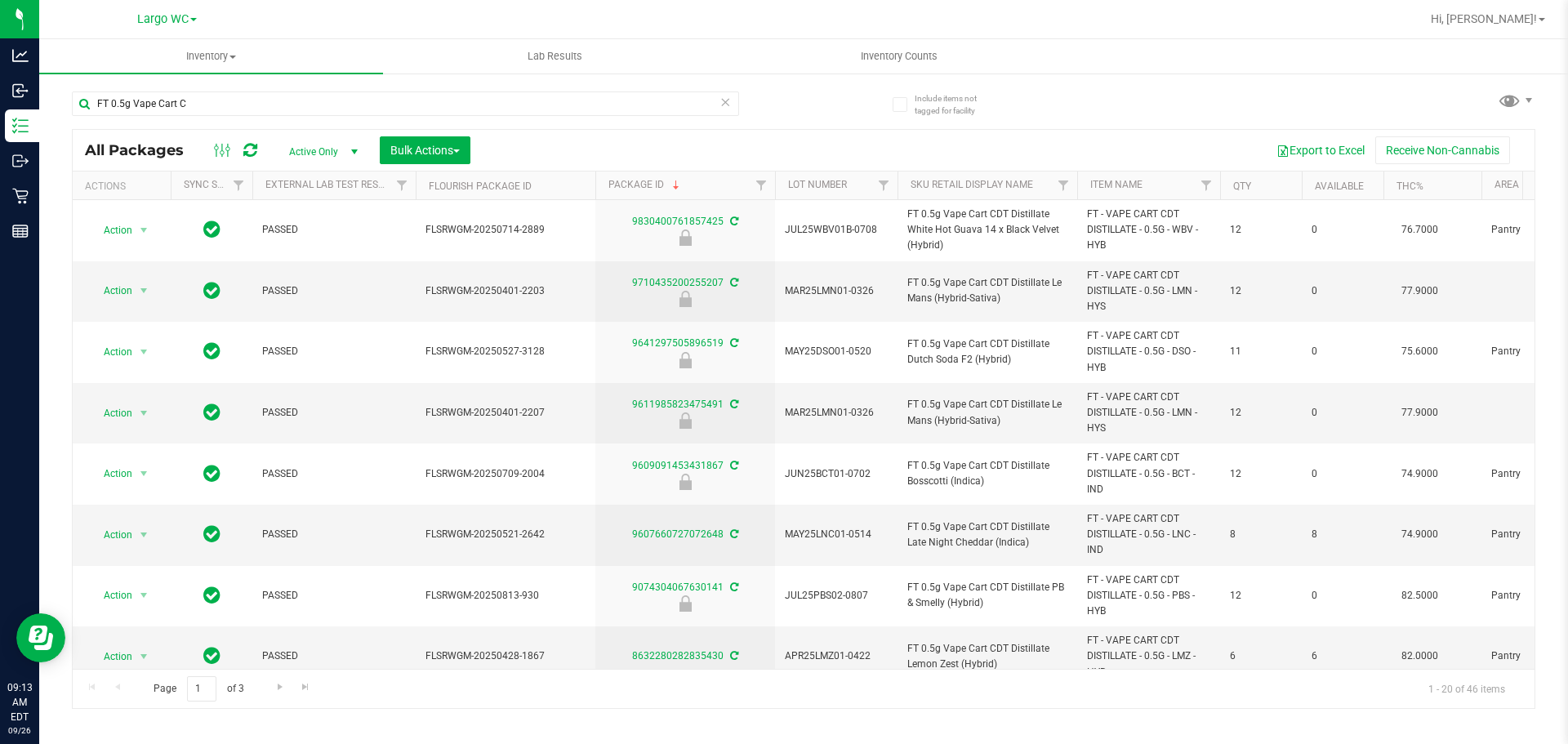
click at [690, 185] on th "Package ID" at bounding box center [685, 186] width 180 height 29
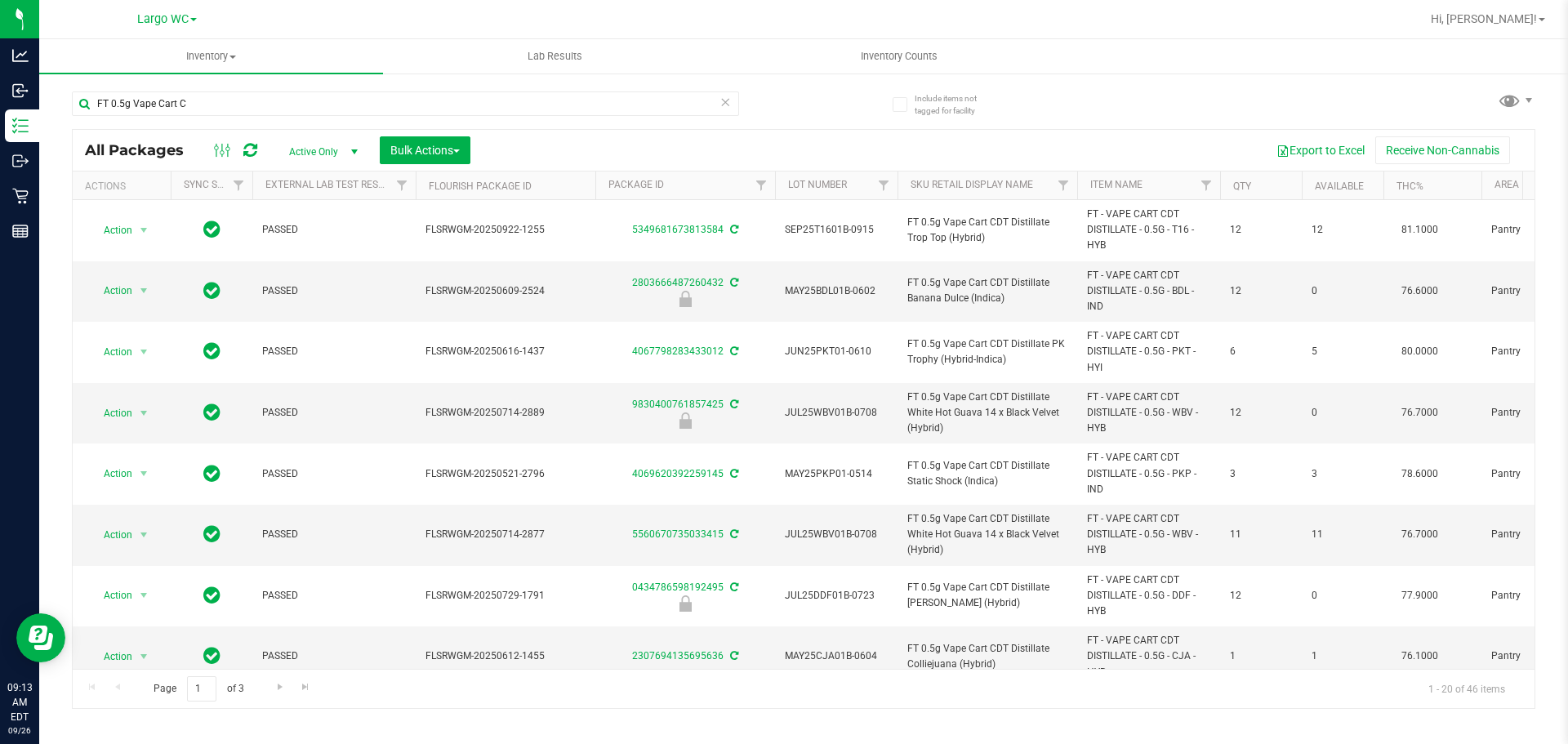
click at [664, 186] on th "Package ID" at bounding box center [685, 186] width 180 height 29
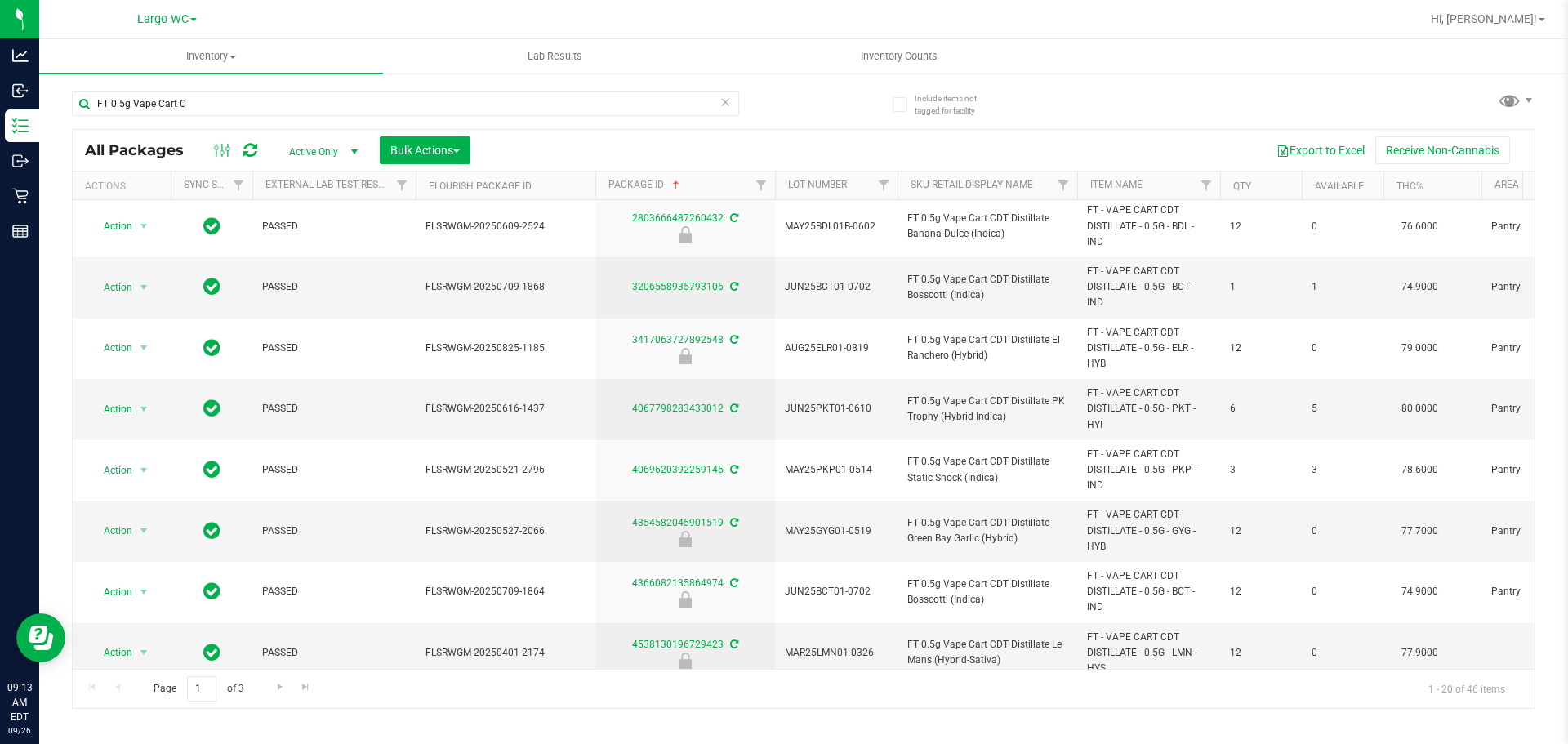
scroll to position [762, 0]
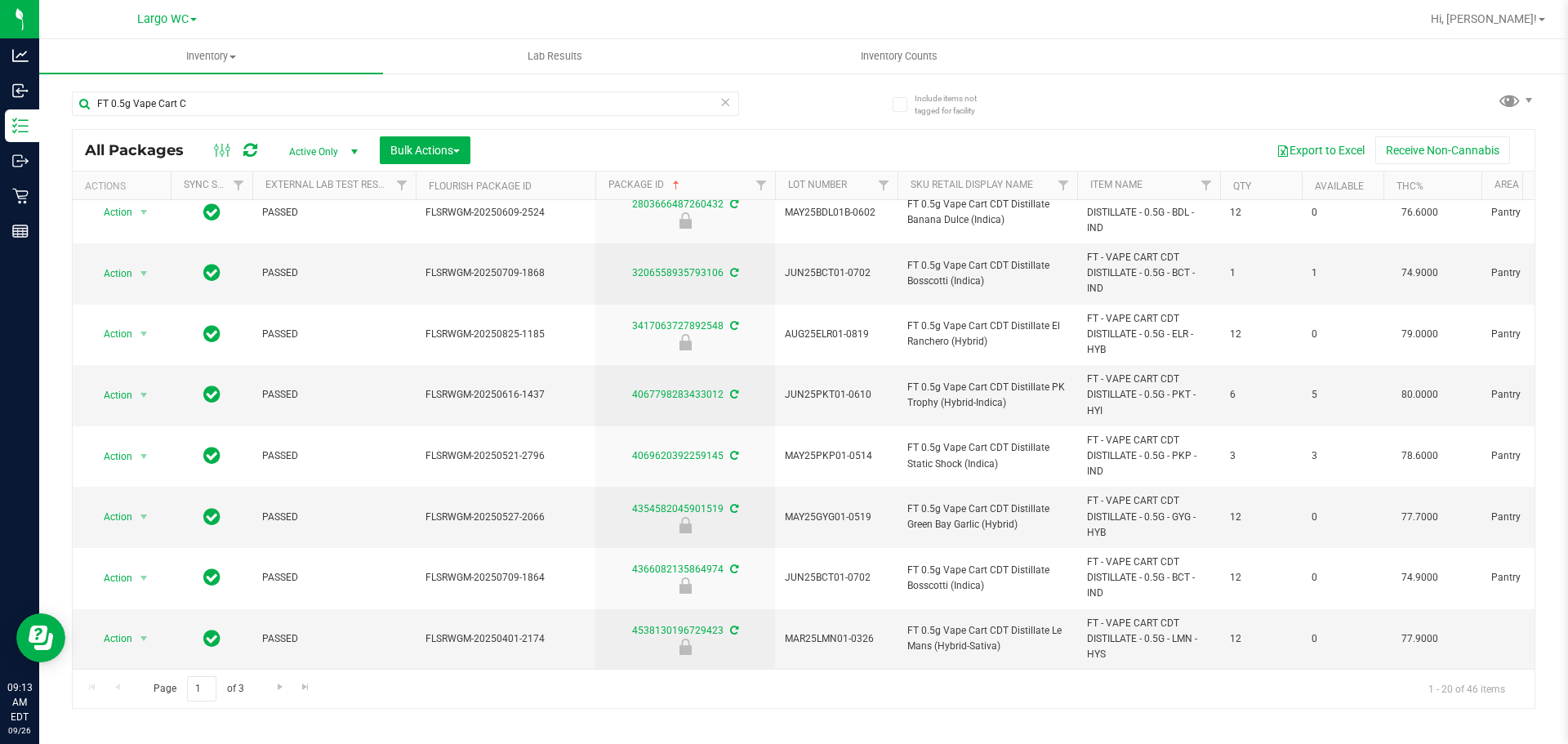
click at [349, 152] on span "select" at bounding box center [354, 151] width 13 height 13
drag, startPoint x: 620, startPoint y: 141, endPoint x: 505, endPoint y: 149, distance: 115.3
click at [619, 140] on div "Export to Excel Receive Non-Cannabis" at bounding box center [1002, 150] width 1039 height 28
click at [223, 155] on icon at bounding box center [222, 150] width 18 height 19
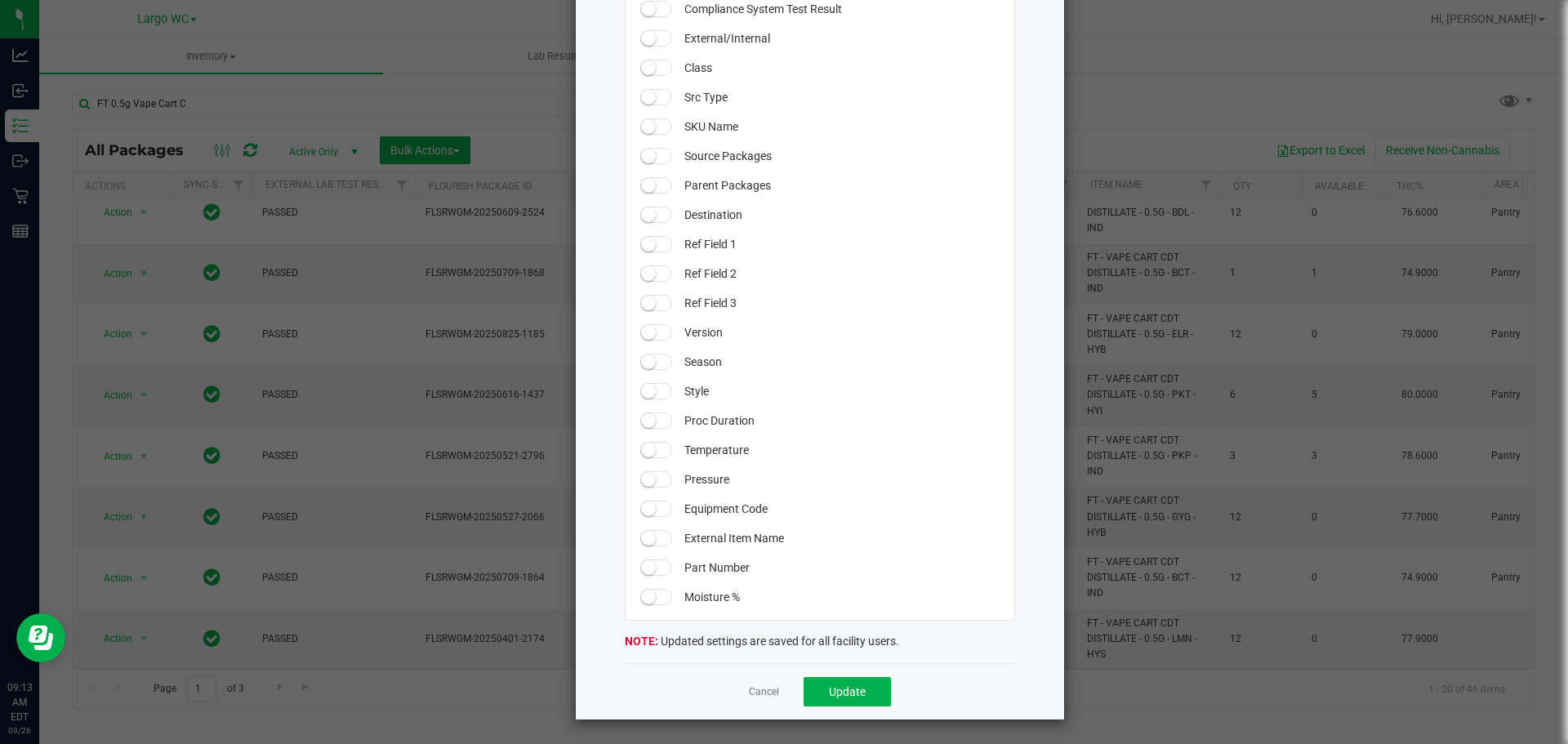
scroll to position [1356, 0]
click at [758, 702] on div "Cancel Update" at bounding box center [820, 690] width 390 height 56
click at [754, 688] on link "Cancel" at bounding box center [763, 690] width 30 height 14
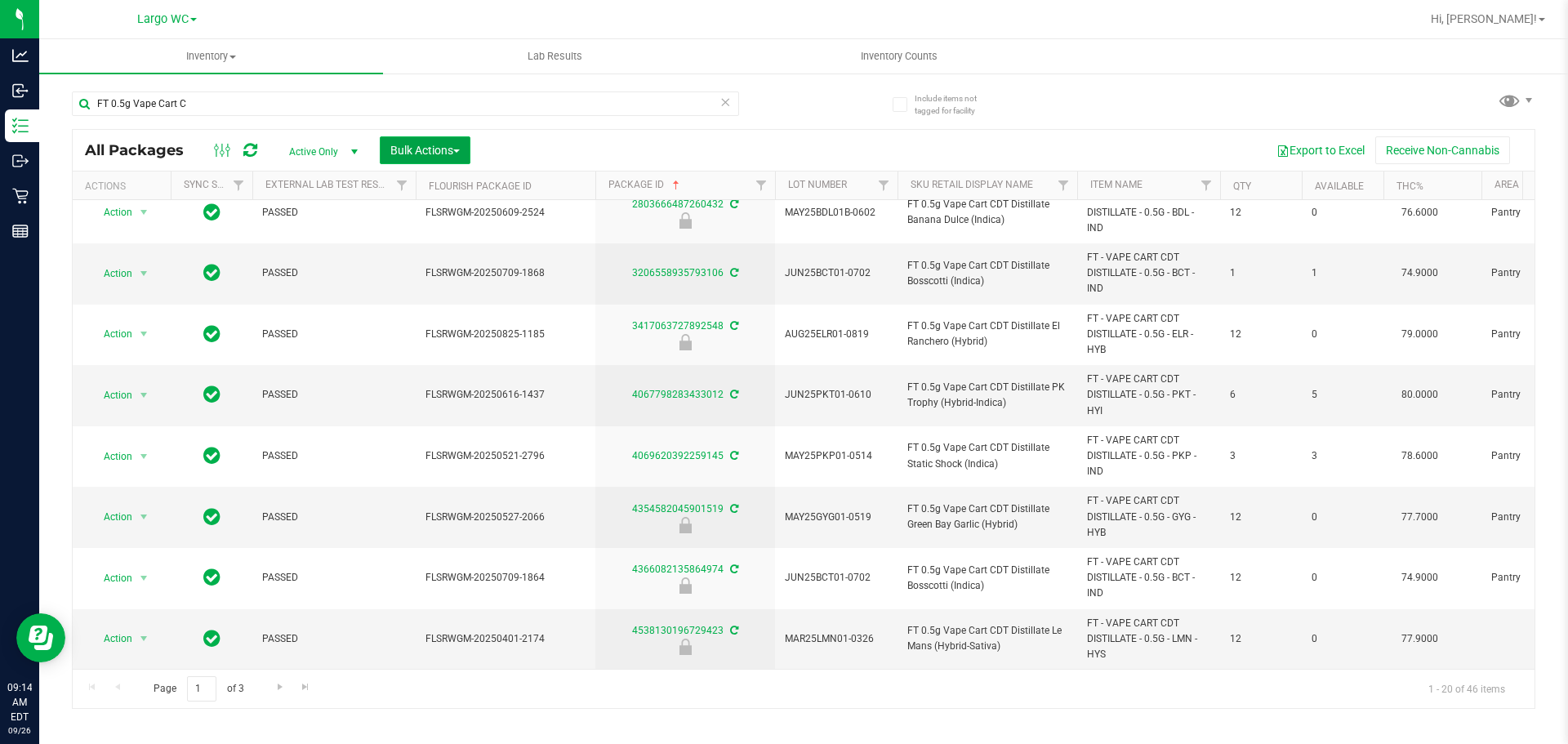
click at [451, 152] on span "Bulk Actions" at bounding box center [425, 150] width 69 height 13
click at [680, 137] on div "Export to Excel Receive Non-Cannabis" at bounding box center [1002, 150] width 1039 height 28
click at [687, 148] on div "Export to Excel Receive Non-Cannabis" at bounding box center [1002, 150] width 1039 height 28
click at [341, 157] on span "Active Only" at bounding box center [319, 151] width 90 height 23
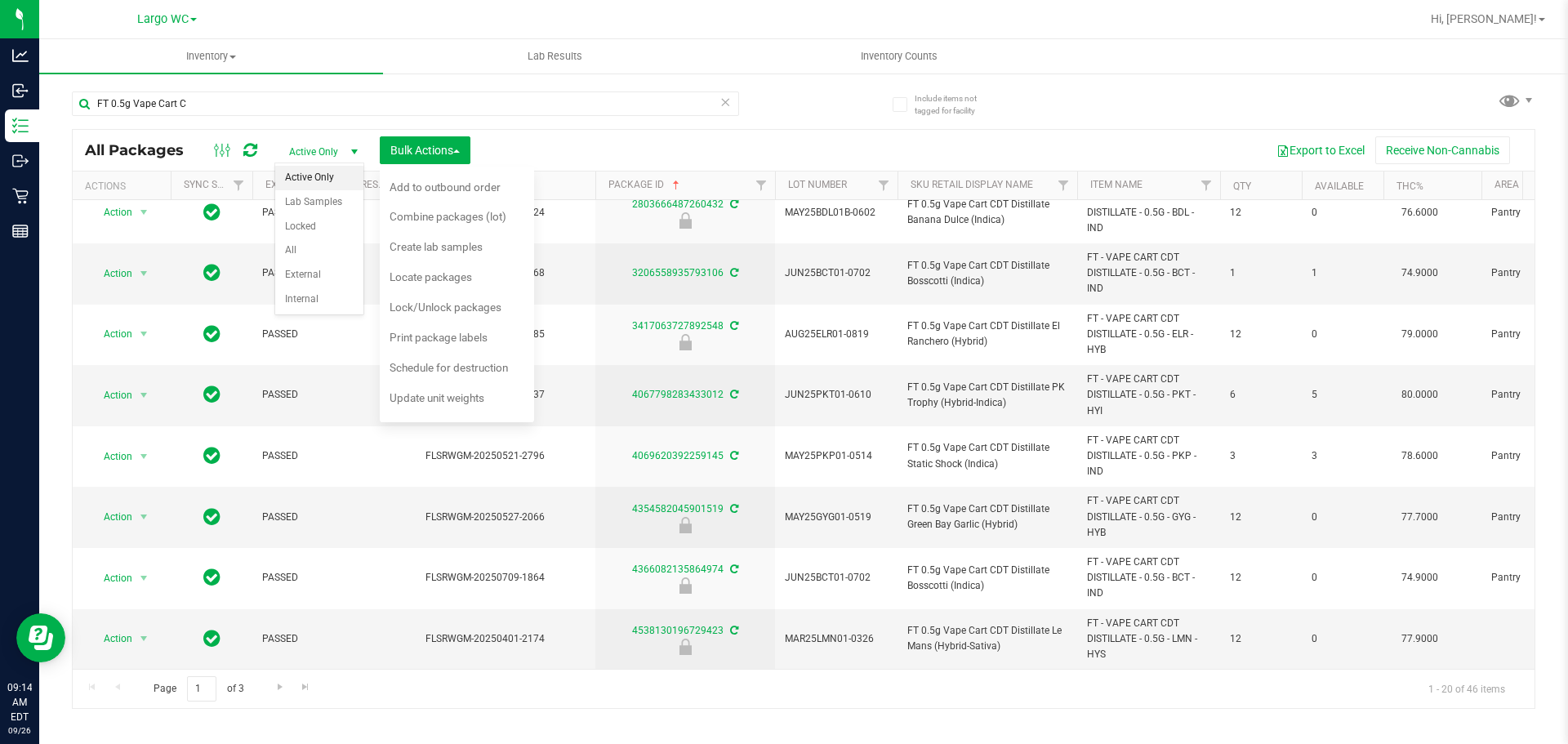
click at [349, 155] on span "select" at bounding box center [354, 151] width 13 height 13
click at [526, 147] on div "Export to Excel Receive Non-Cannabis" at bounding box center [1002, 150] width 1039 height 28
click at [460, 147] on span "Bulk Actions" at bounding box center [425, 150] width 69 height 13
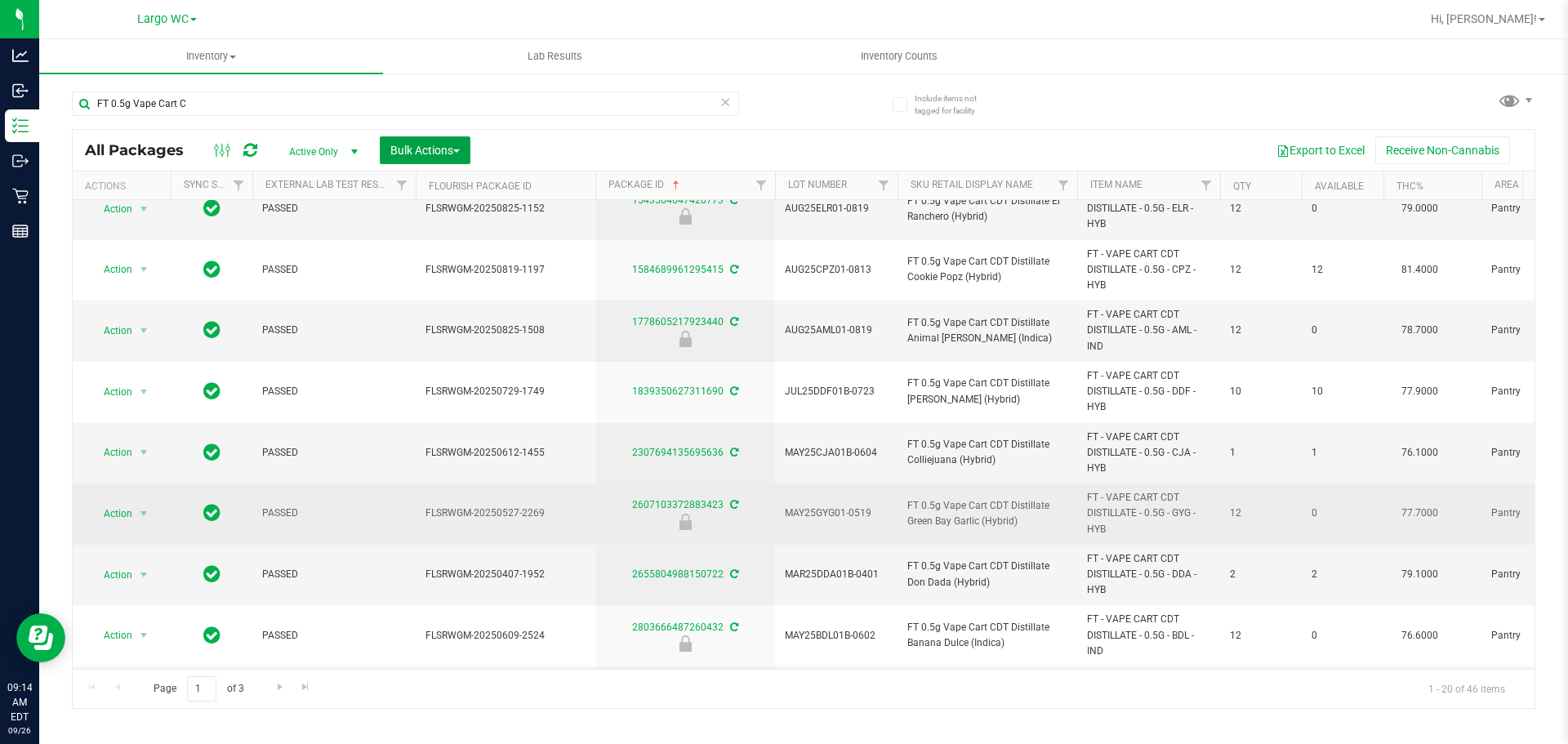
scroll to position [353, 0]
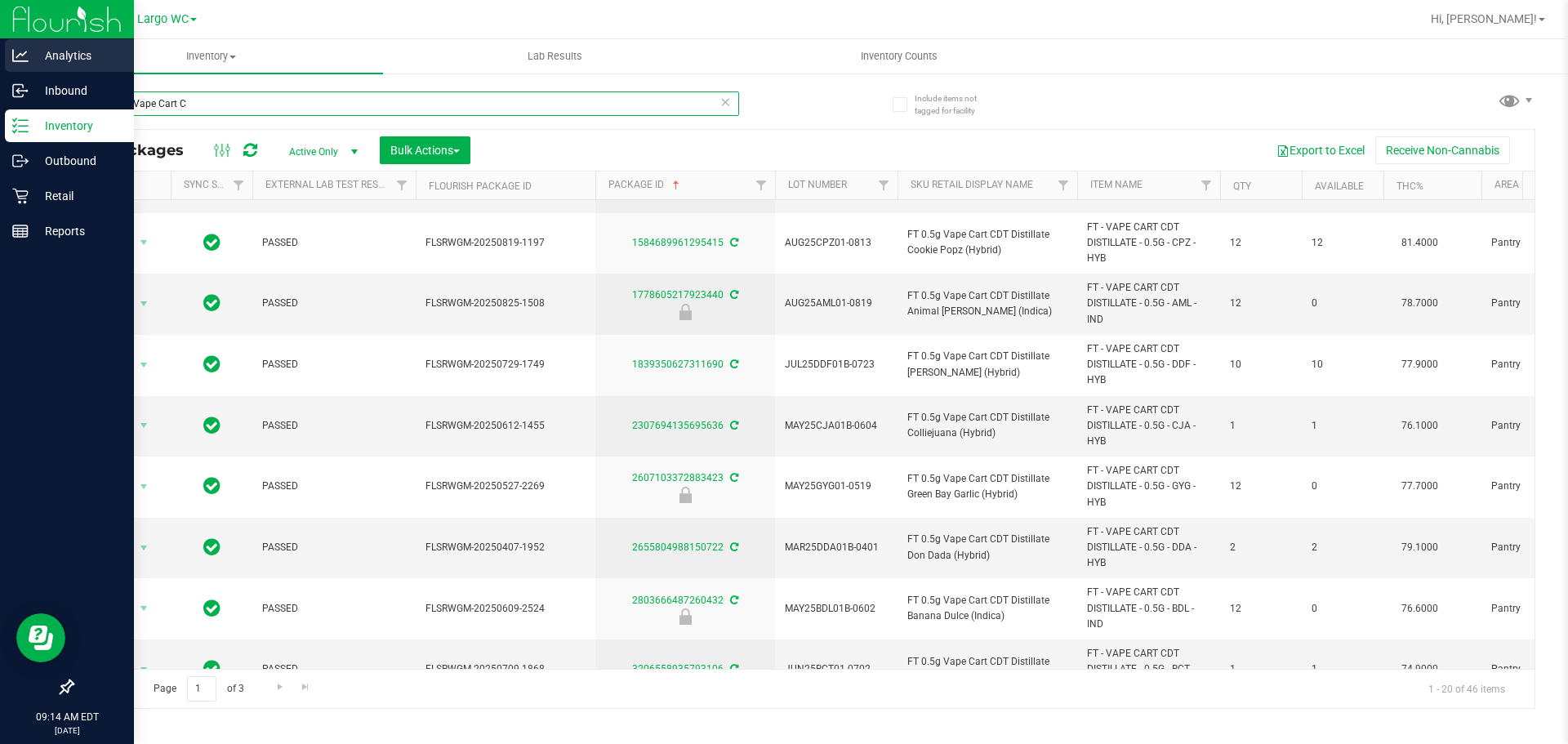
drag, startPoint x: 221, startPoint y: 100, endPoint x: 0, endPoint y: 66, distance: 223.6
click at [0, 66] on div "Analytics Inbound Inventory Outbound Retail Reports 09:14 AM EDT [DATE] 09/26 […" at bounding box center [784, 372] width 1568 height 744
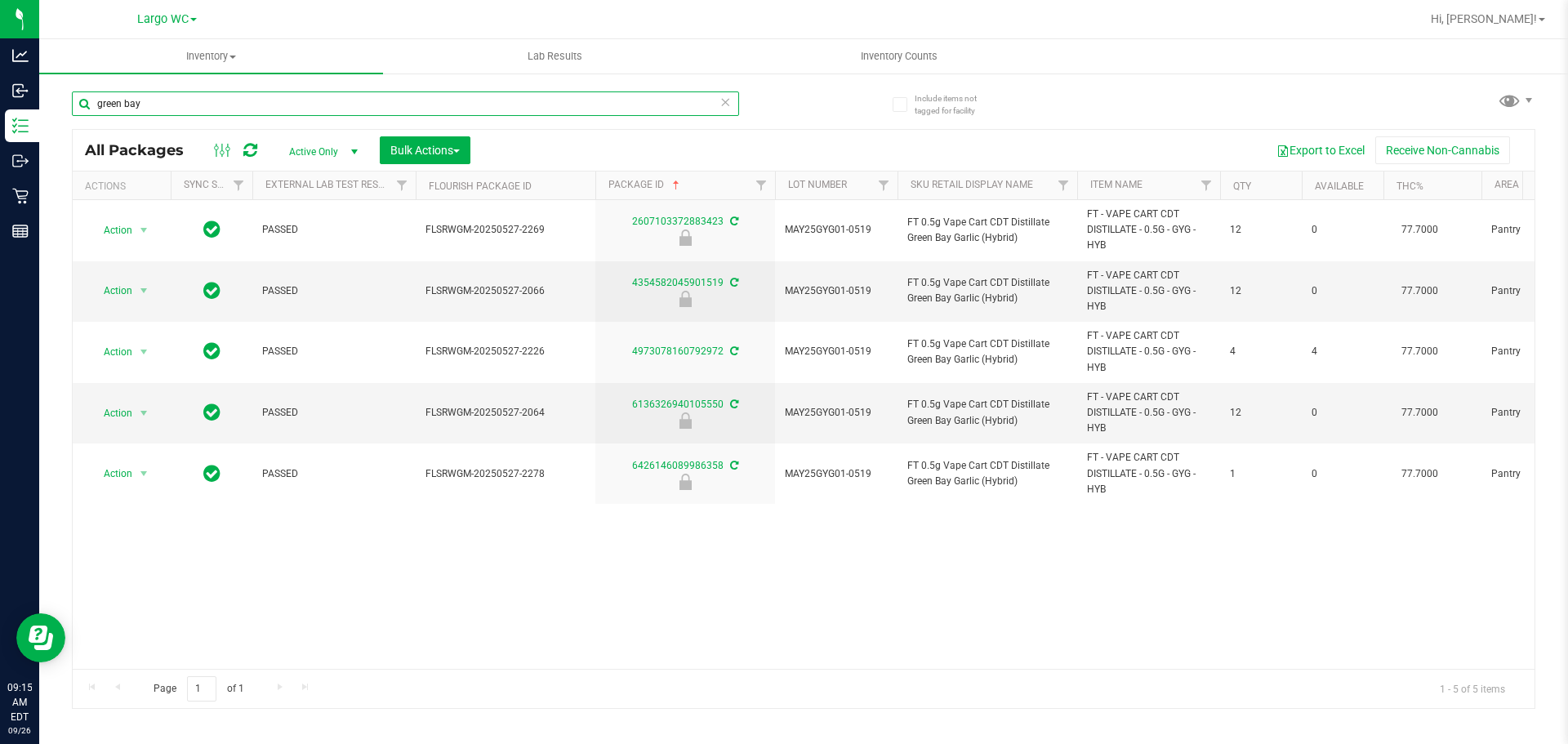
drag, startPoint x: 165, startPoint y: 99, endPoint x: 39, endPoint y: 95, distance: 126.1
click at [39, 95] on div "Include items not tagged for facility [GEOGRAPHIC_DATA] All Packages Active Onl…" at bounding box center [803, 321] width 1528 height 498
type input "FT 0.5g Vape Cart C"
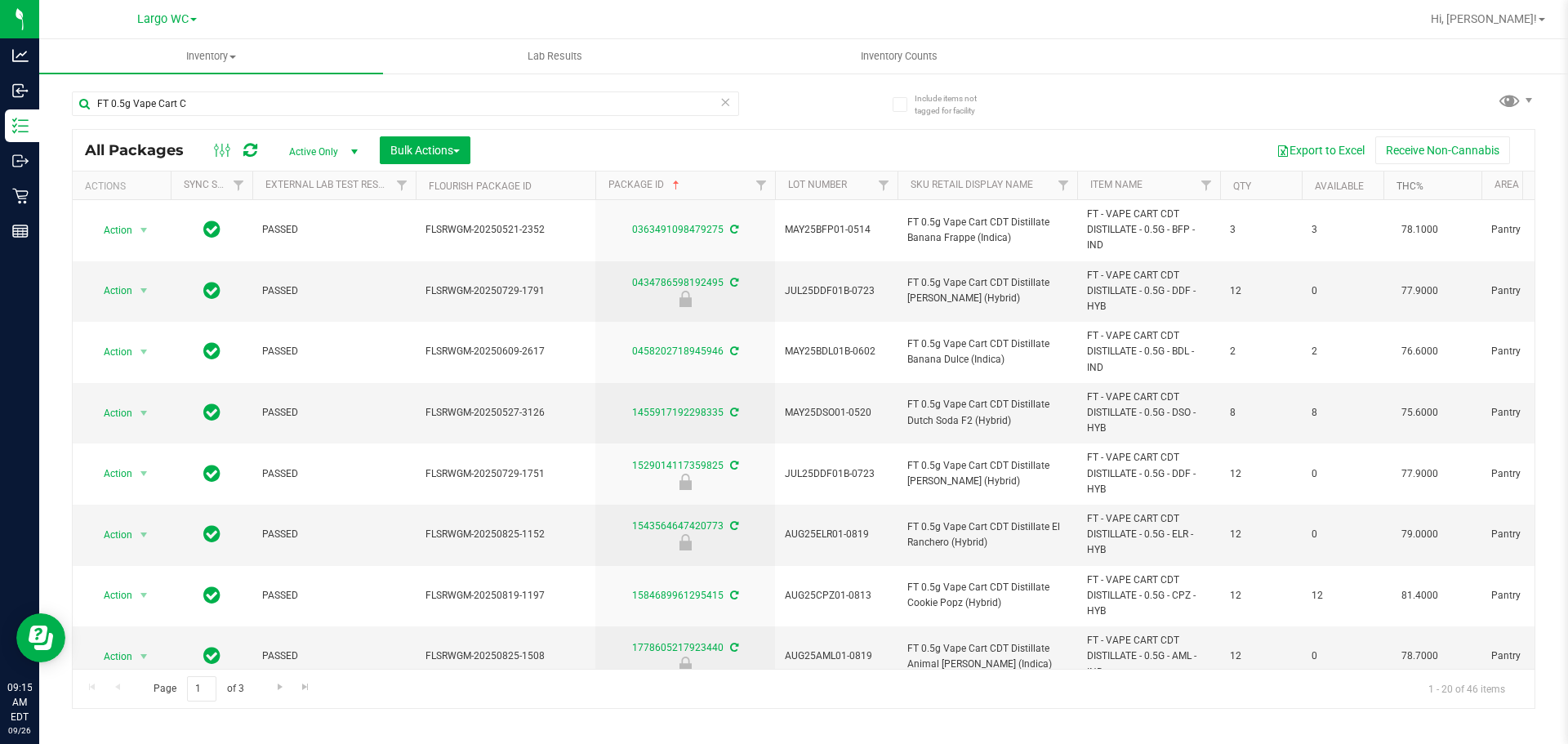
click at [1421, 188] on link "THC%" at bounding box center [1409, 186] width 27 height 11
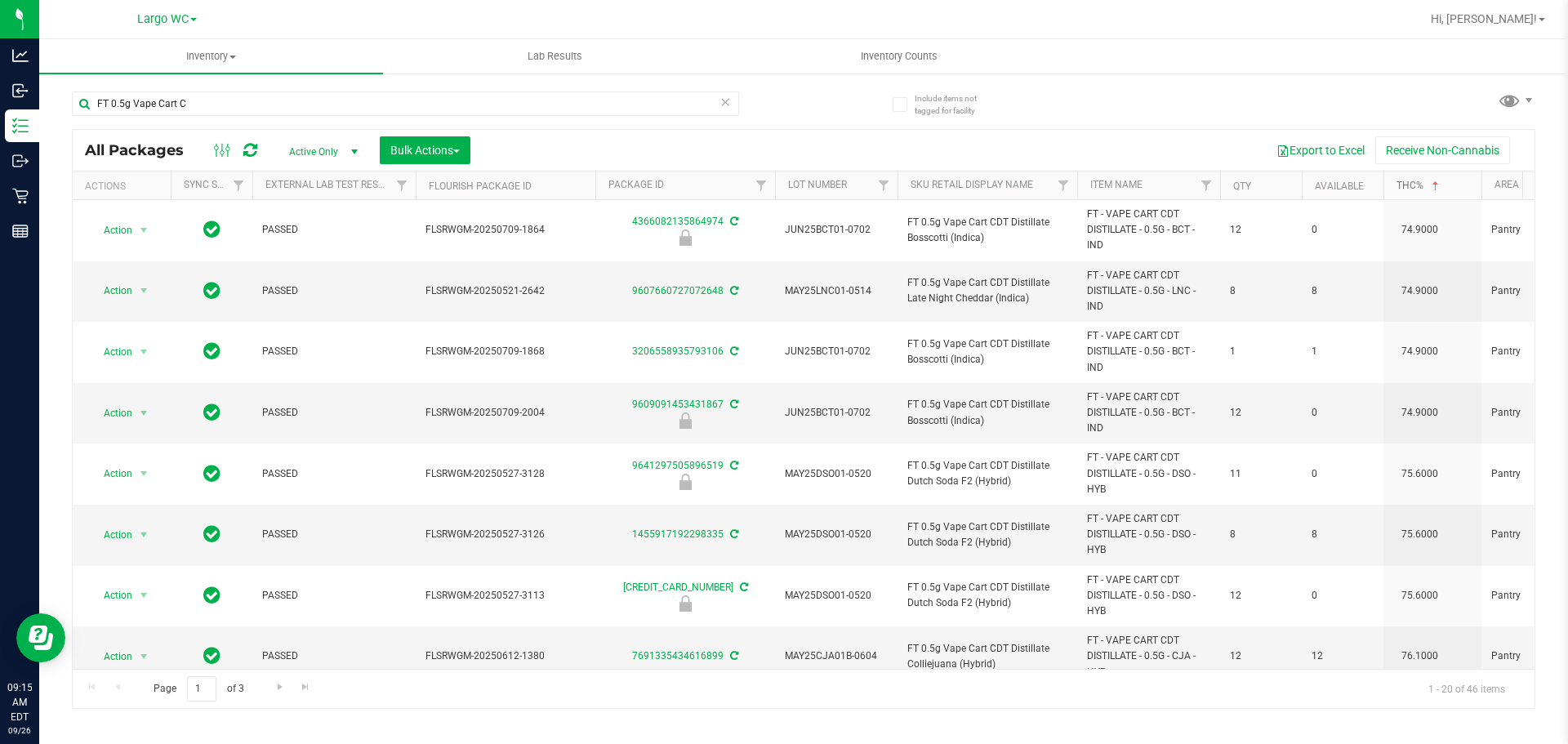
click at [1426, 183] on link "THC%" at bounding box center [1419, 186] width 46 height 11
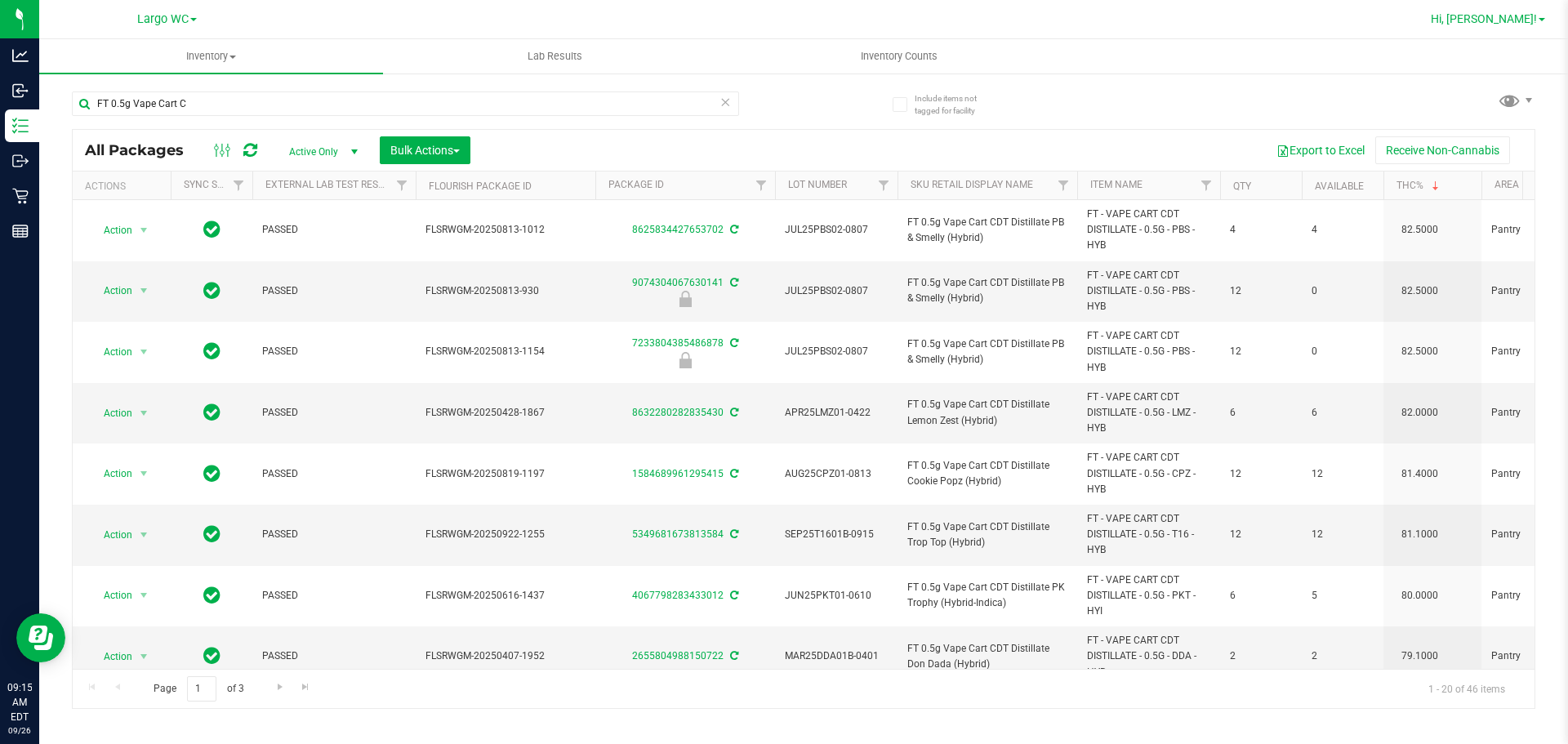
click at [1509, 16] on span "Hi, [PERSON_NAME]!" at bounding box center [1483, 18] width 106 height 13
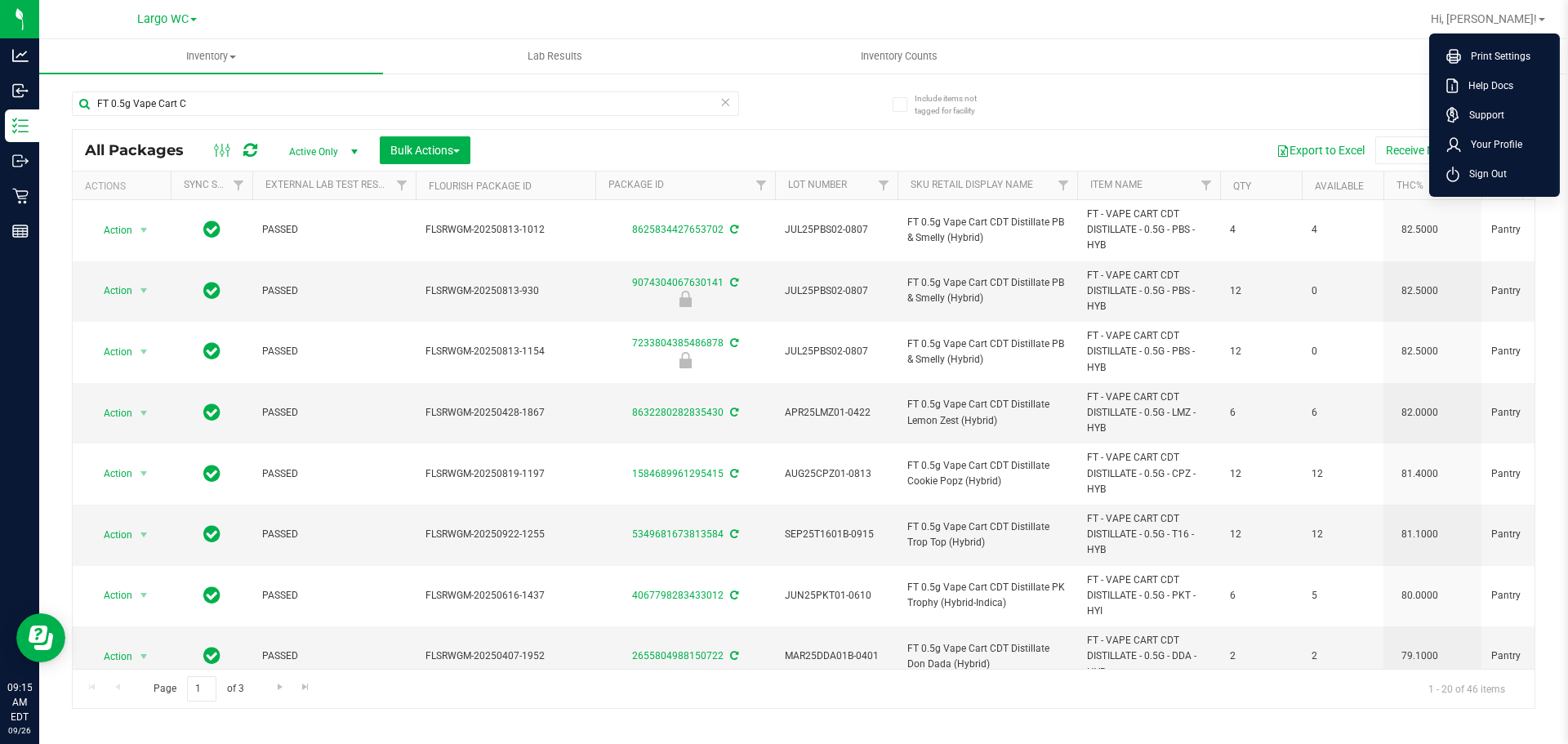
click at [795, 130] on div "All Packages Active Only Active Only Lab Samples Locked All External Internal B…" at bounding box center [804, 150] width 1462 height 41
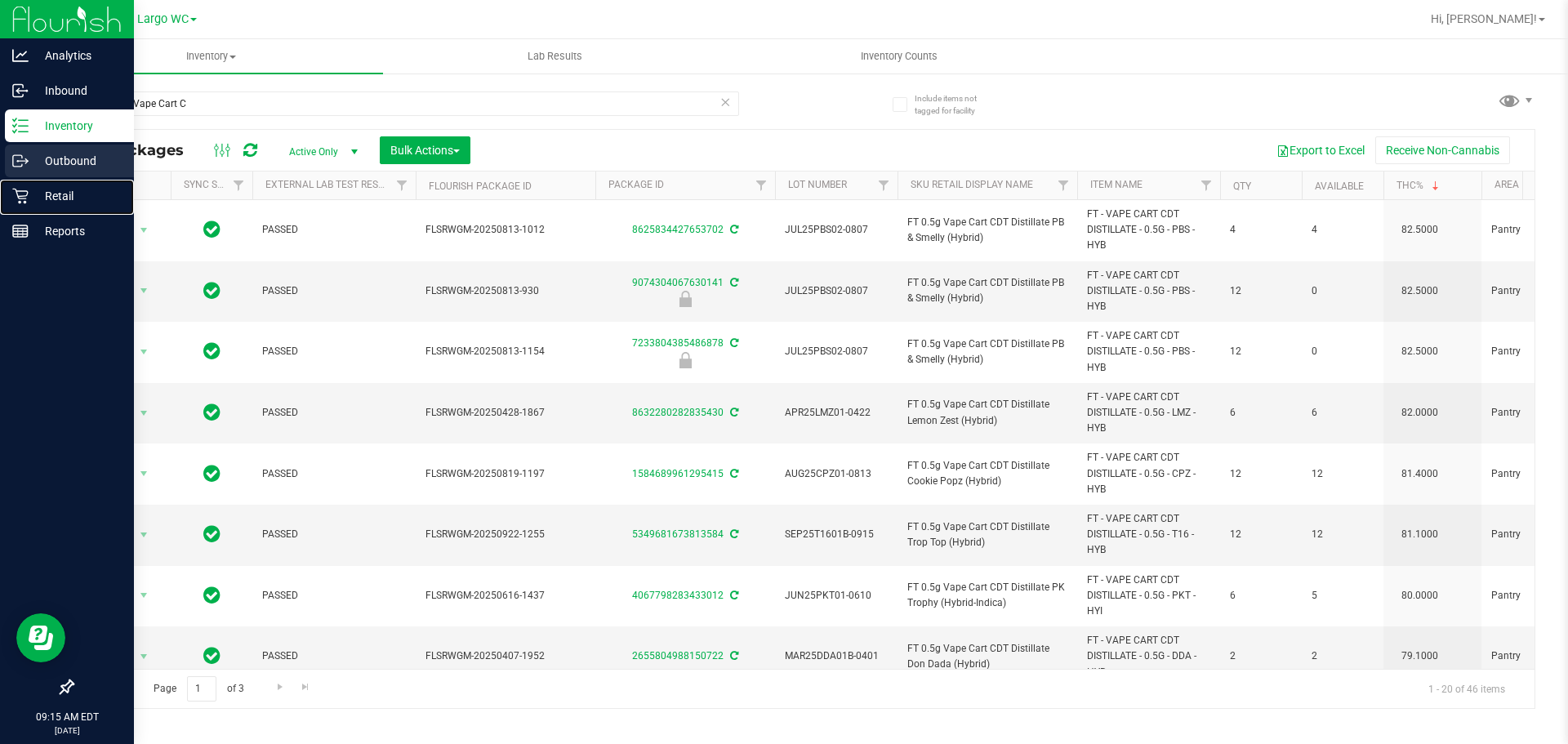
drag, startPoint x: 46, startPoint y: 188, endPoint x: 105, endPoint y: 160, distance: 65.3
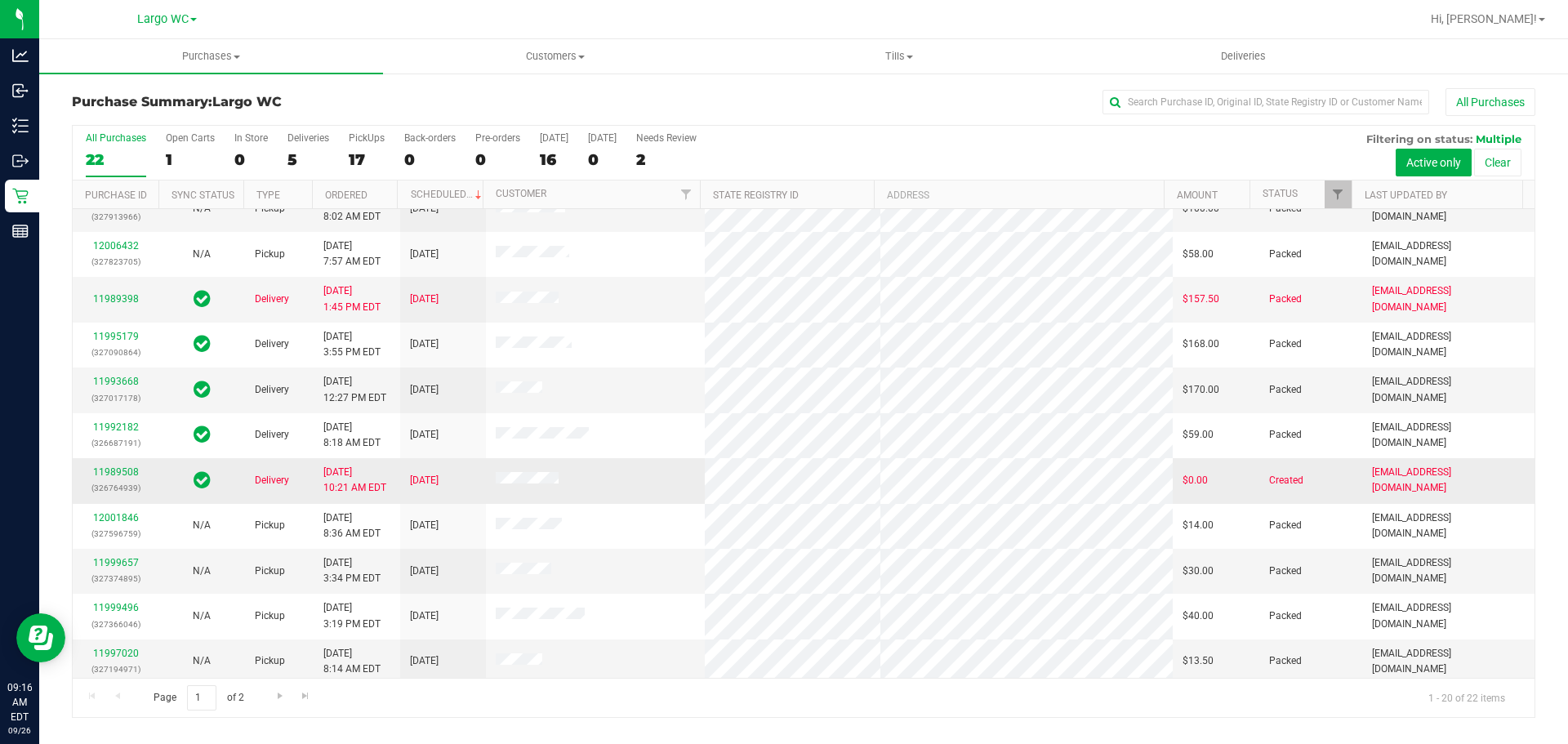
scroll to position [436, 0]
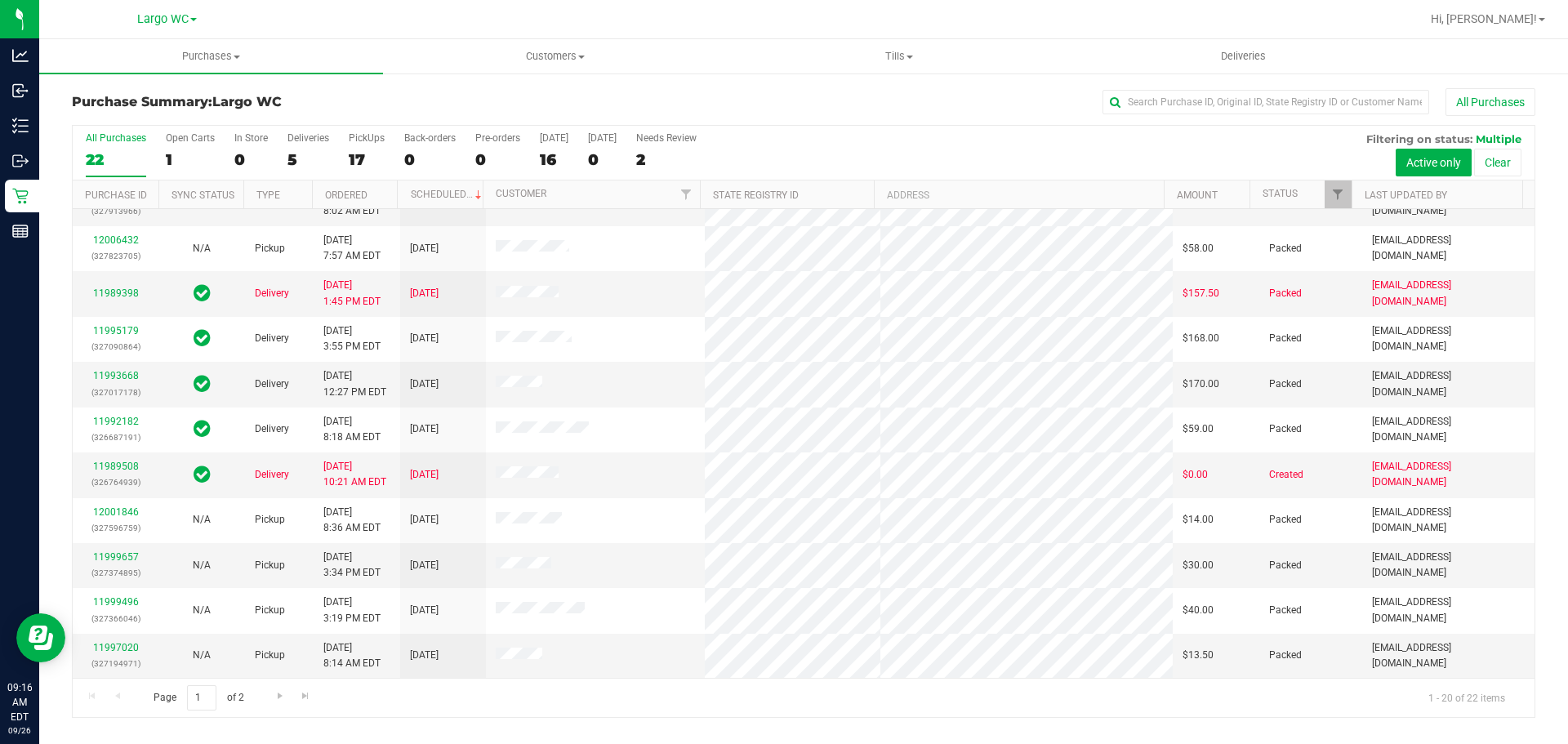
click at [169, 21] on span "Largo WC" at bounding box center [163, 18] width 52 height 14
click at [188, 96] on link "[GEOGRAPHIC_DATA]" at bounding box center [166, 101] width 238 height 22
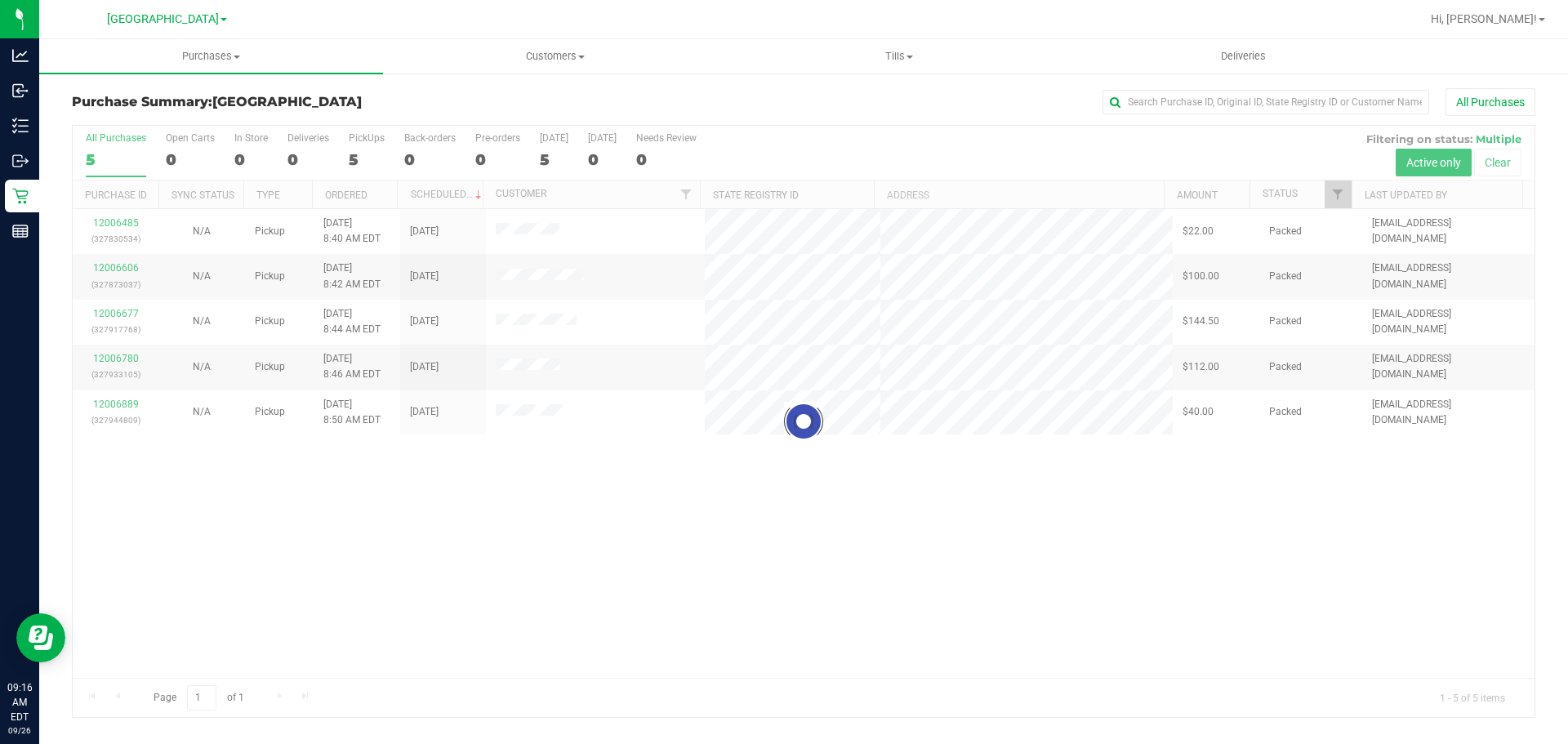
click at [1071, 552] on div at bounding box center [804, 421] width 1462 height 592
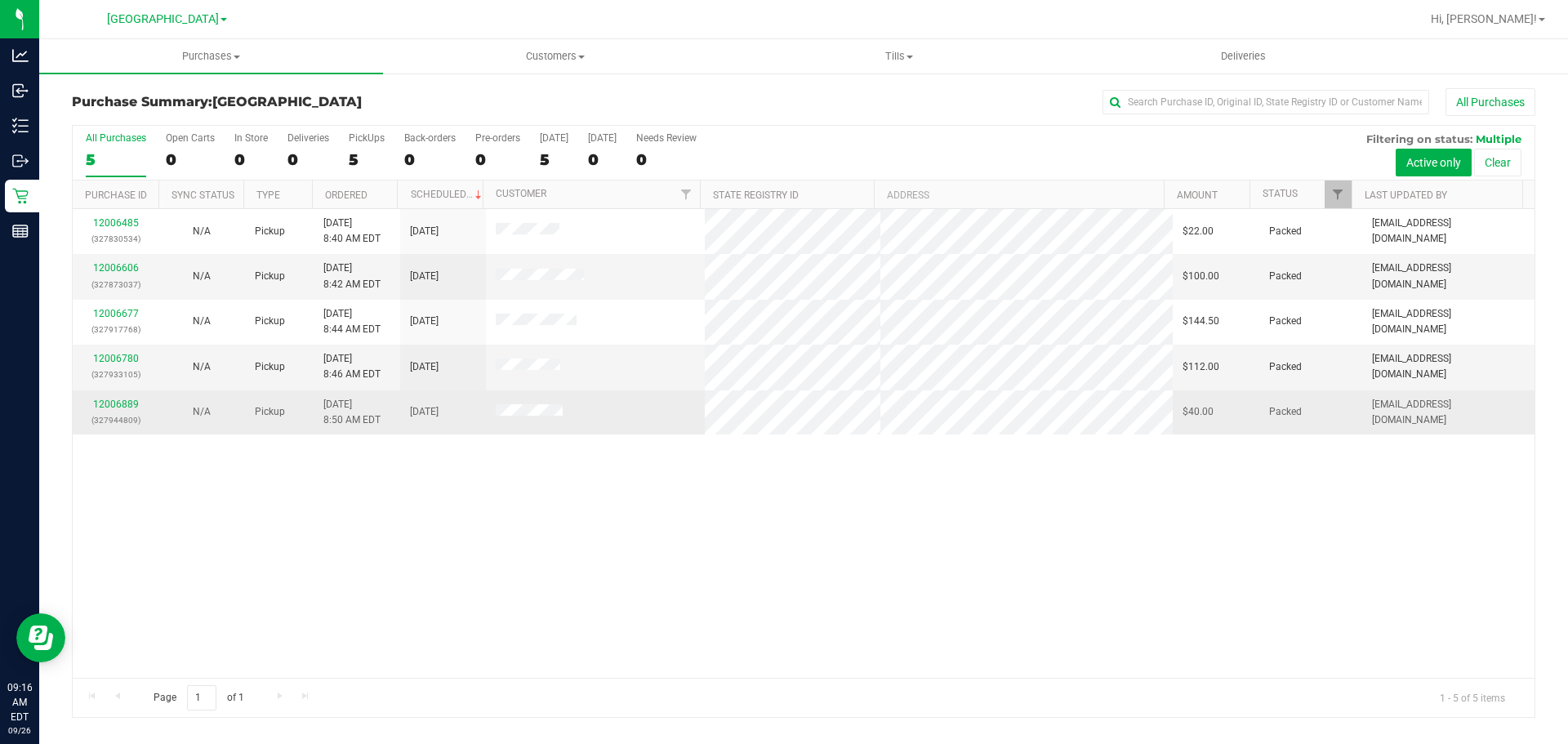
click at [625, 408] on td at bounding box center [595, 413] width 220 height 44
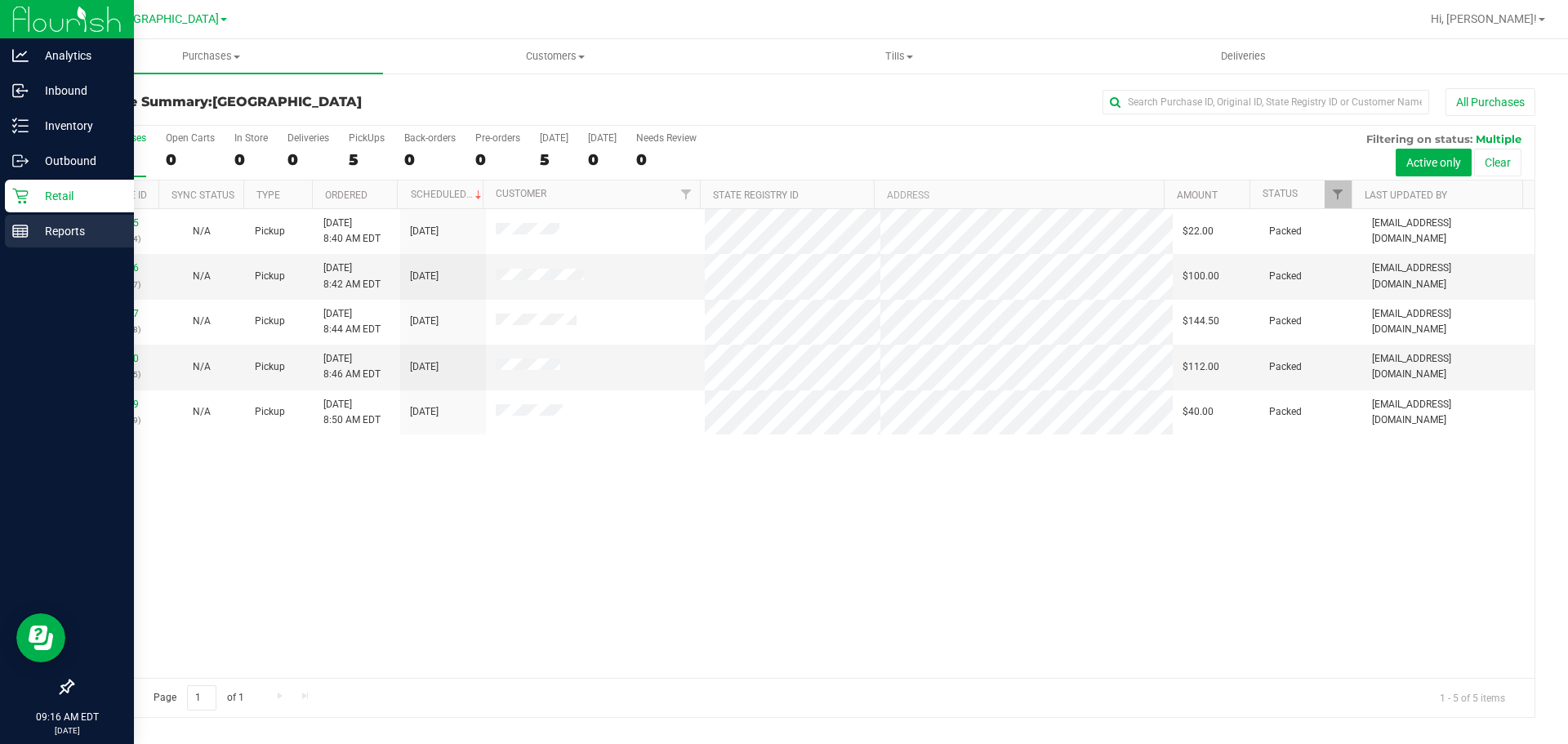
click at [47, 227] on p "Reports" at bounding box center [78, 231] width 98 height 19
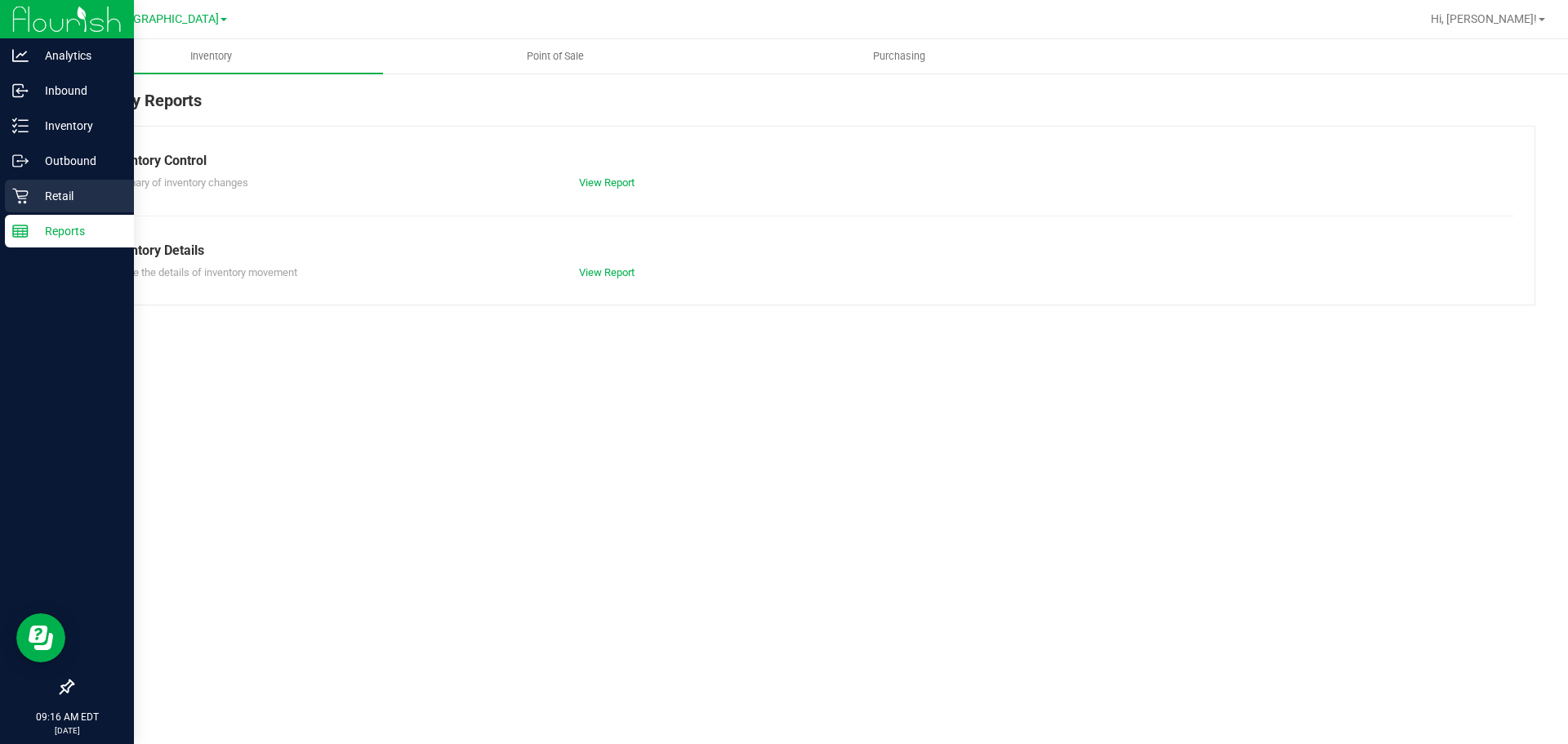
click at [76, 208] on div "Retail" at bounding box center [69, 196] width 129 height 32
